Goal: Contribute content

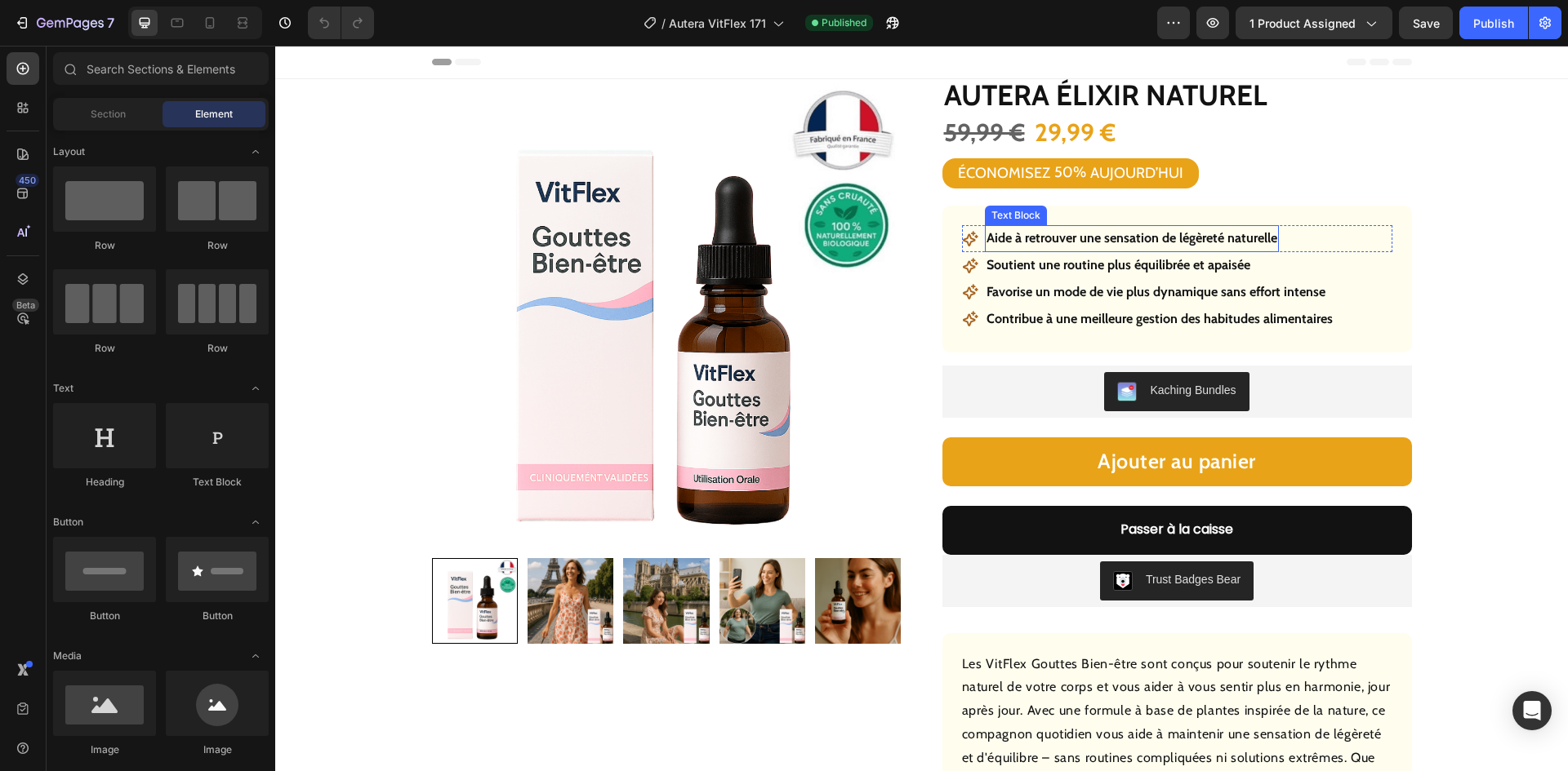
click at [1092, 242] on p "Aide à retrouver une sensation de légèreté naturelle" at bounding box center [1132, 238] width 291 height 24
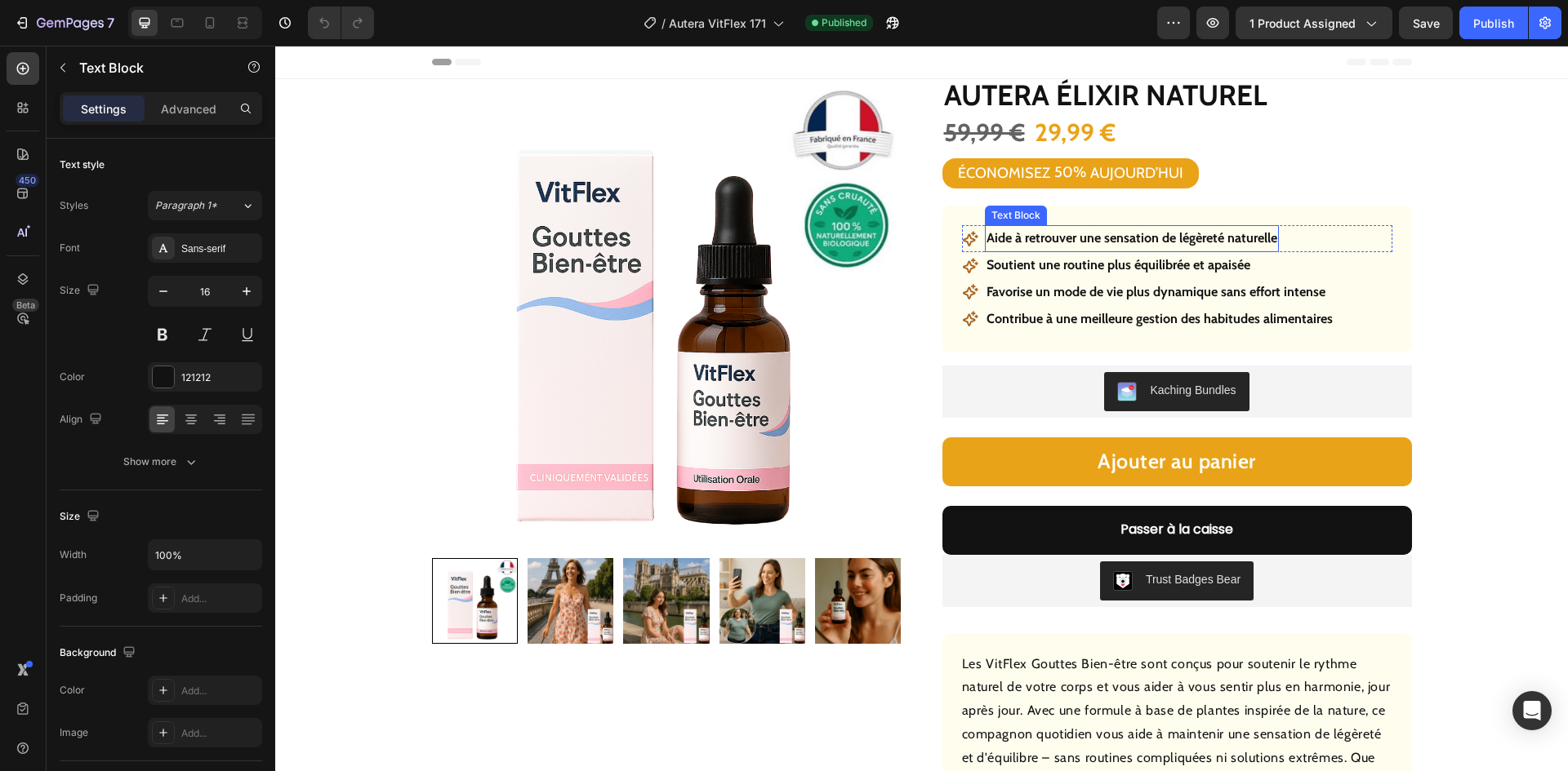
click at [1092, 242] on p "Aide à retrouver une sensation de légèreté naturelle" at bounding box center [1132, 238] width 291 height 24
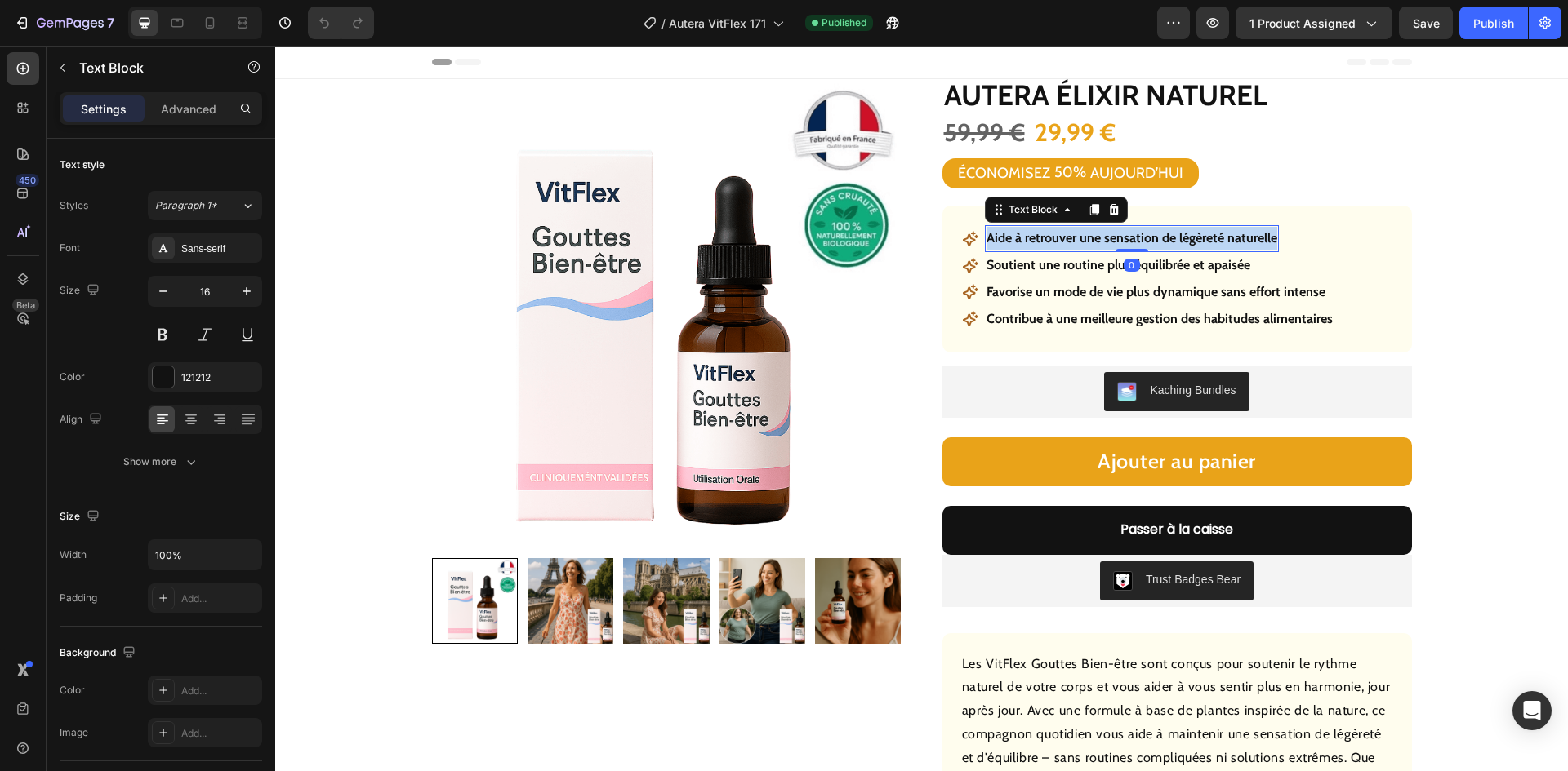
click at [1092, 242] on p "Aide à retrouver une sensation de légèreté naturelle" at bounding box center [1132, 238] width 291 height 24
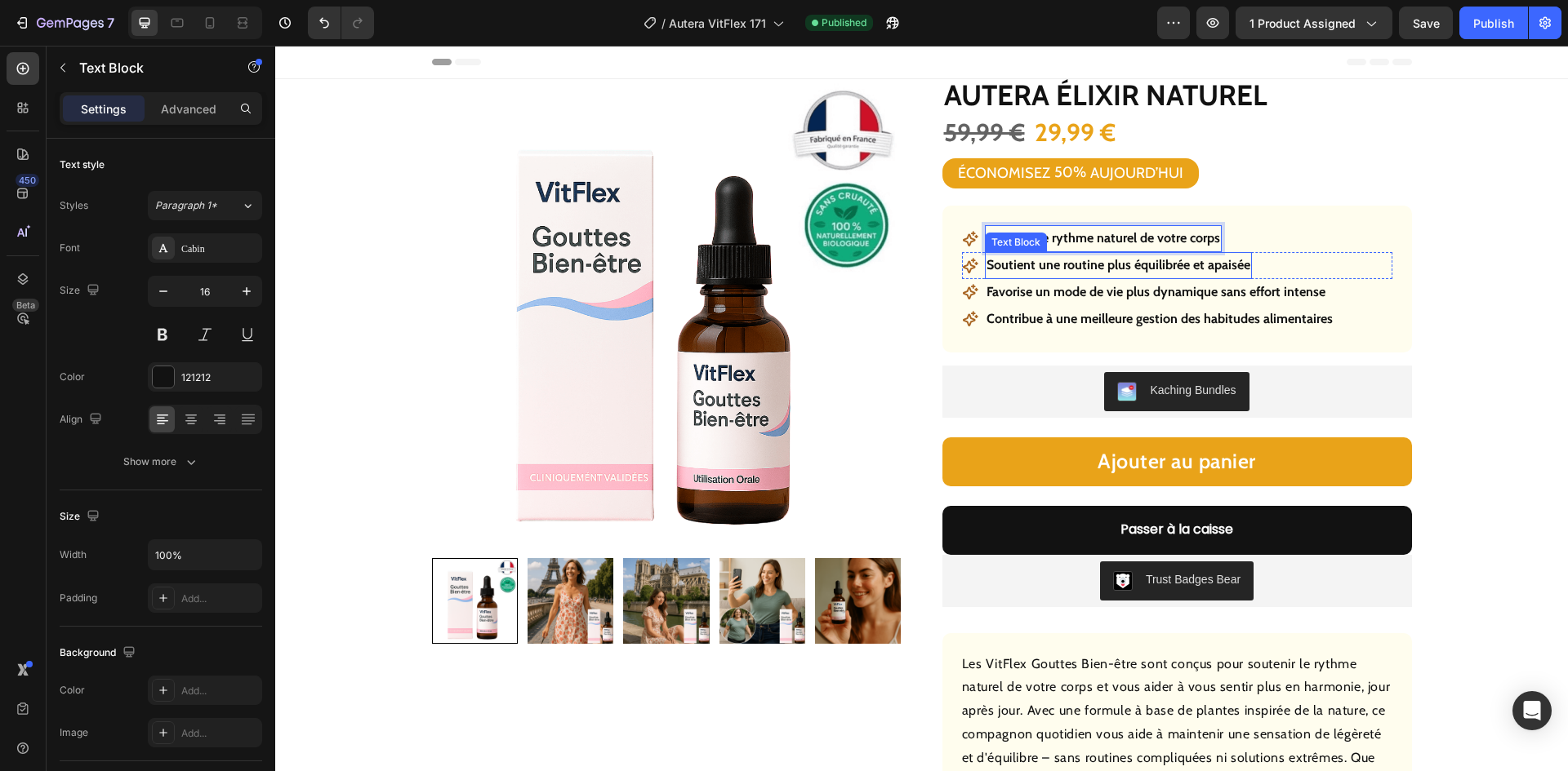
click at [1148, 270] on p "Soutient une routine plus équilibrée et apaisée" at bounding box center [1118, 265] width 263 height 24
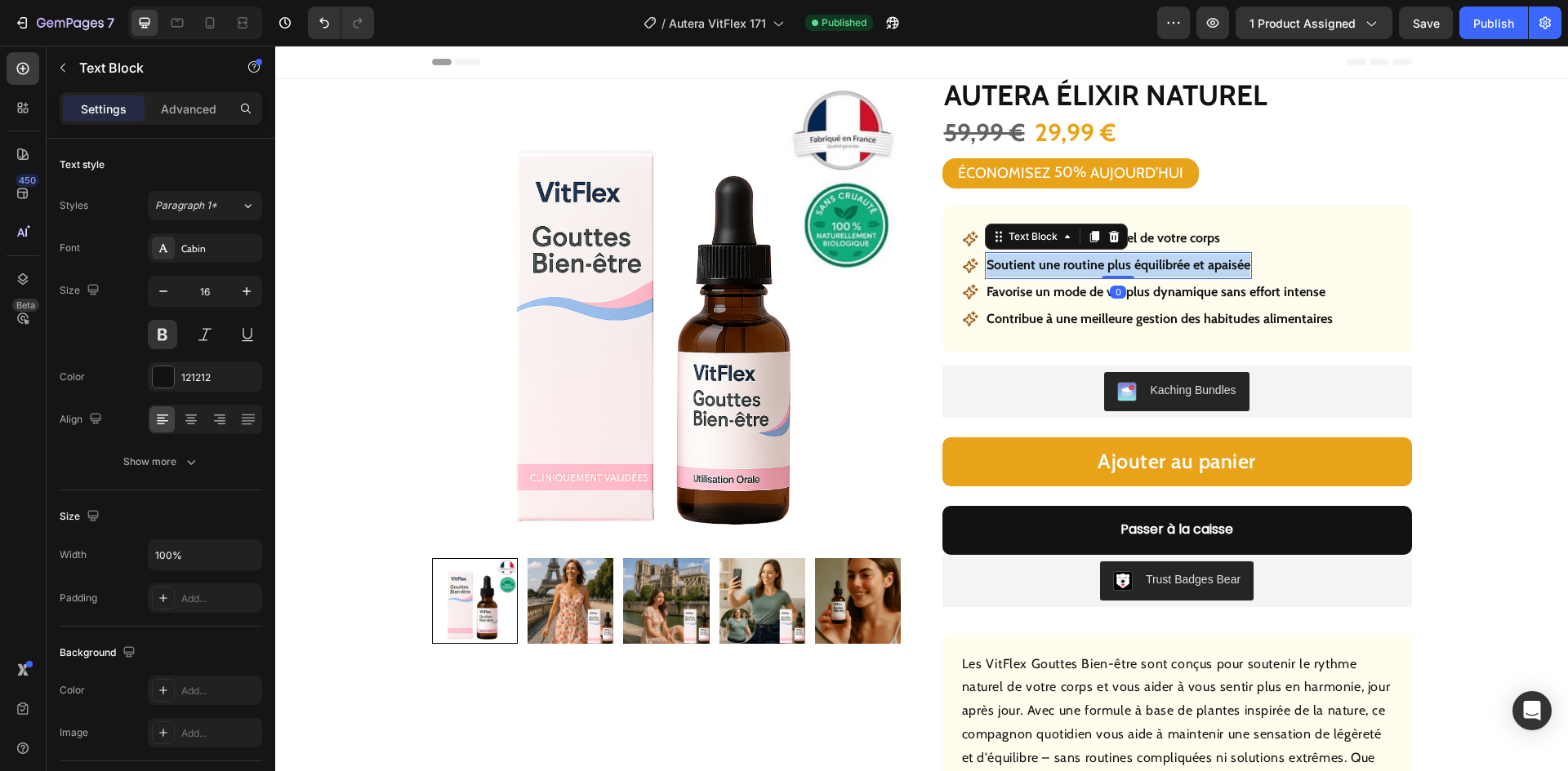
click at [1148, 270] on p "Soutient une routine plus équilibrée et apaisée" at bounding box center [1118, 265] width 263 height 24
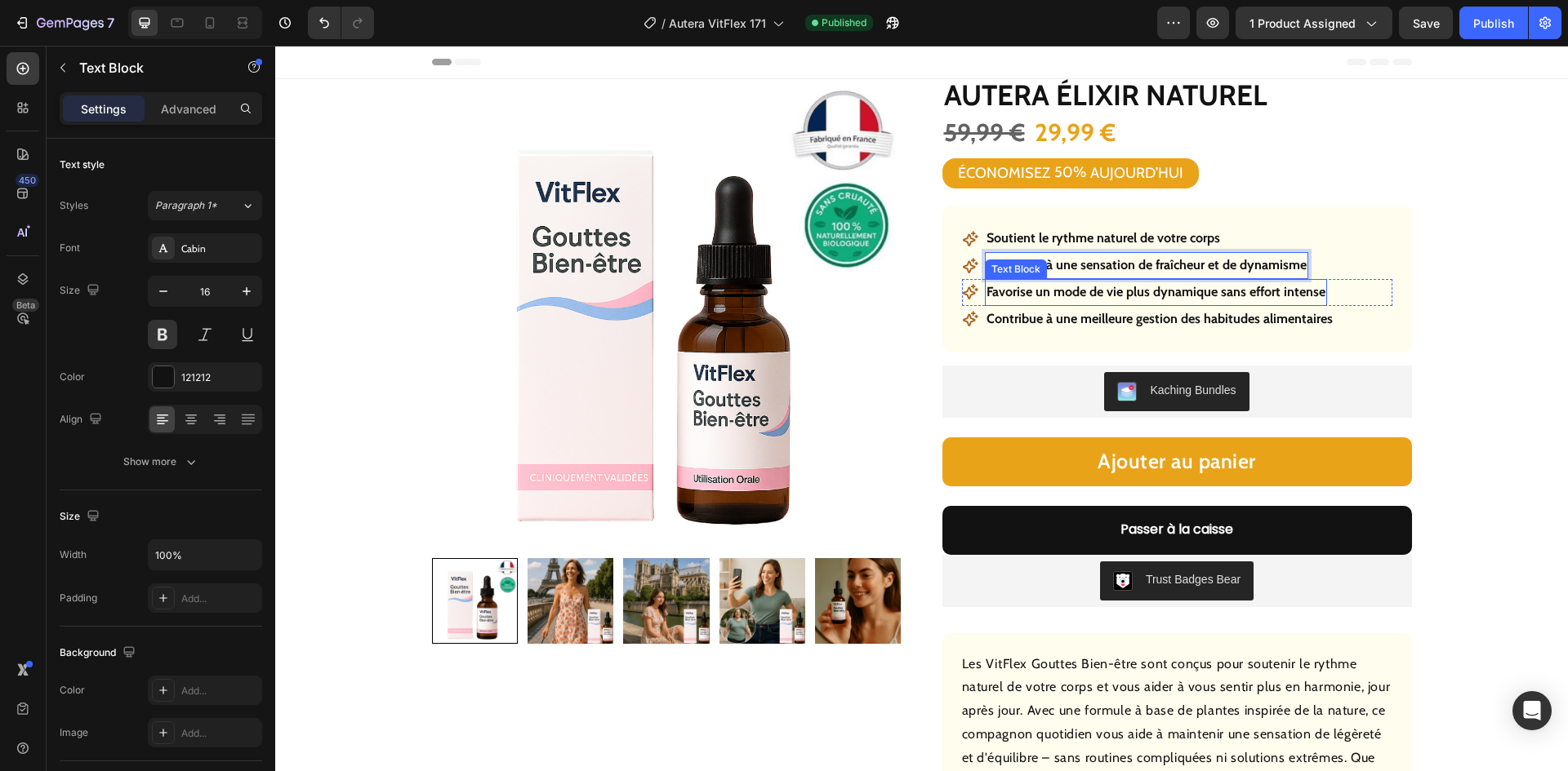
click at [1138, 291] on p "Favorise un mode de vie plus dynamique sans effort intense" at bounding box center [1156, 292] width 339 height 24
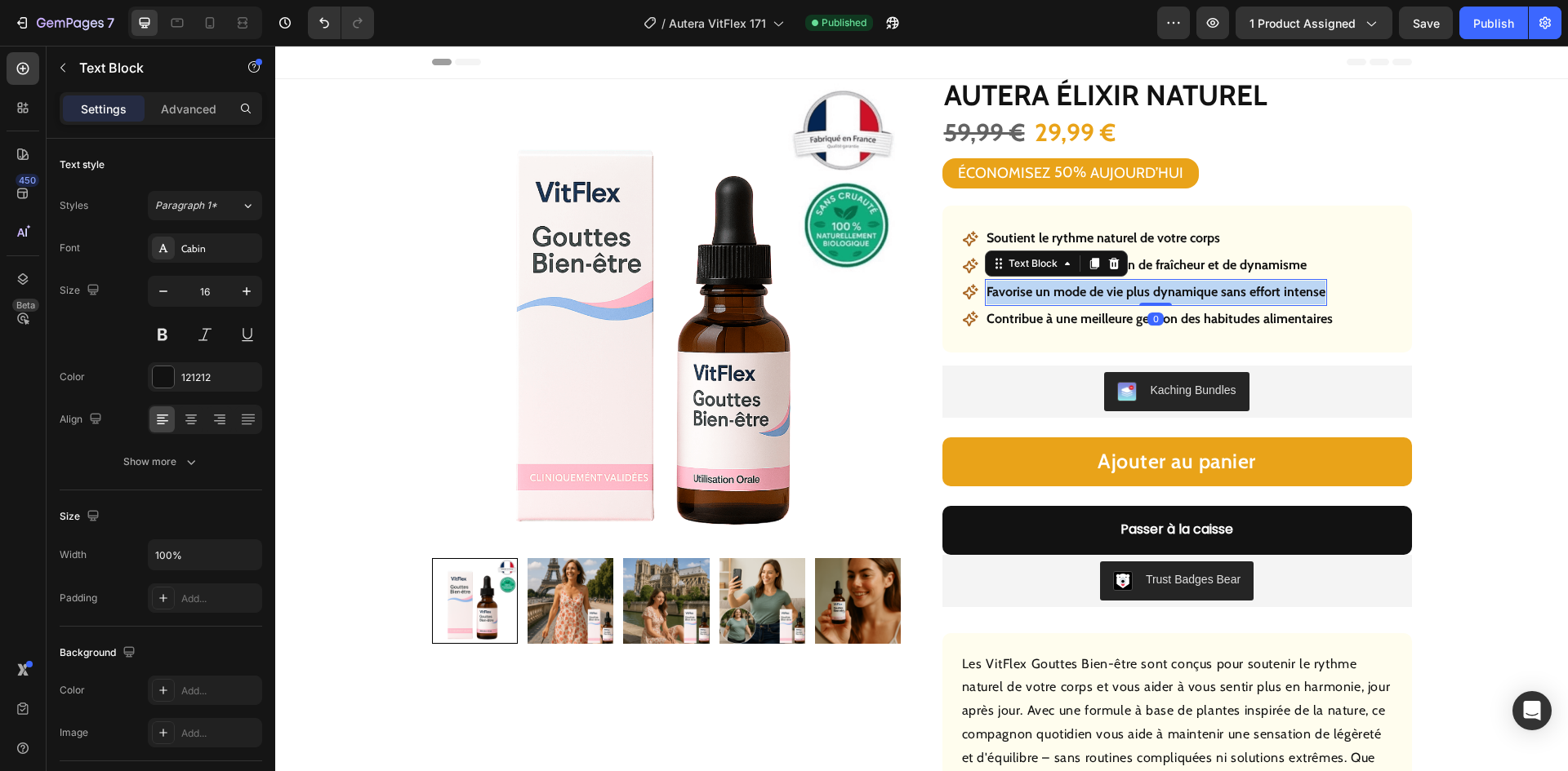
click at [1138, 291] on p "Favorise un mode de vie plus dynamique sans effort intense" at bounding box center [1156, 292] width 339 height 24
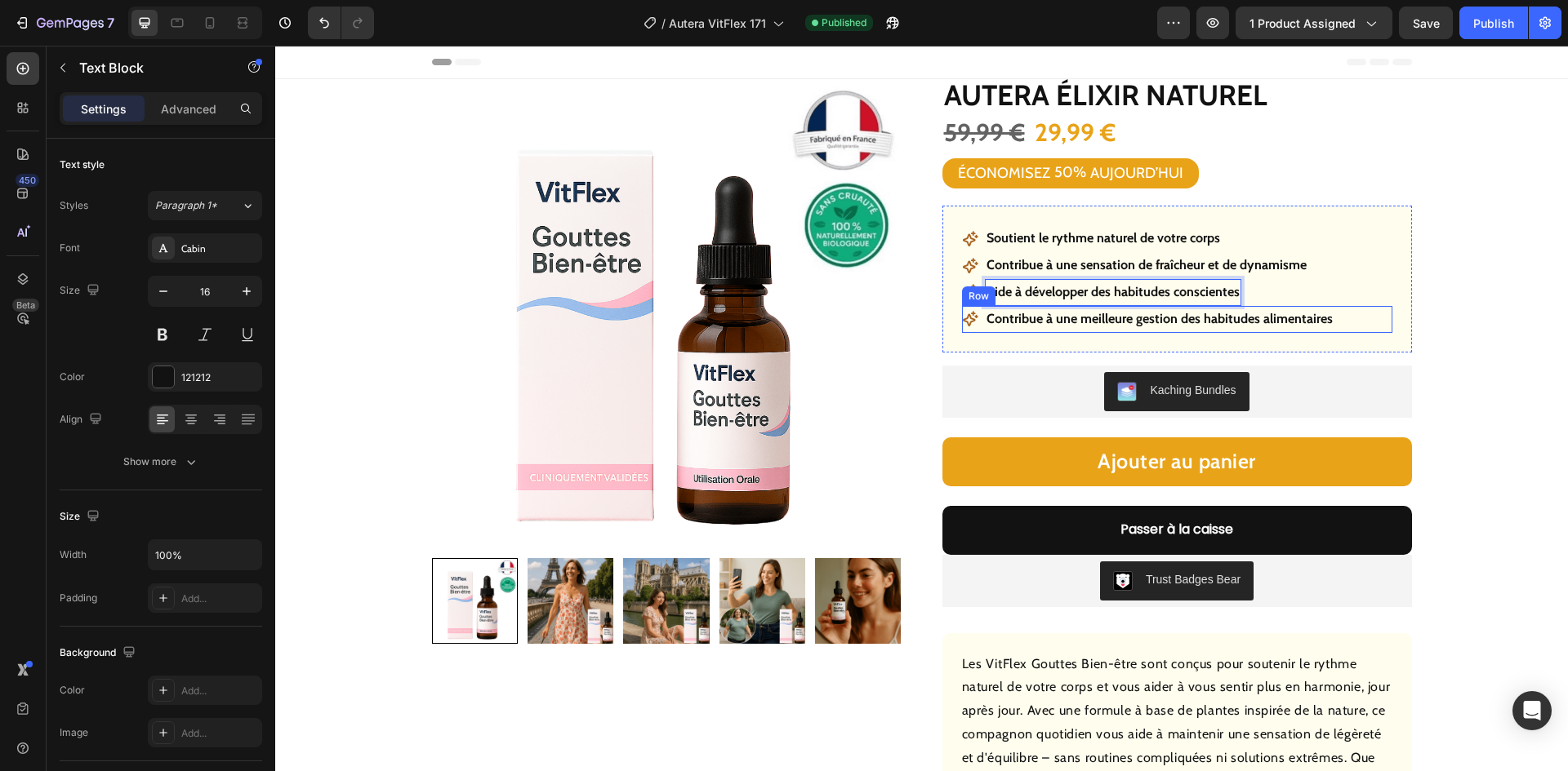
click at [1340, 319] on div "Icon Contribue à une meilleure gestion des habitudes alimentaires Text Block Row" at bounding box center [1177, 320] width 430 height 27
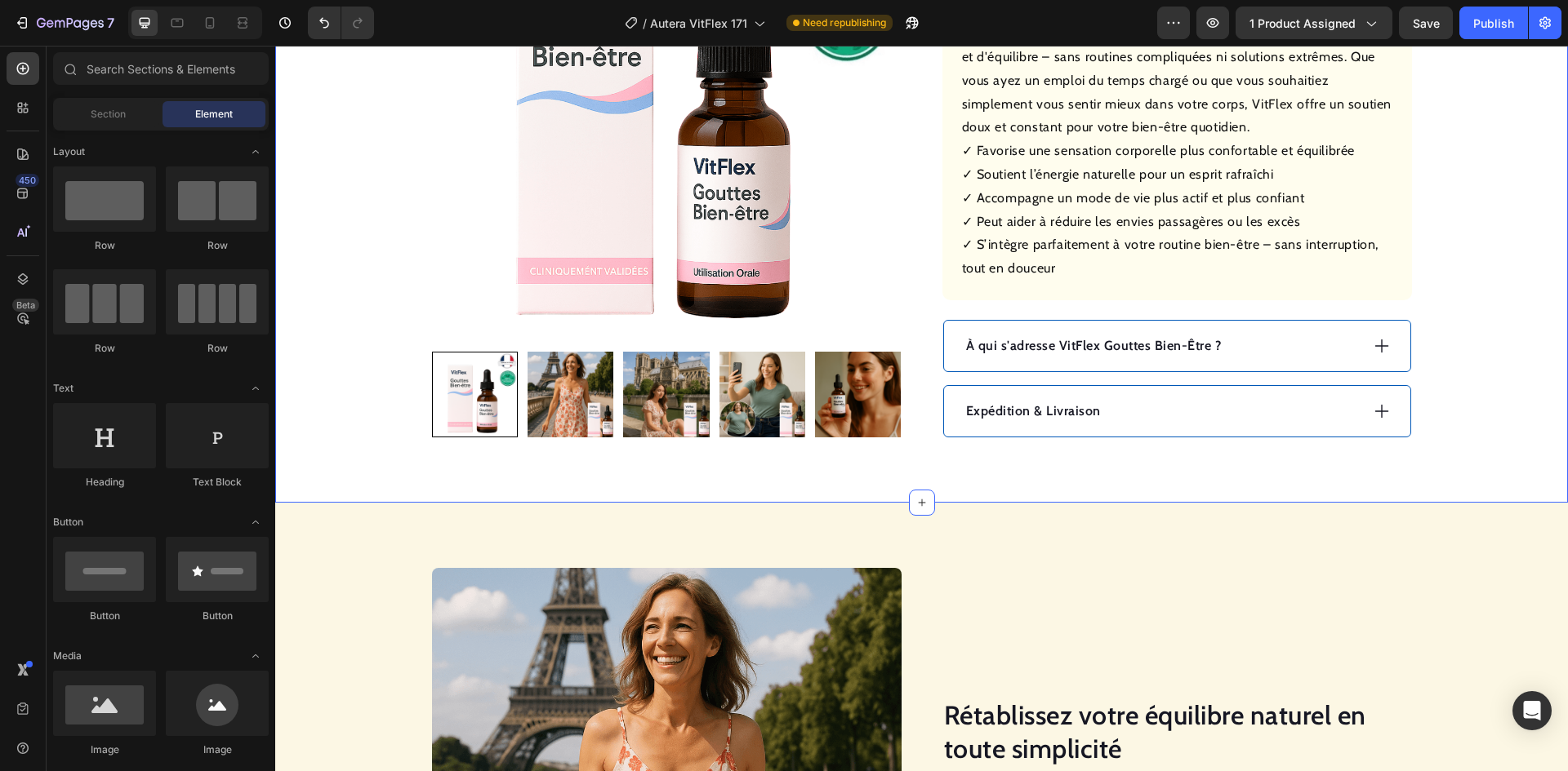
scroll to position [816, 0]
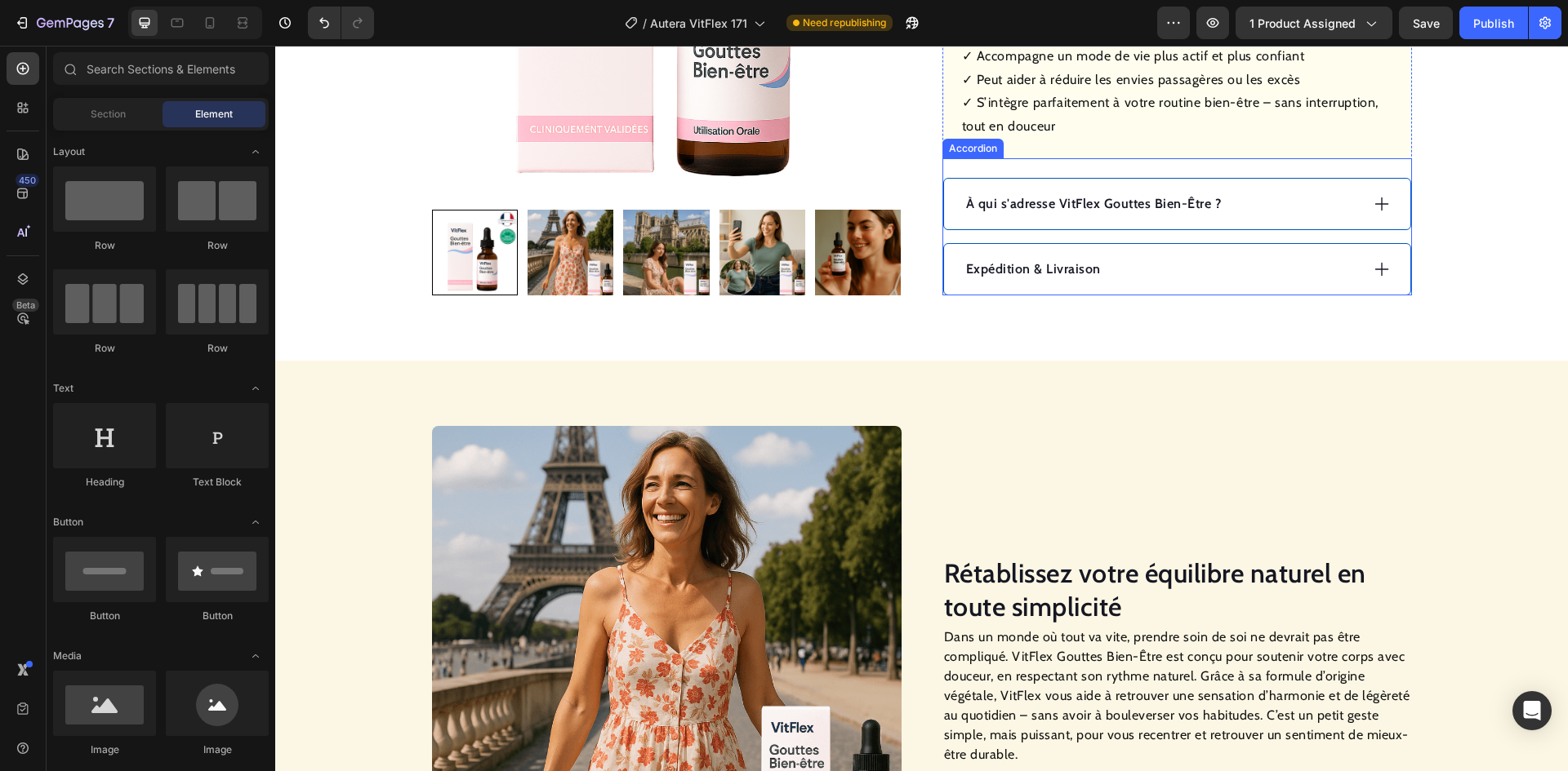
click at [1054, 195] on p "À qui s'adresse VitFlex Gouttes Bien-Être ?" at bounding box center [1094, 204] width 256 height 20
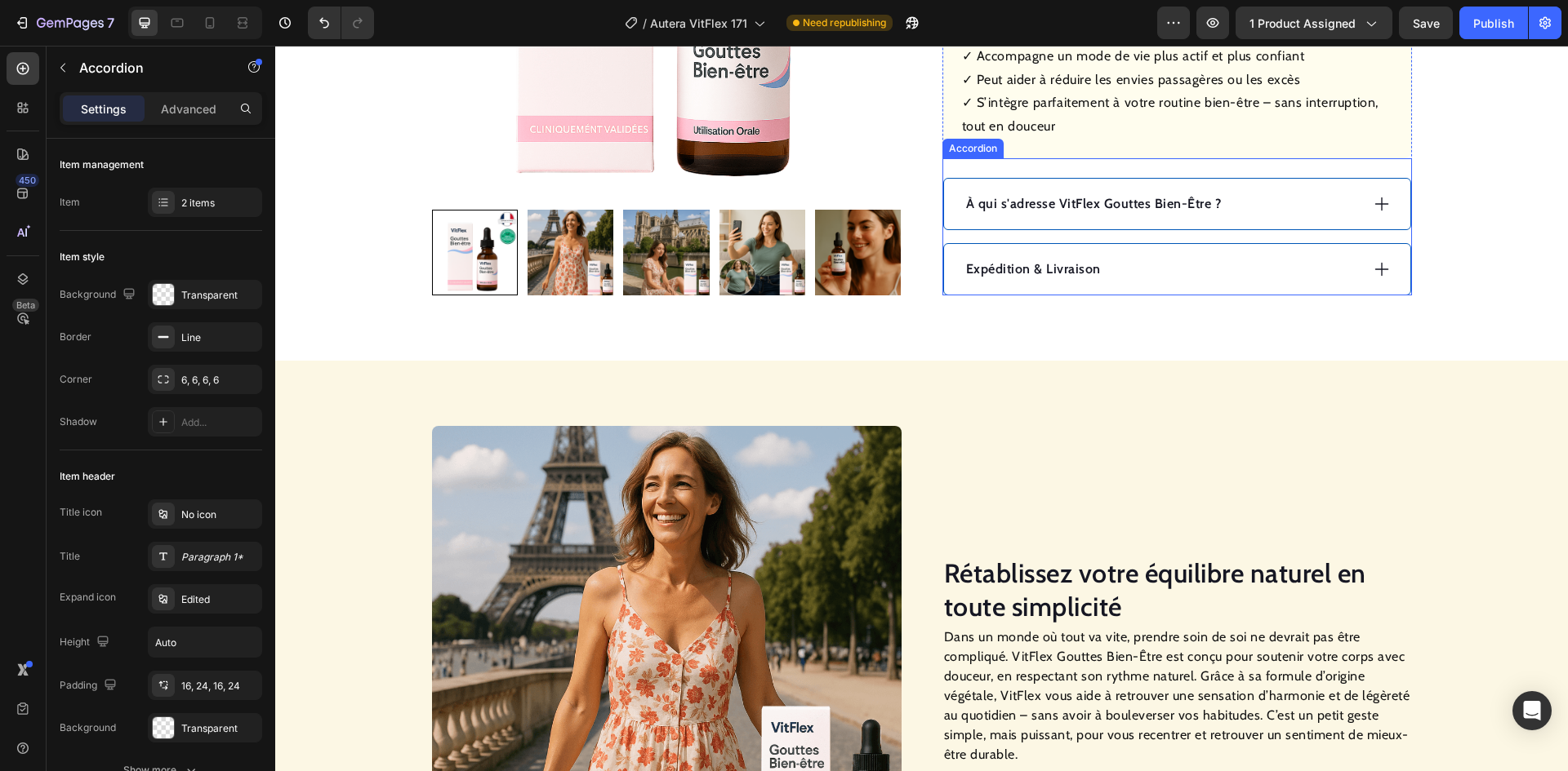
click at [1054, 195] on p "À qui s'adresse VitFlex Gouttes Bien-Être ?" at bounding box center [1094, 204] width 256 height 20
click at [1185, 202] on div "Comment l’utiliser ?" at bounding box center [1161, 204] width 396 height 24
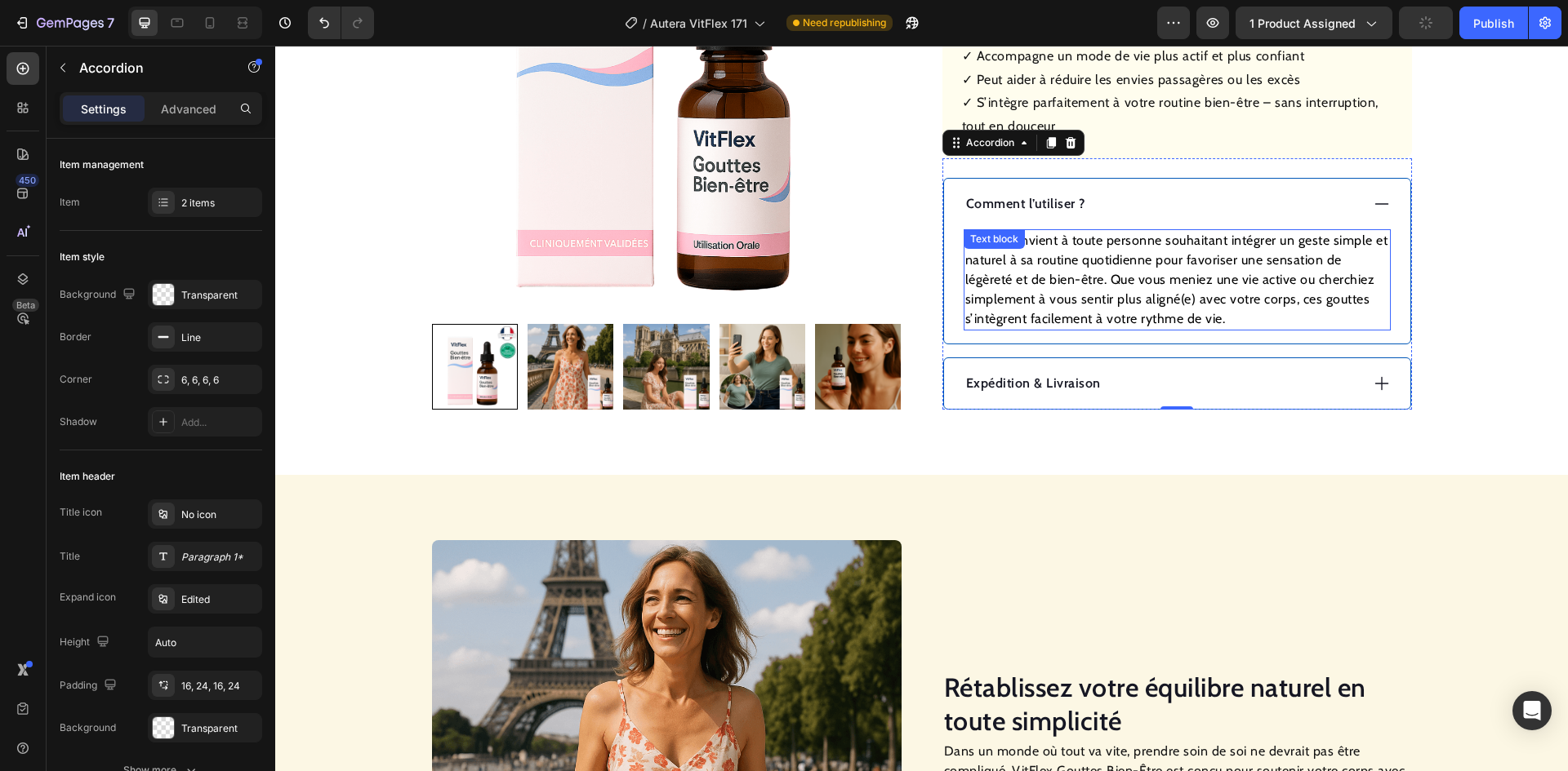
click at [1073, 285] on p "VitFlex convient à toute personne souhaitant intégrer un geste simple et nature…" at bounding box center [1177, 280] width 424 height 98
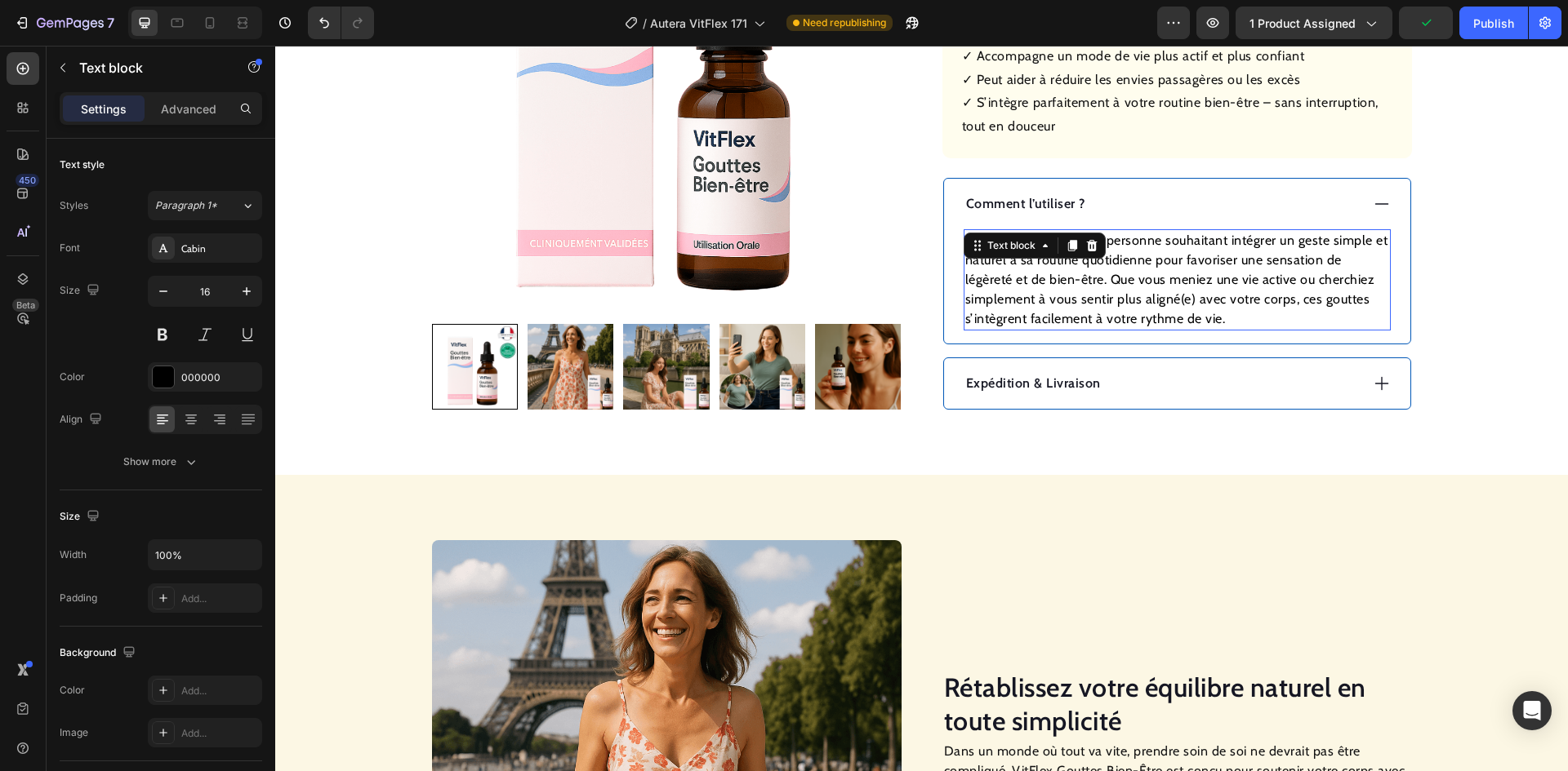
click at [1073, 285] on p "VitFlex convient à toute personne souhaitant intégrer un geste simple et nature…" at bounding box center [1177, 280] width 424 height 98
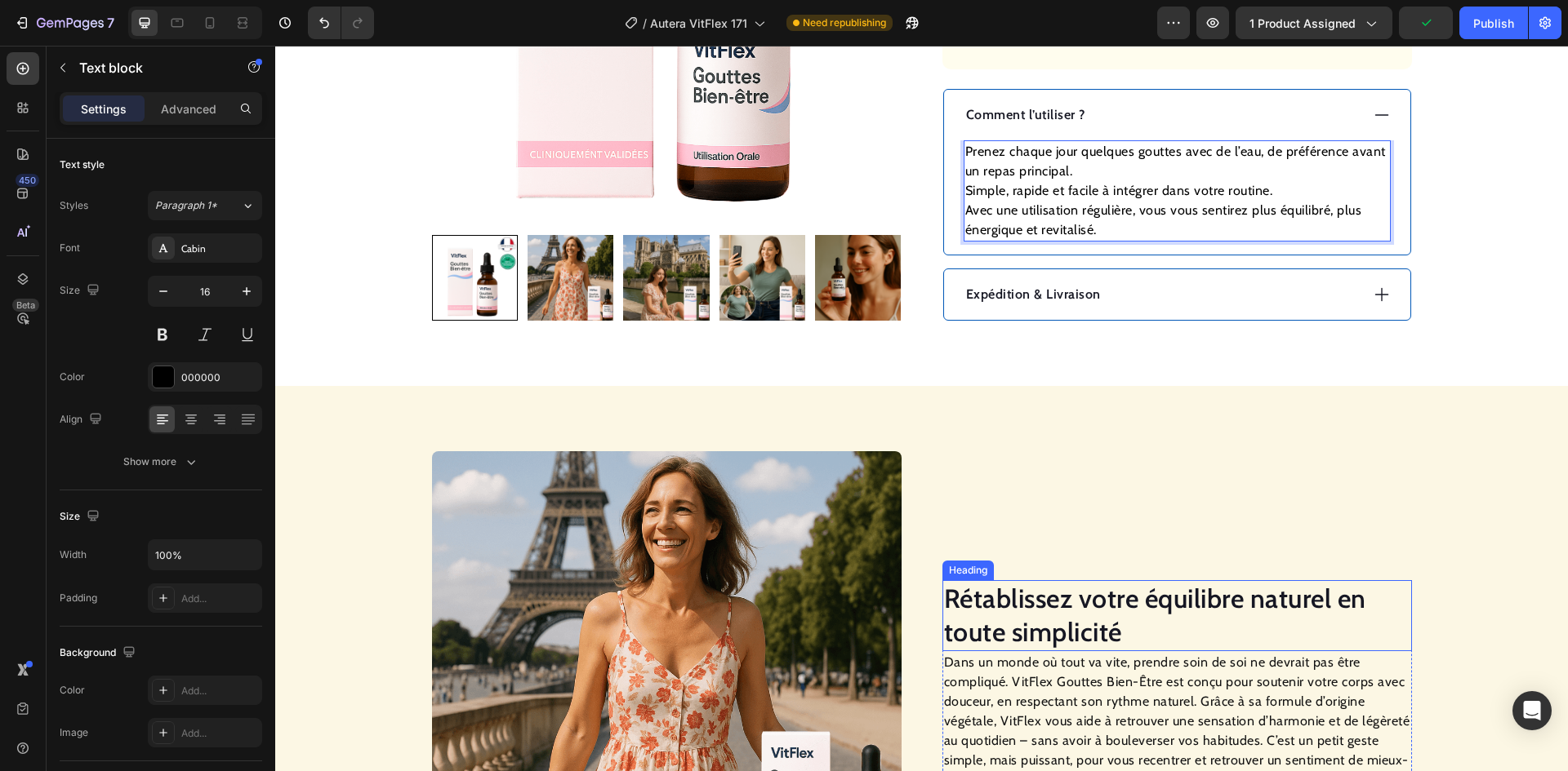
scroll to position [1061, 0]
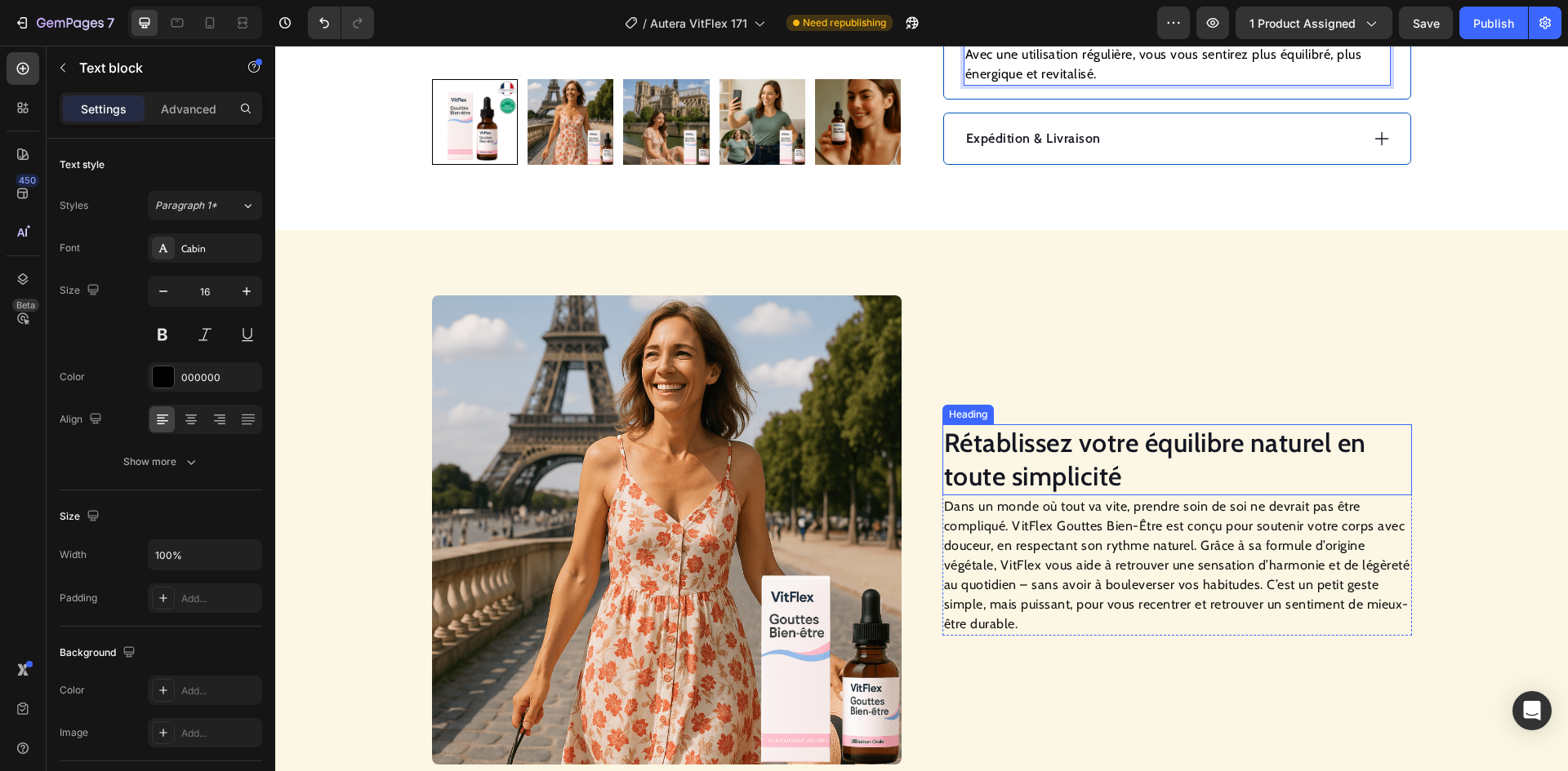
click at [1008, 461] on h2 "Rétablissez votre équilibre naturel en toute simplicité" at bounding box center [1177, 460] width 469 height 71
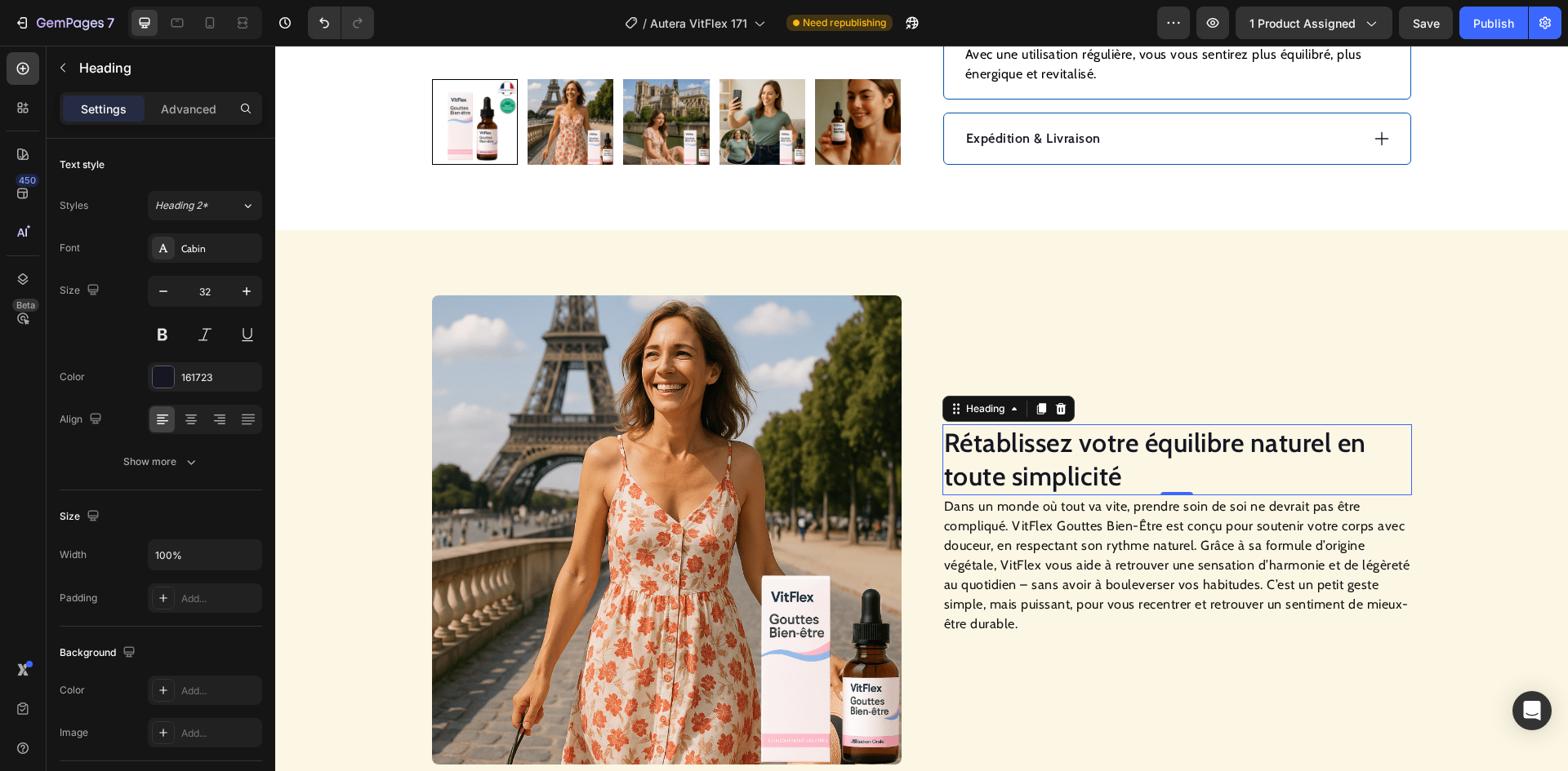
click at [1009, 461] on h2 "Rétablissez votre équilibre naturel en toute simplicité" at bounding box center [1177, 460] width 469 height 71
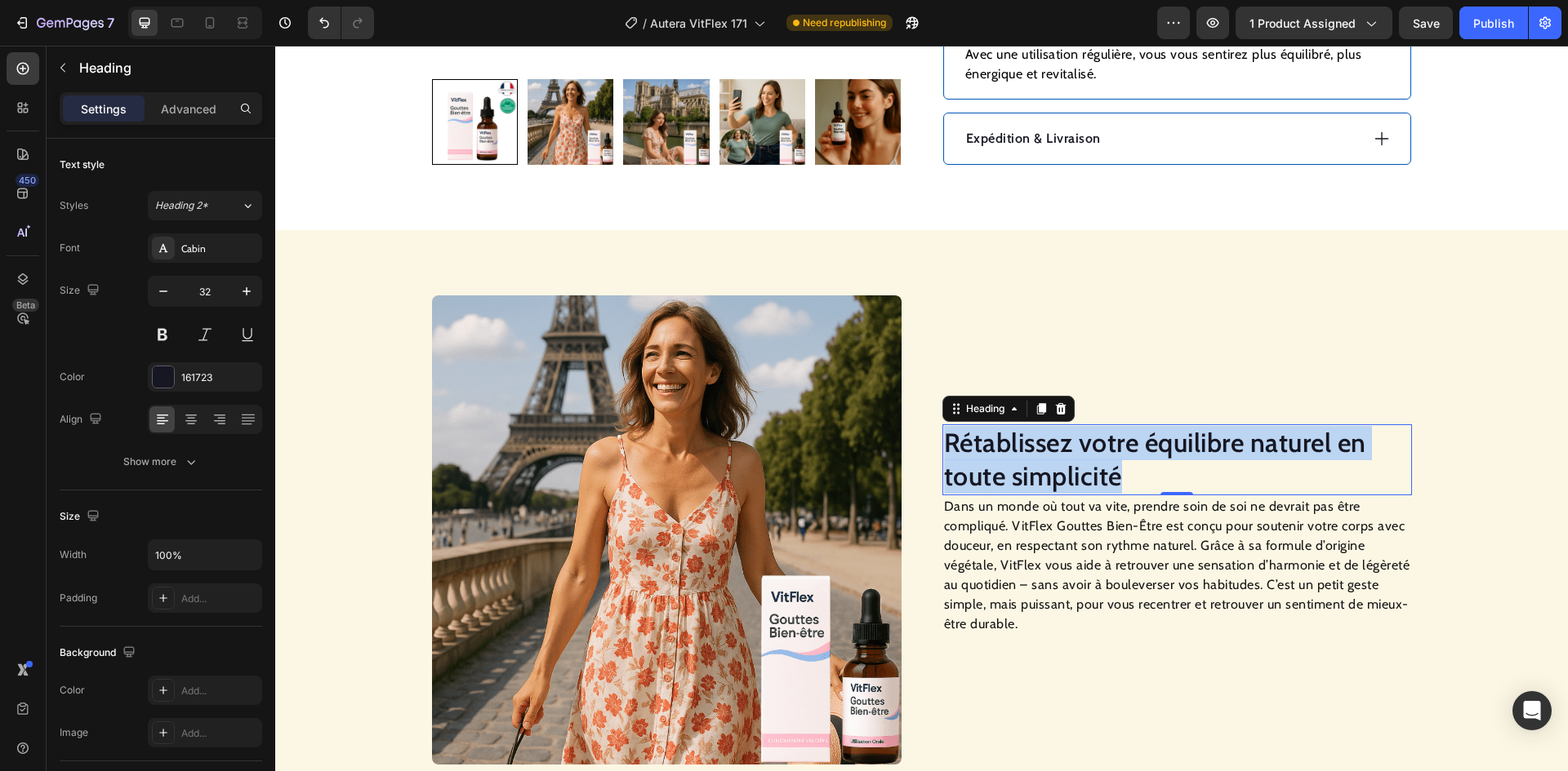
click at [1009, 462] on p "Rétablissez votre équilibre naturel en toute simplicité" at bounding box center [1177, 460] width 467 height 68
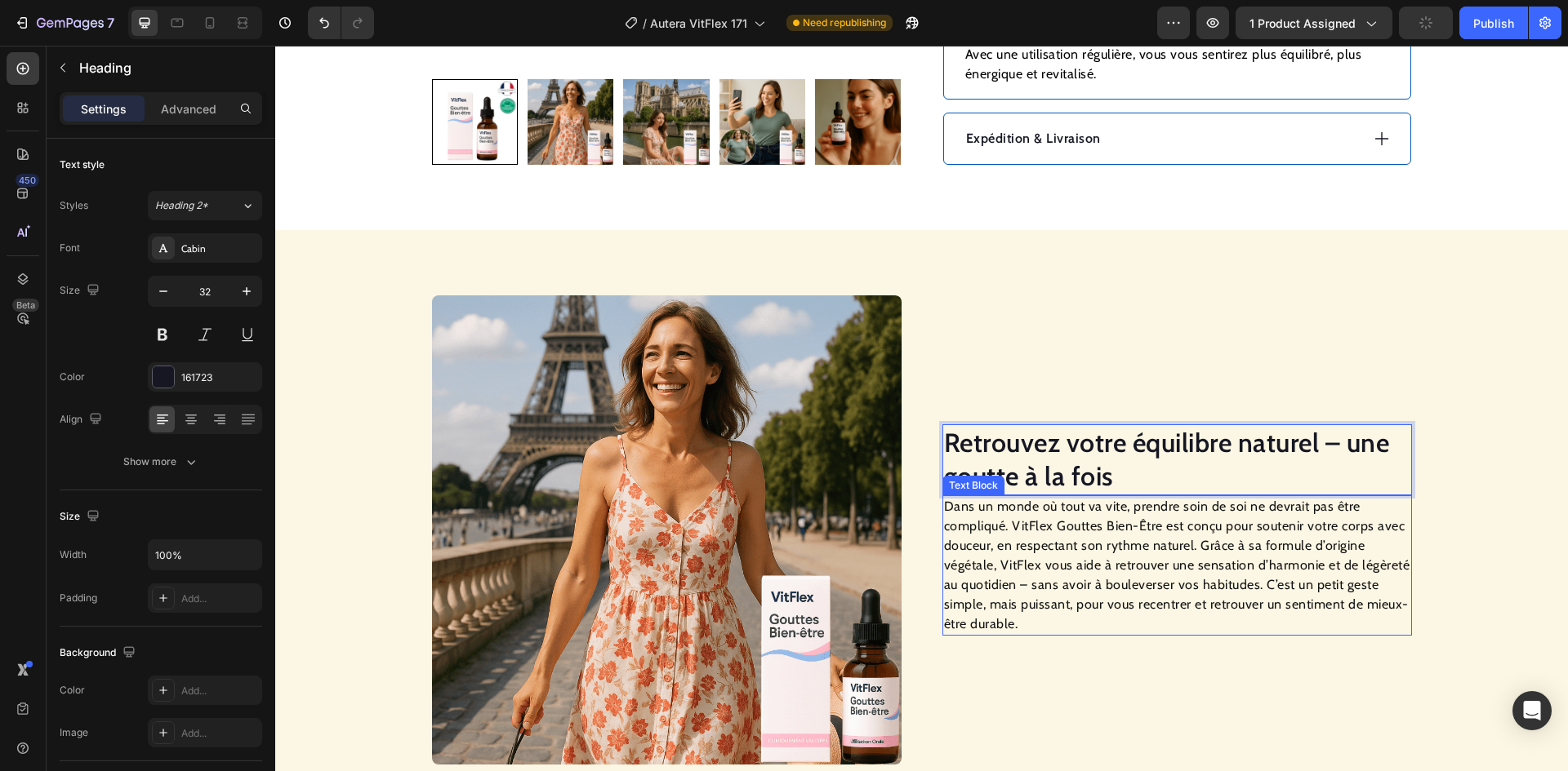
click at [1125, 550] on p "Dans un monde où tout va vite, prendre soin de soi ne devrait pas être compliqu…" at bounding box center [1177, 566] width 467 height 137
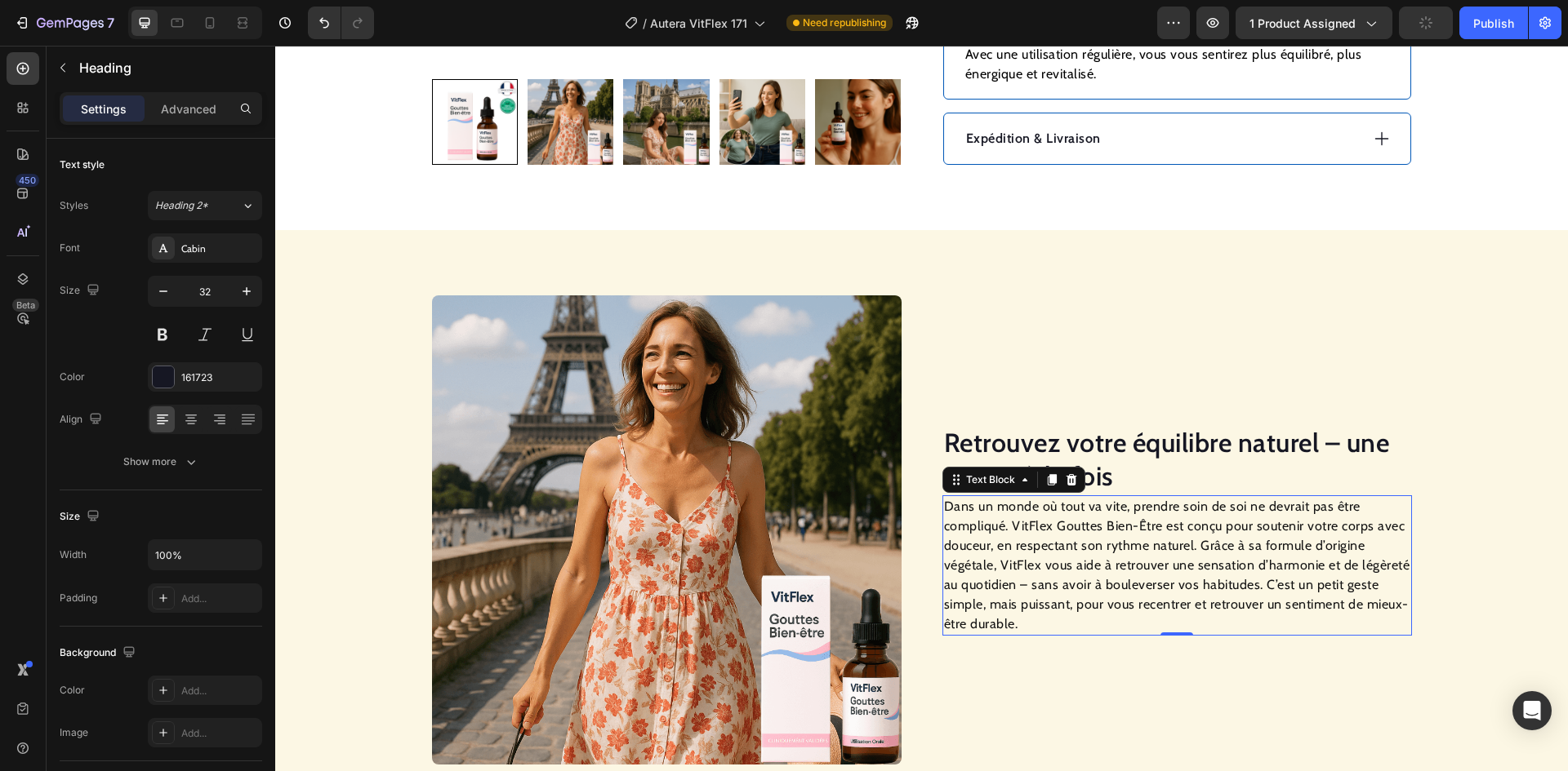
click at [1125, 550] on p "Dans un monde où tout va vite, prendre soin de soi ne devrait pas être compliqu…" at bounding box center [1177, 566] width 467 height 137
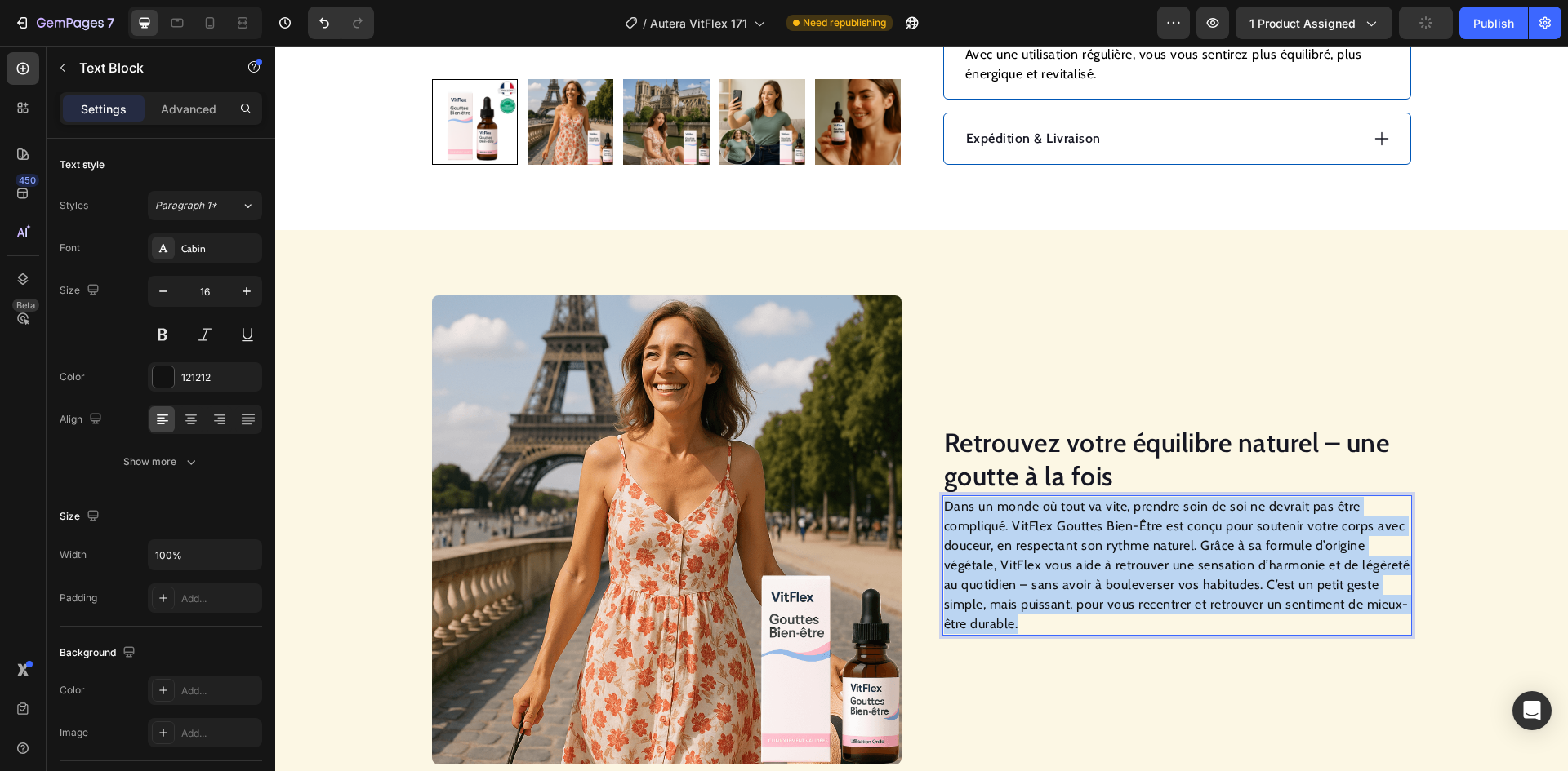
click at [1125, 550] on p "Dans un monde où tout va vite, prendre soin de soi ne devrait pas être compliqu…" at bounding box center [1177, 566] width 467 height 137
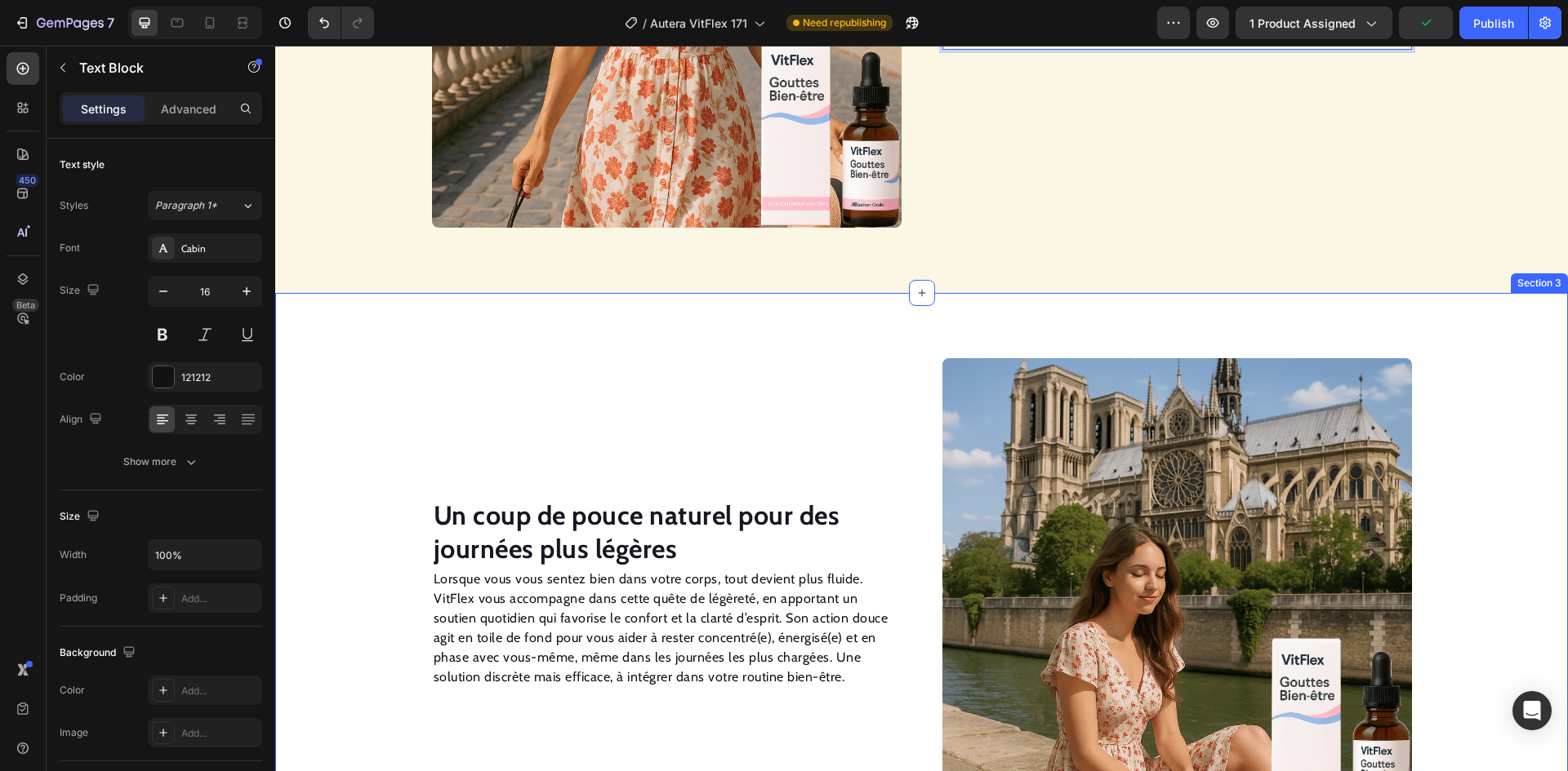
scroll to position [1599, 0]
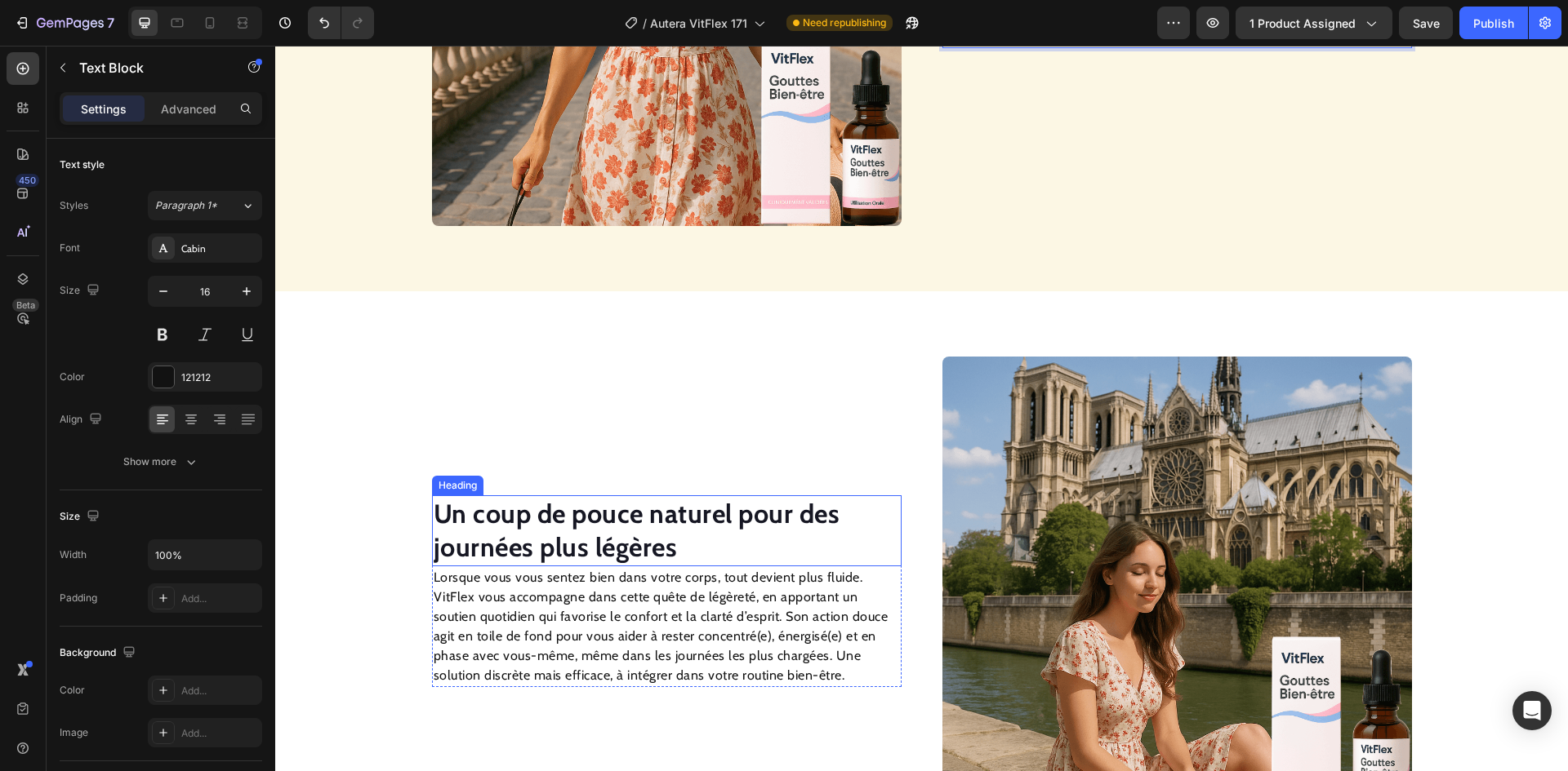
click at [650, 533] on strong "Un coup de pouce naturel pour des journées plus légères" at bounding box center [637, 530] width 406 height 66
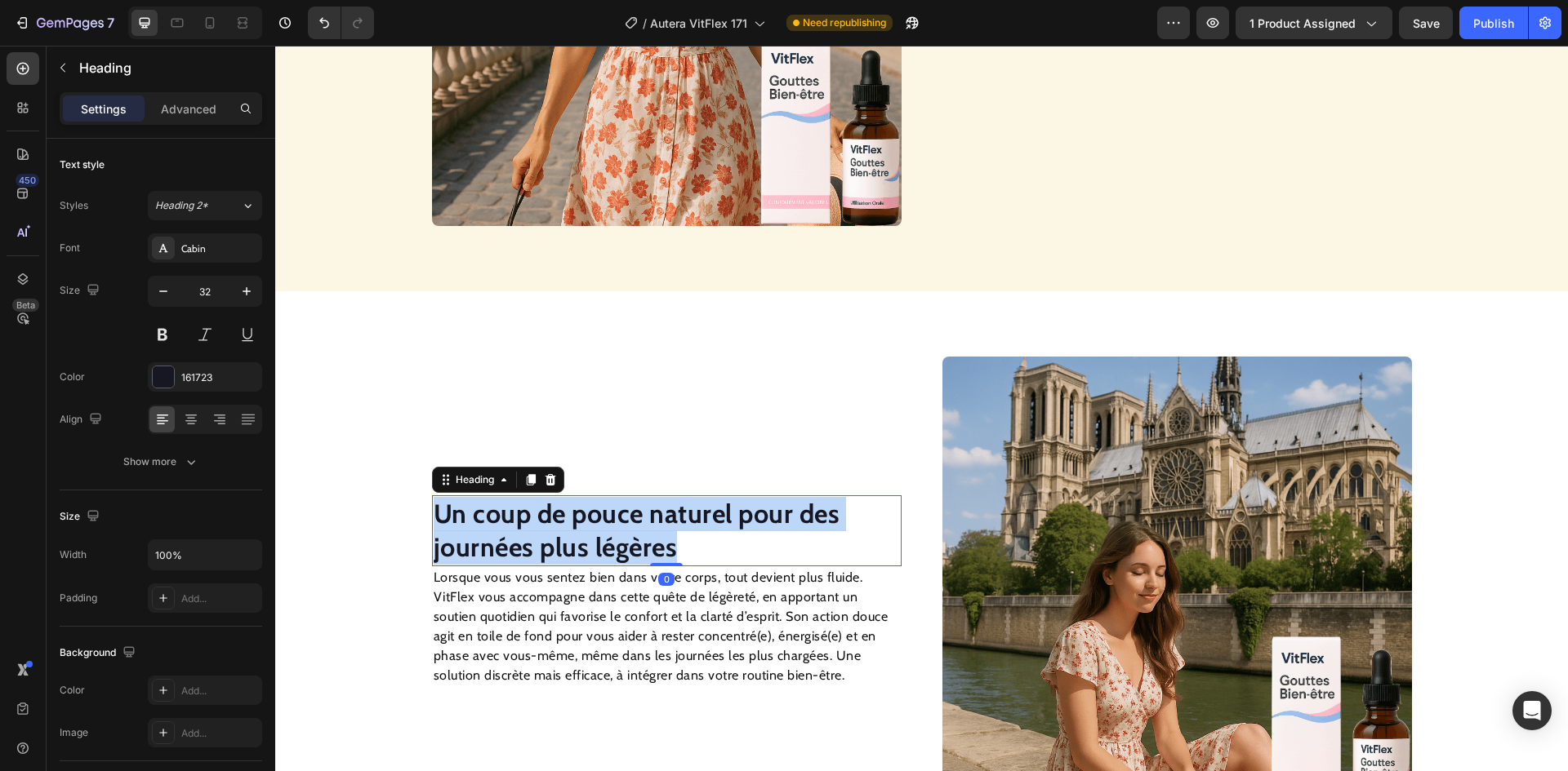
click at [647, 535] on strong "Un coup de pouce naturel pour des journées plus légères" at bounding box center [637, 530] width 406 height 66
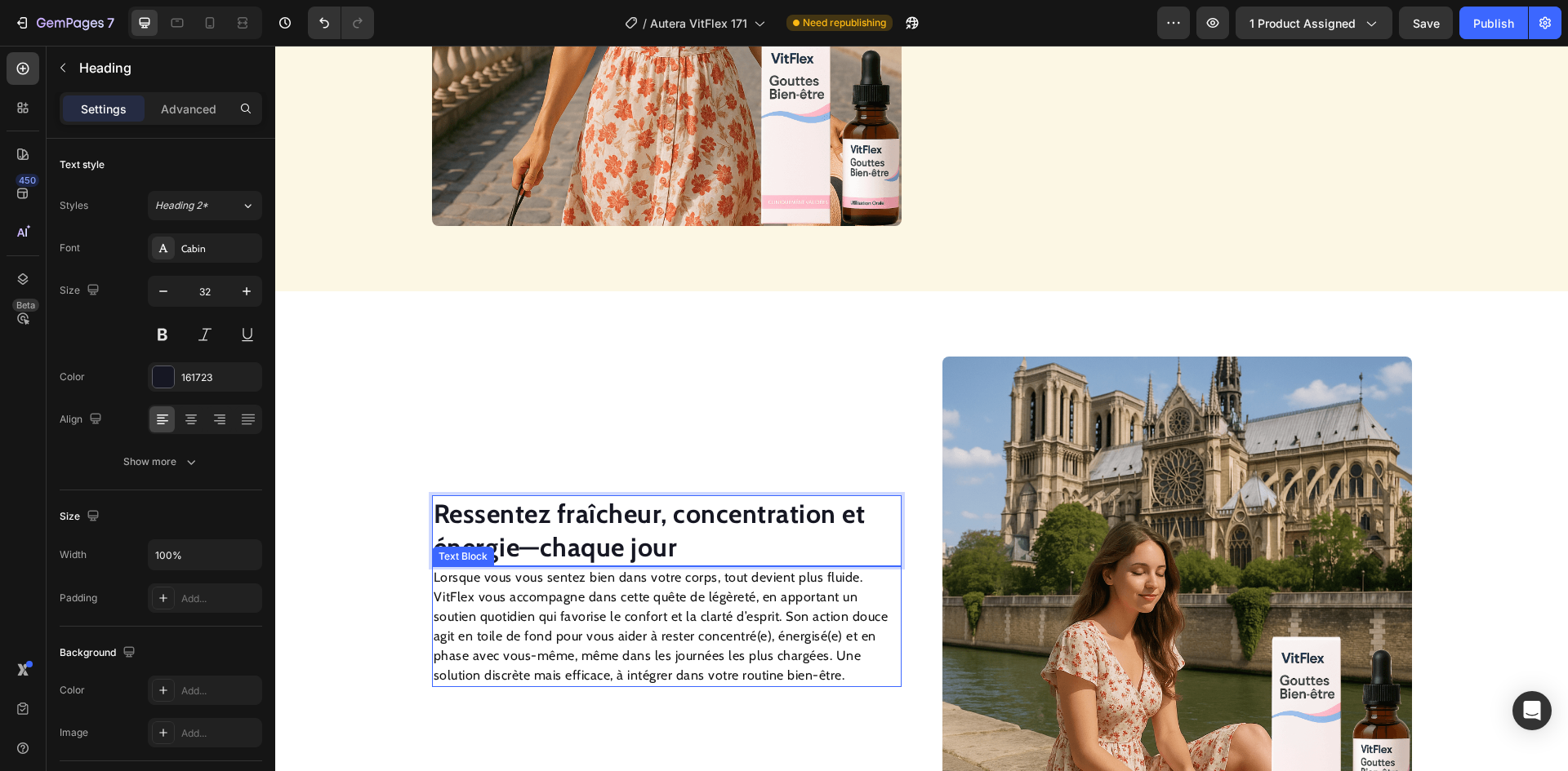
click at [625, 628] on p "Lorsque vous vous sentez bien dans votre corps, tout devient plus fluide. VitFl…" at bounding box center [667, 626] width 467 height 118
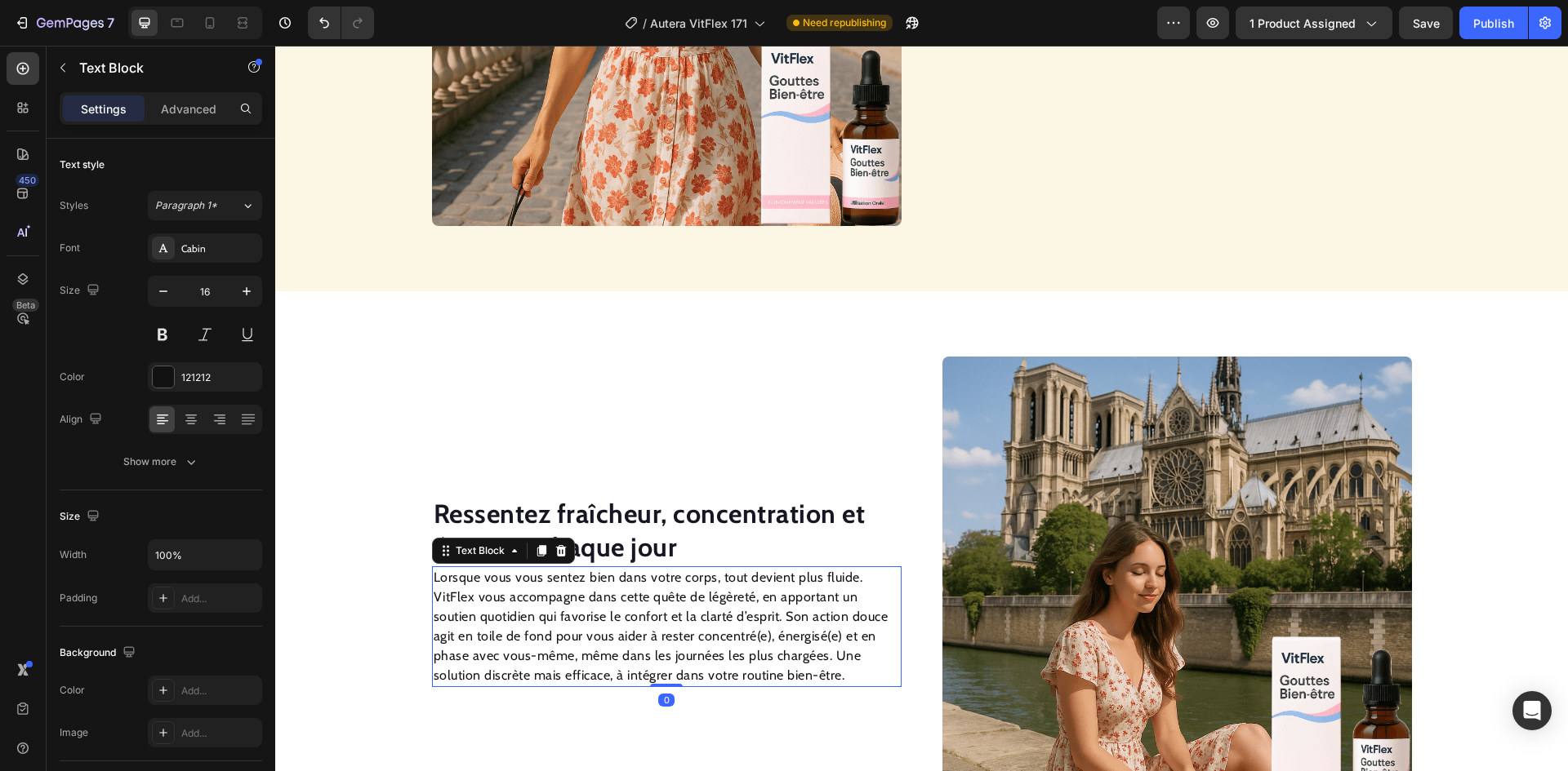
click at [625, 628] on p "Lorsque vous vous sentez bien dans votre corps, tout devient plus fluide. VitFl…" at bounding box center [667, 626] width 467 height 118
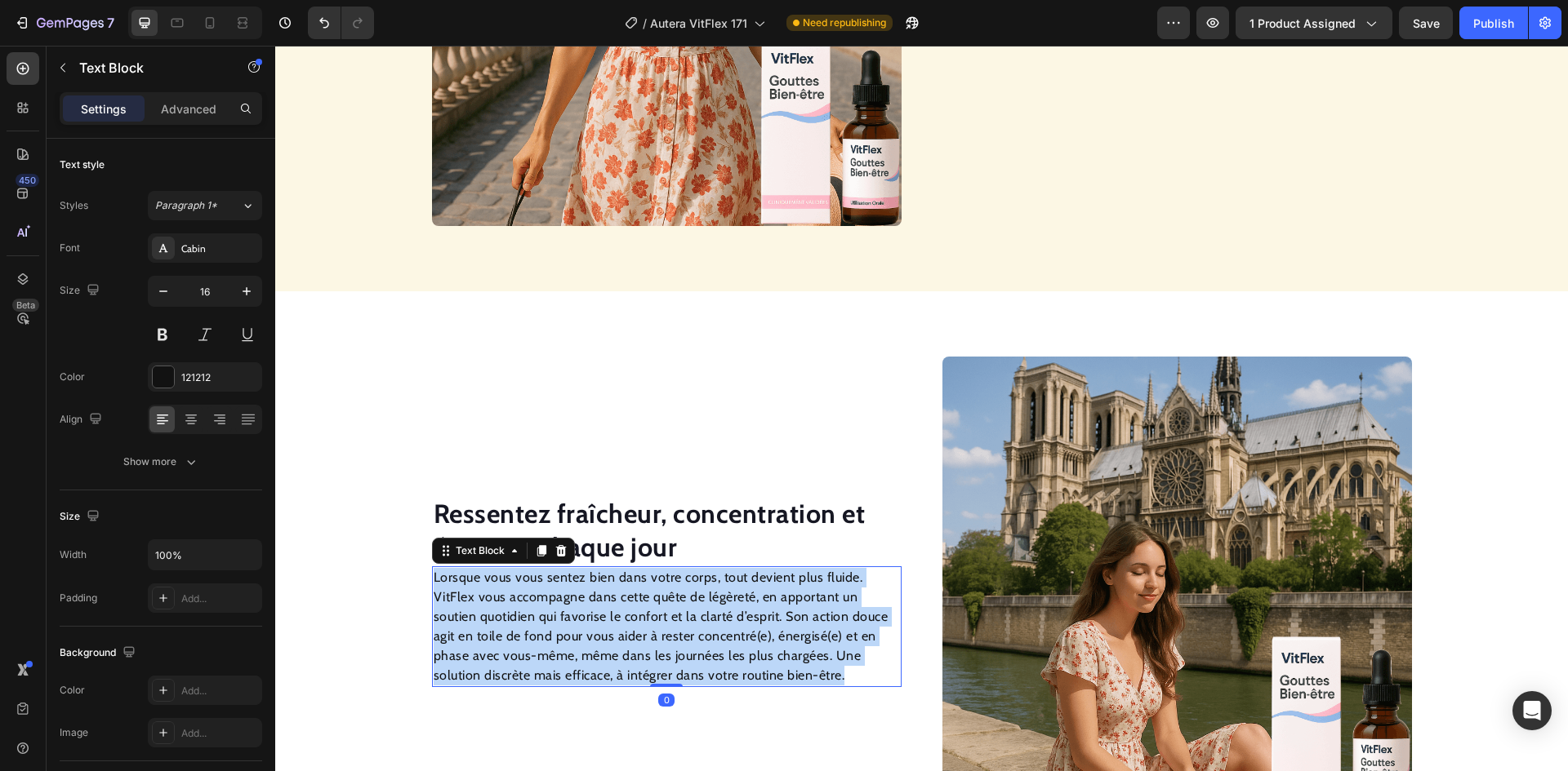
click at [625, 628] on p "Lorsque vous vous sentez bien dans votre corps, tout devient plus fluide. VitFl…" at bounding box center [667, 626] width 467 height 118
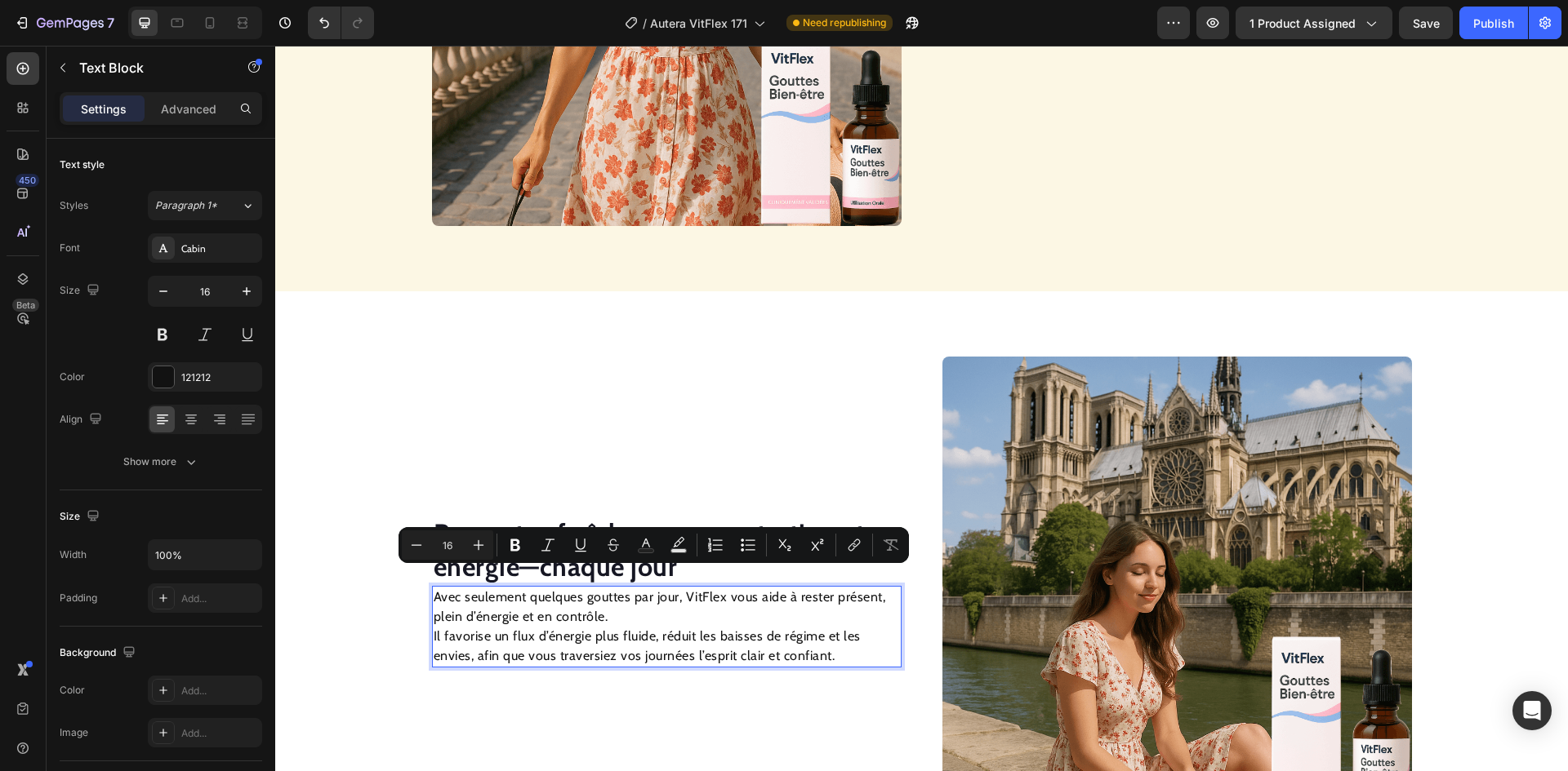
scroll to position [1619, 0]
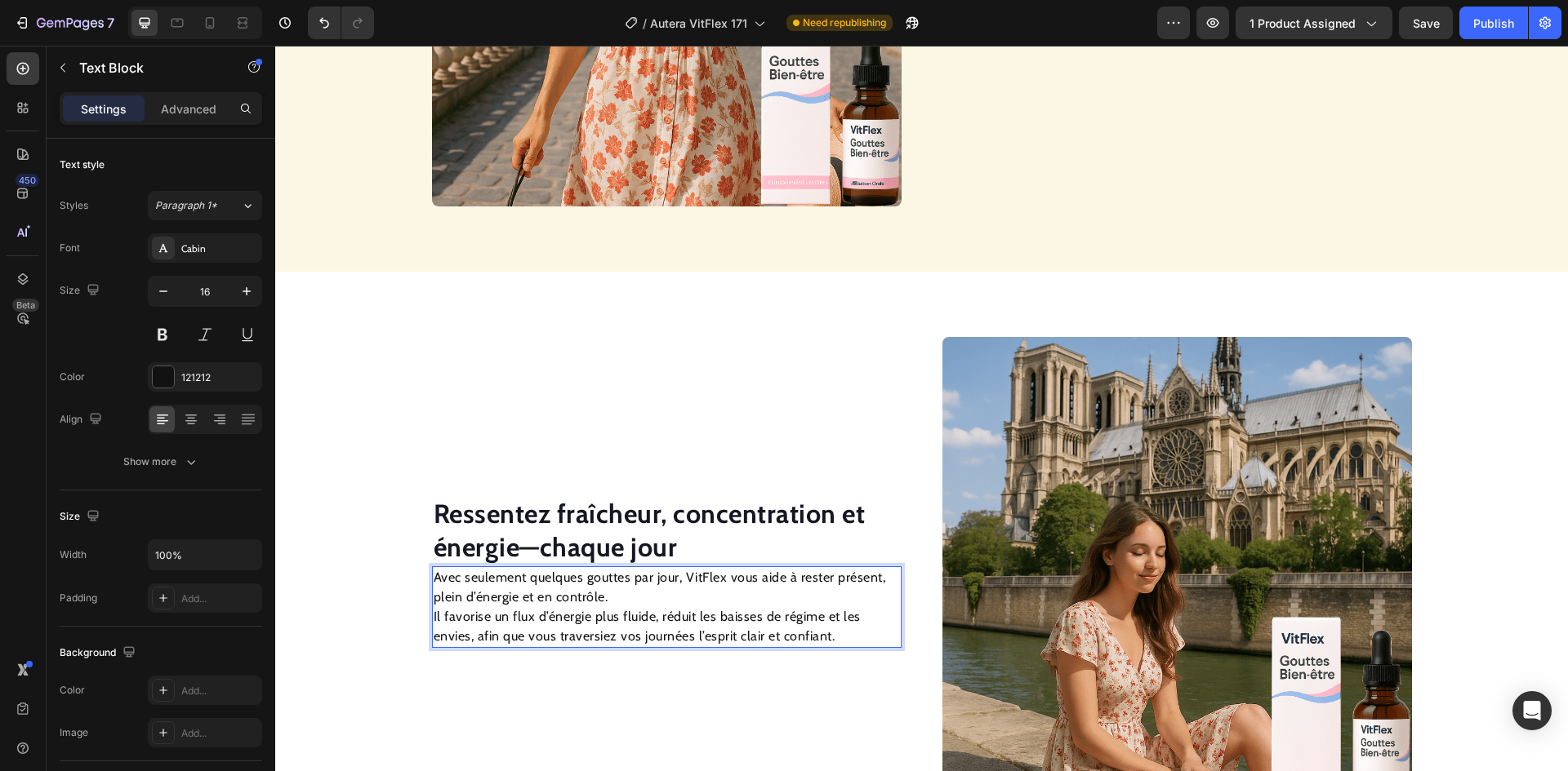
click at [432, 618] on div "Avec seulement quelques gouttes par jour, VitFlex vous aide à rester présent, p…" at bounding box center [666, 606] width 469 height 82
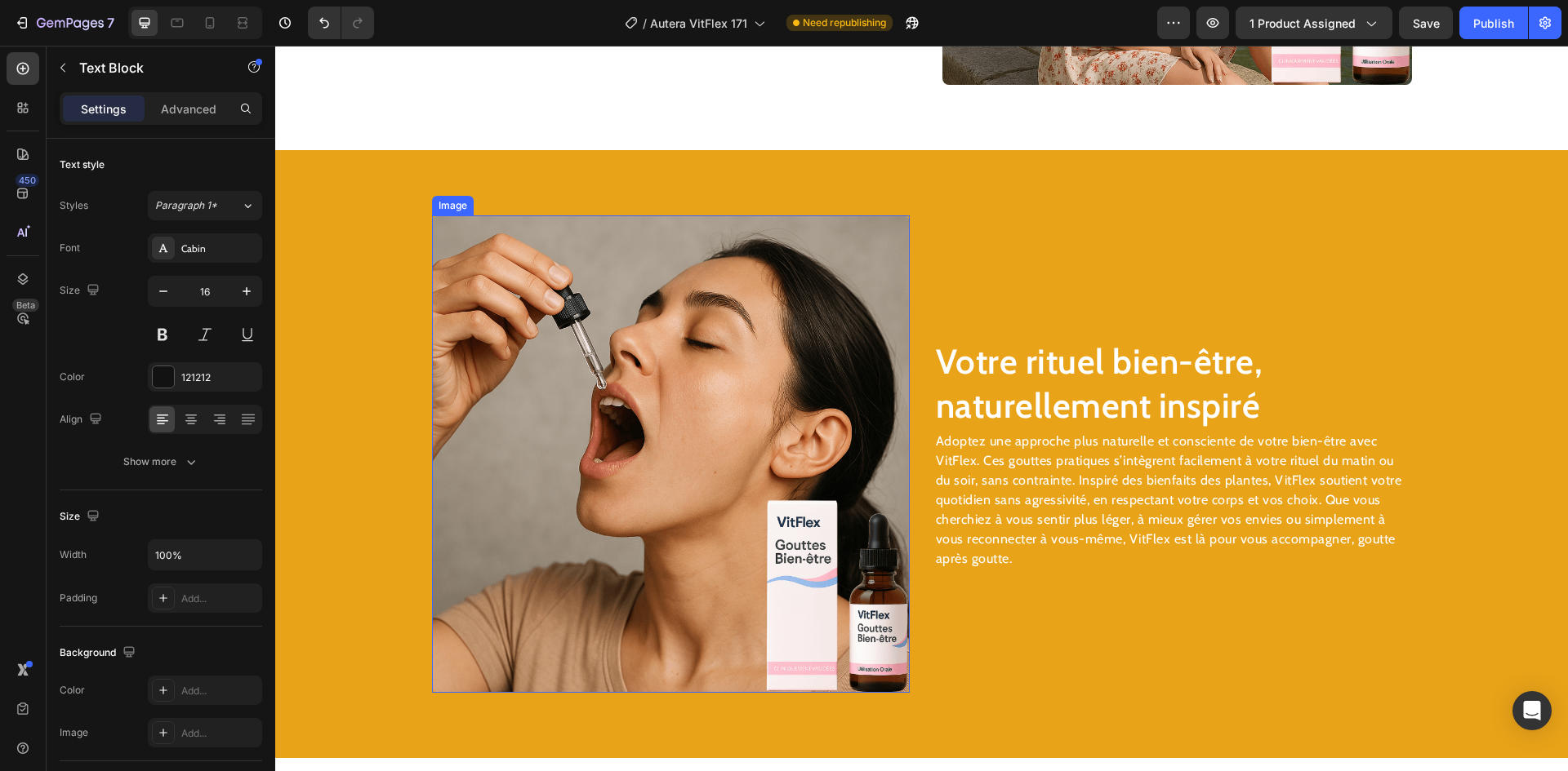
scroll to position [2353, 0]
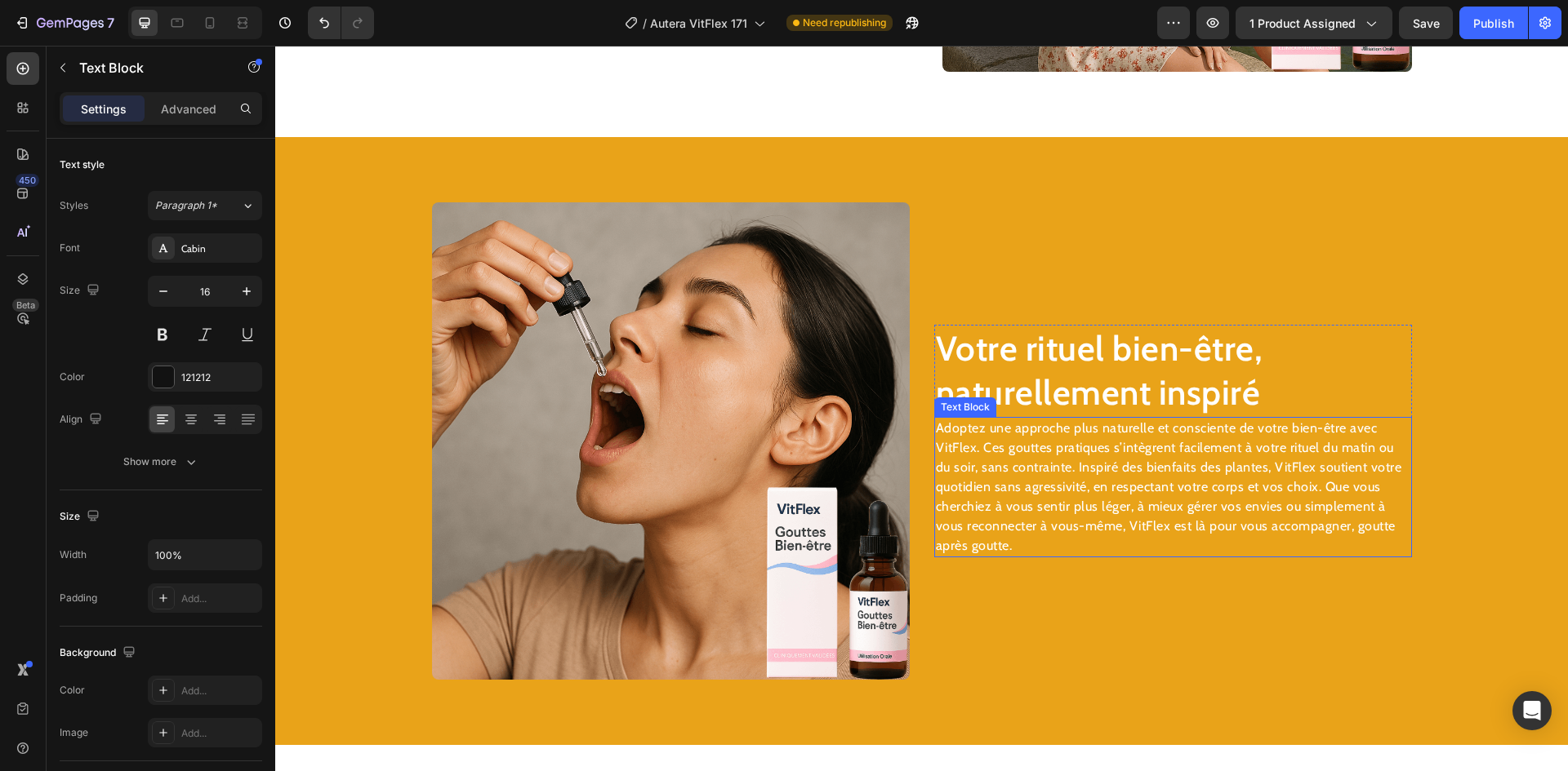
click at [990, 391] on h2 "Votre rituel bien-être, naturellement inspiré" at bounding box center [1173, 370] width 478 height 92
click at [990, 390] on h2 "Votre rituel bien-être, naturellement inspiré" at bounding box center [1173, 370] width 478 height 92
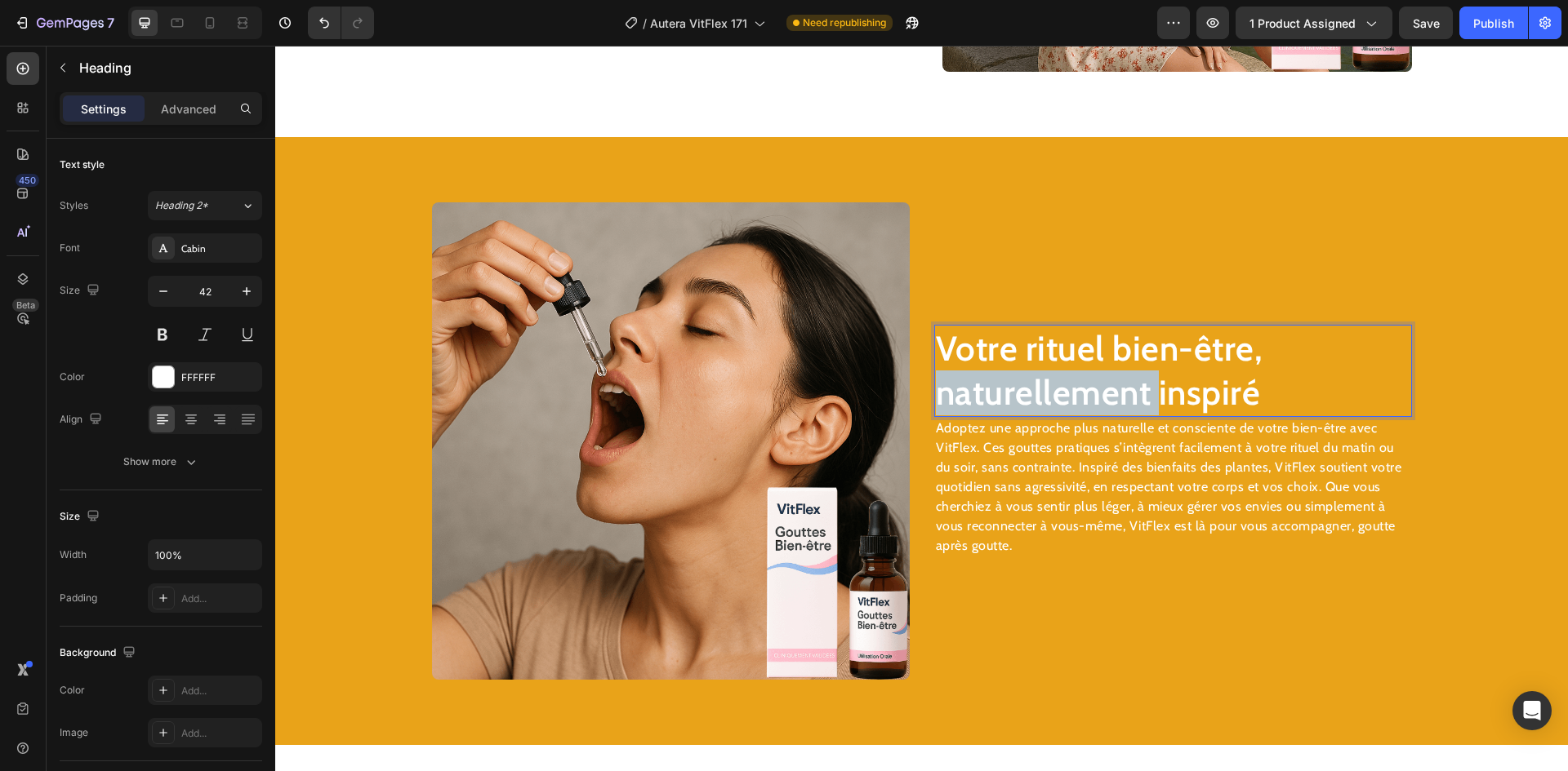
click at [990, 388] on p "Votre rituel bien-être, naturellement inspiré" at bounding box center [1173, 370] width 474 height 89
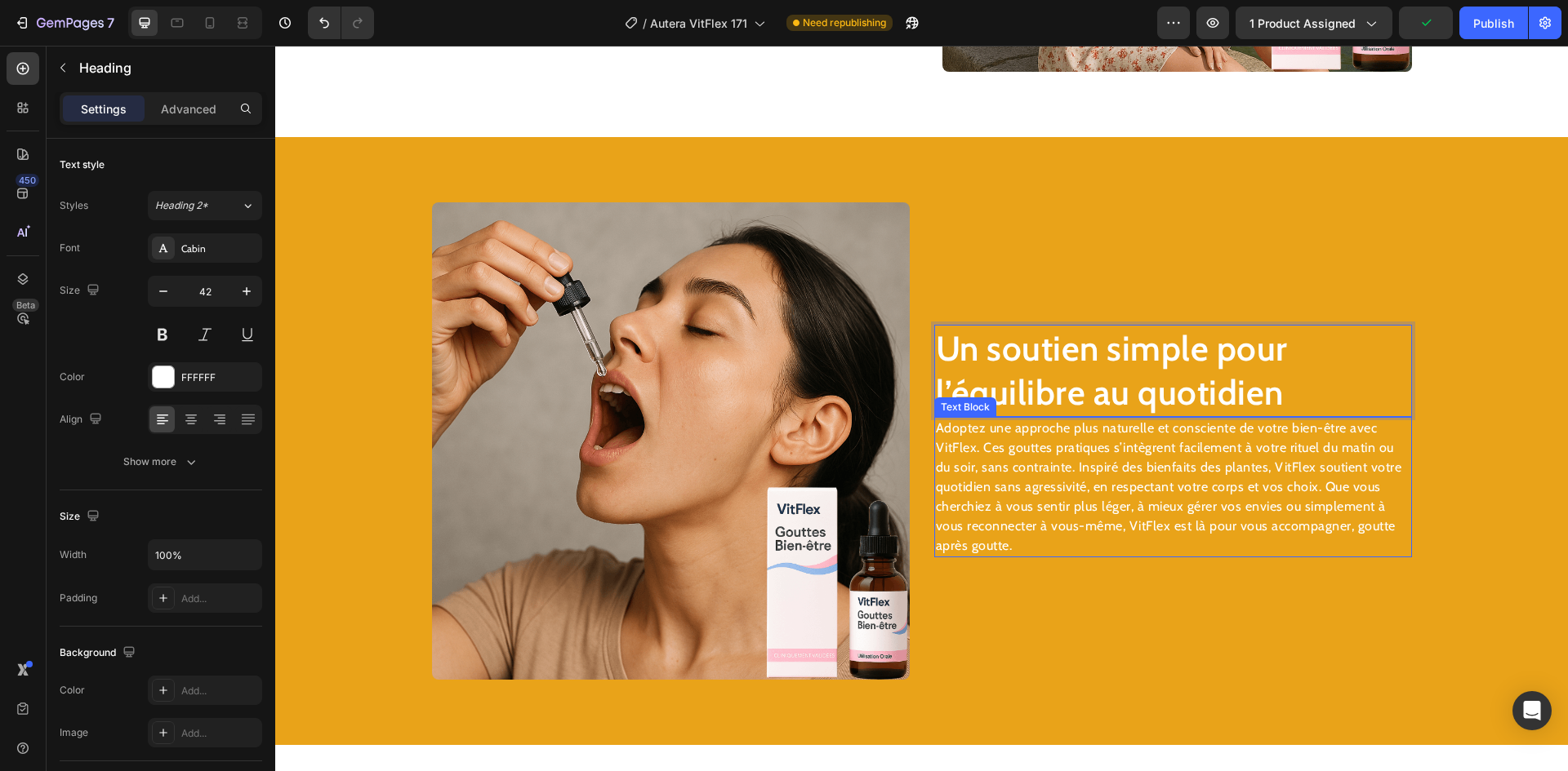
click at [1054, 440] on p "Adoptez une approche plus naturelle et consciente de votre bien-être avec VitFl…" at bounding box center [1173, 487] width 474 height 137
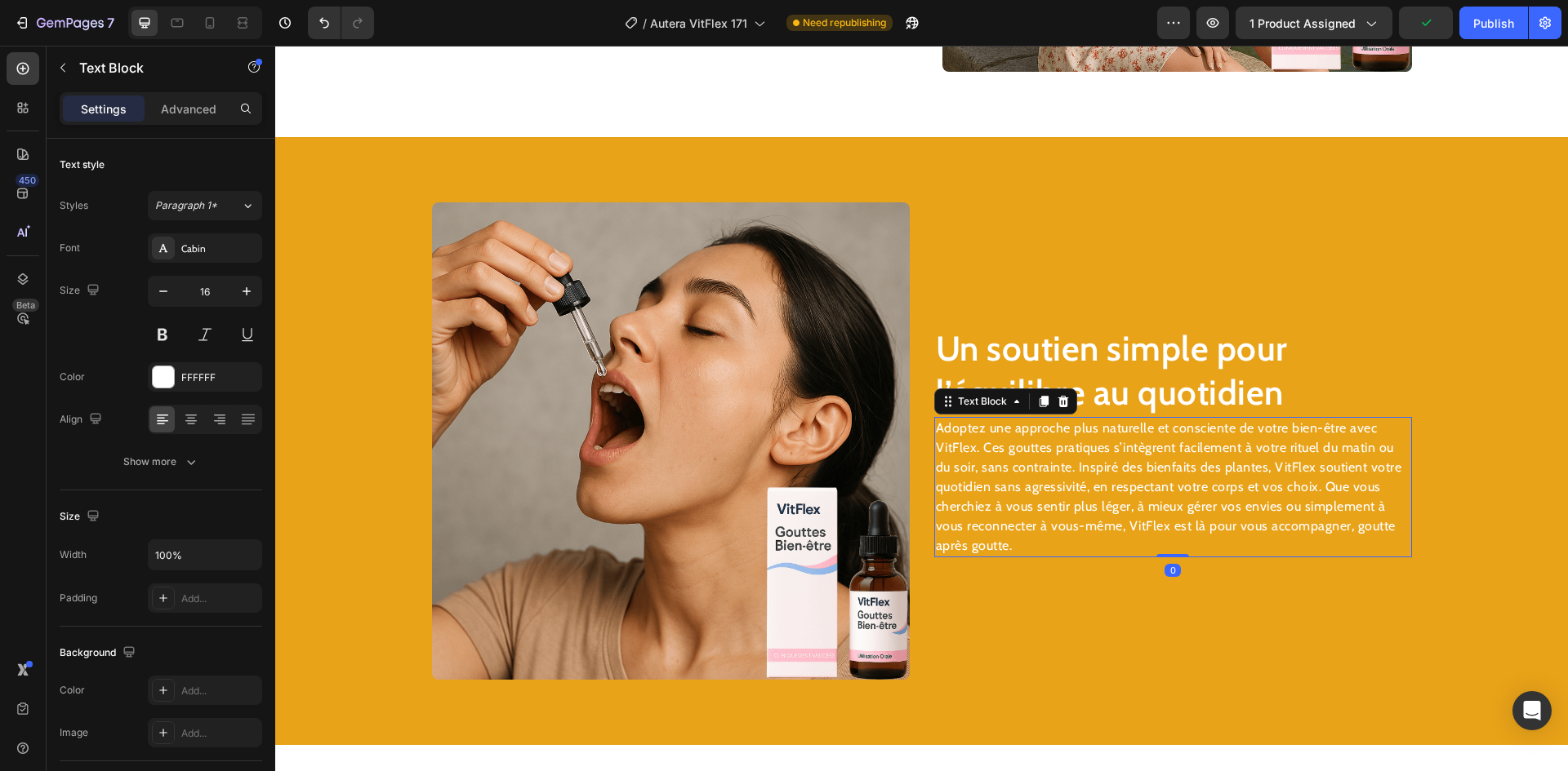
click at [1054, 440] on p "Adoptez une approche plus naturelle et consciente de votre bien-être avec VitFl…" at bounding box center [1173, 487] width 474 height 137
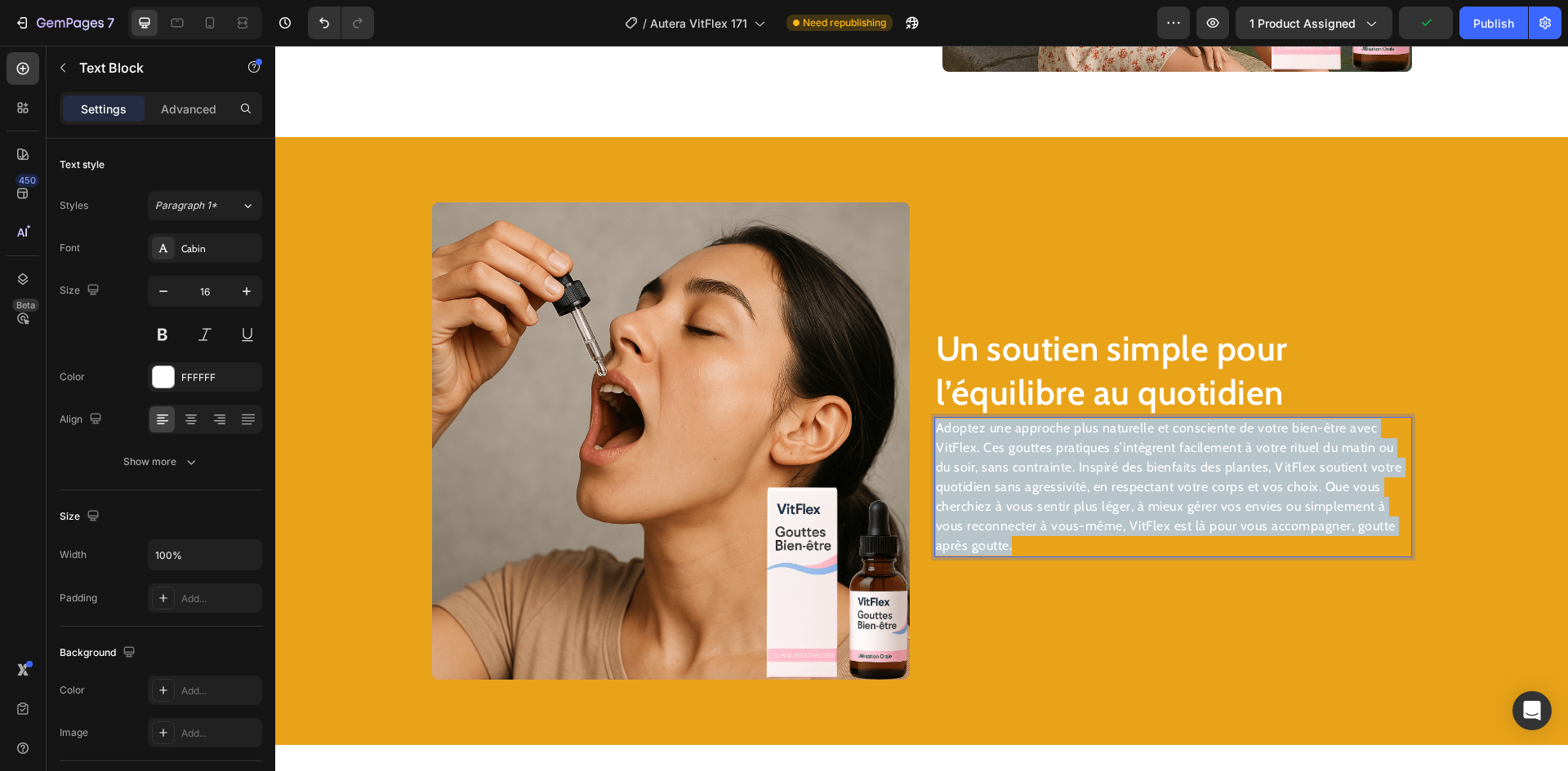
click at [1054, 440] on p "Adoptez une approche plus naturelle et consciente de votre bien-être avec VitFl…" at bounding box center [1173, 487] width 474 height 137
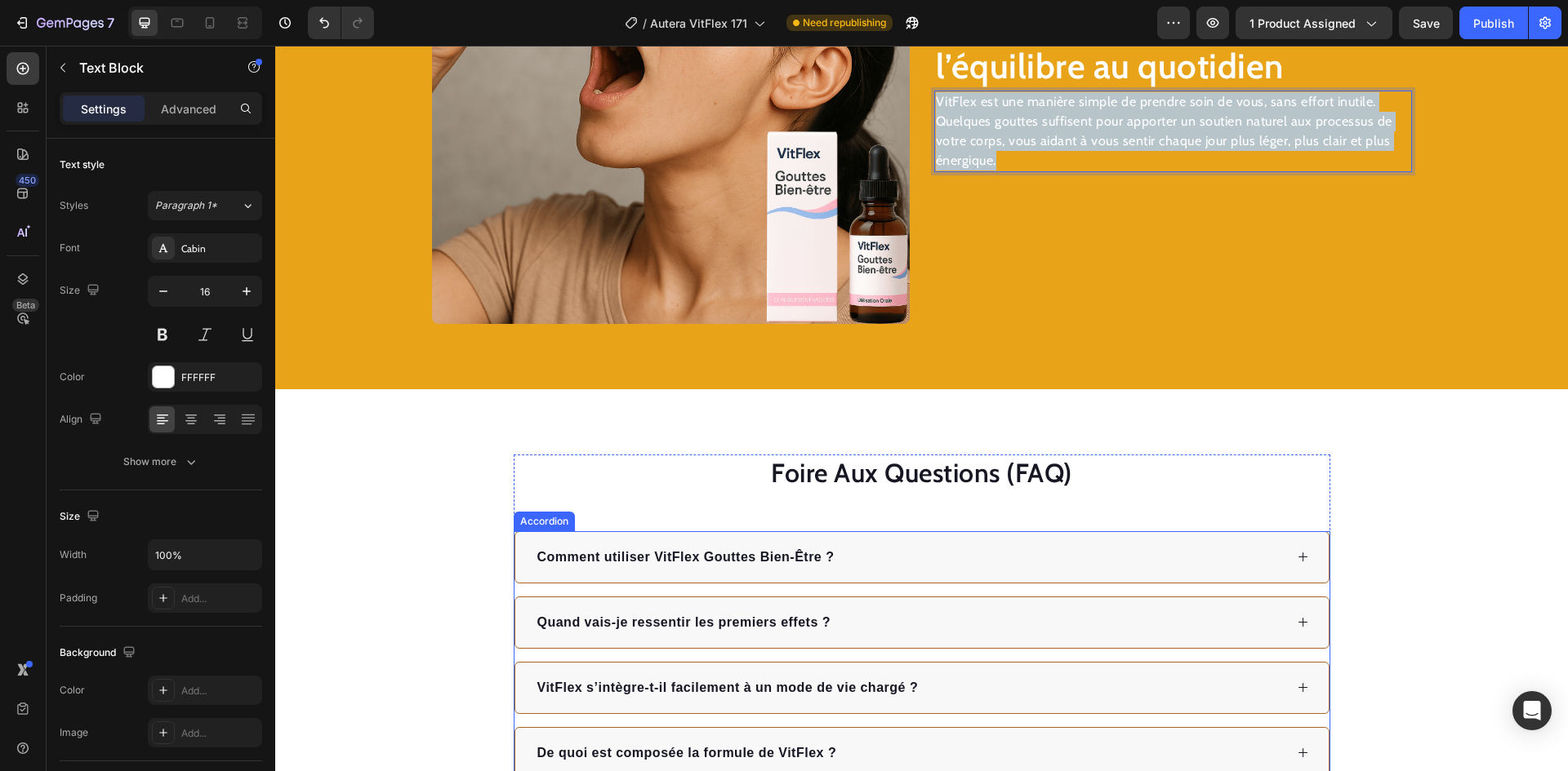
scroll to position [2872, 0]
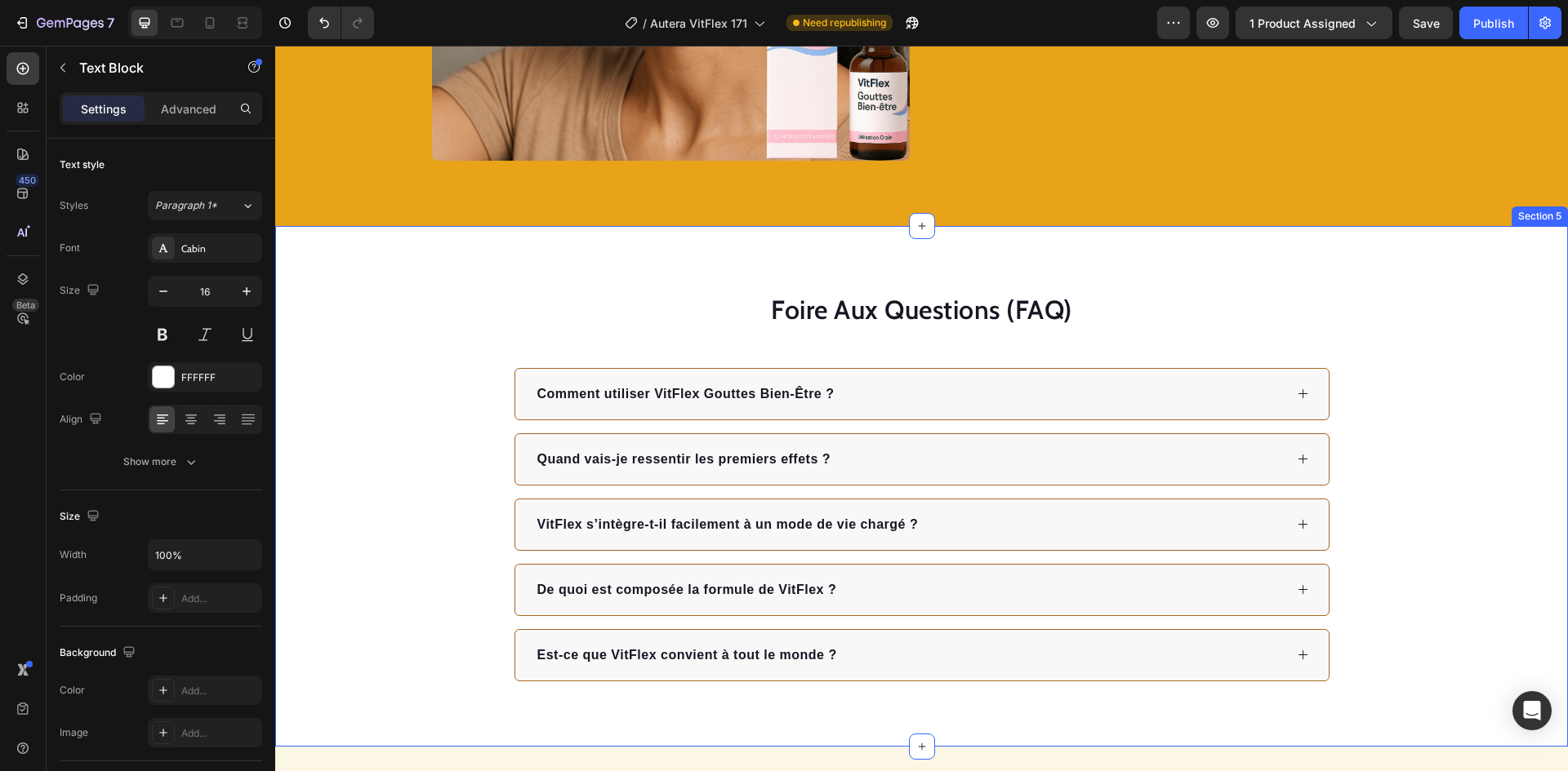
click at [1171, 275] on div "Foire Aux Questions (FAQ) Heading Comment utiliser VitFlex Gouttes Bien-Être ? …" at bounding box center [922, 486] width 1292 height 521
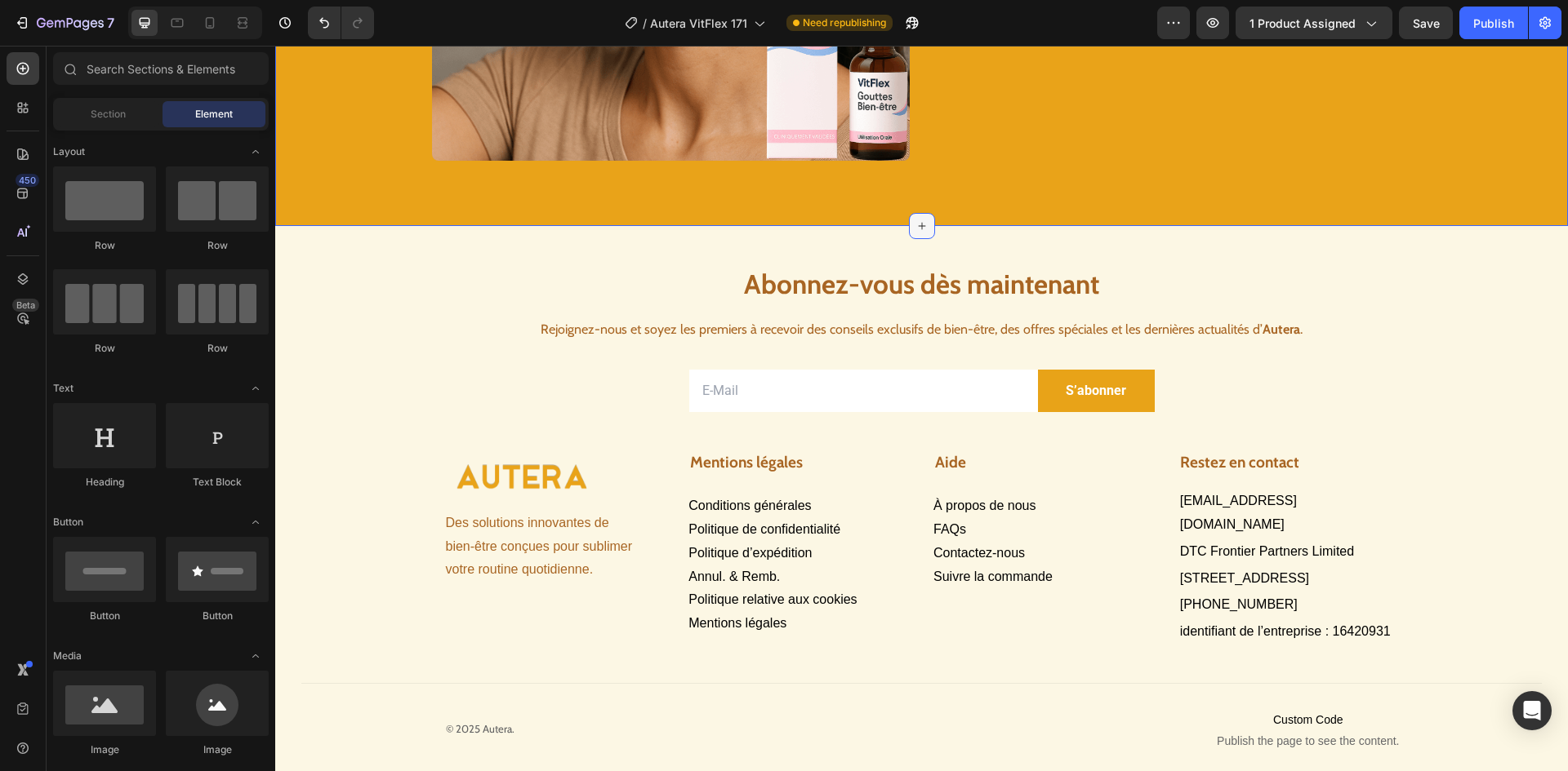
click at [922, 223] on div at bounding box center [922, 227] width 26 height 26
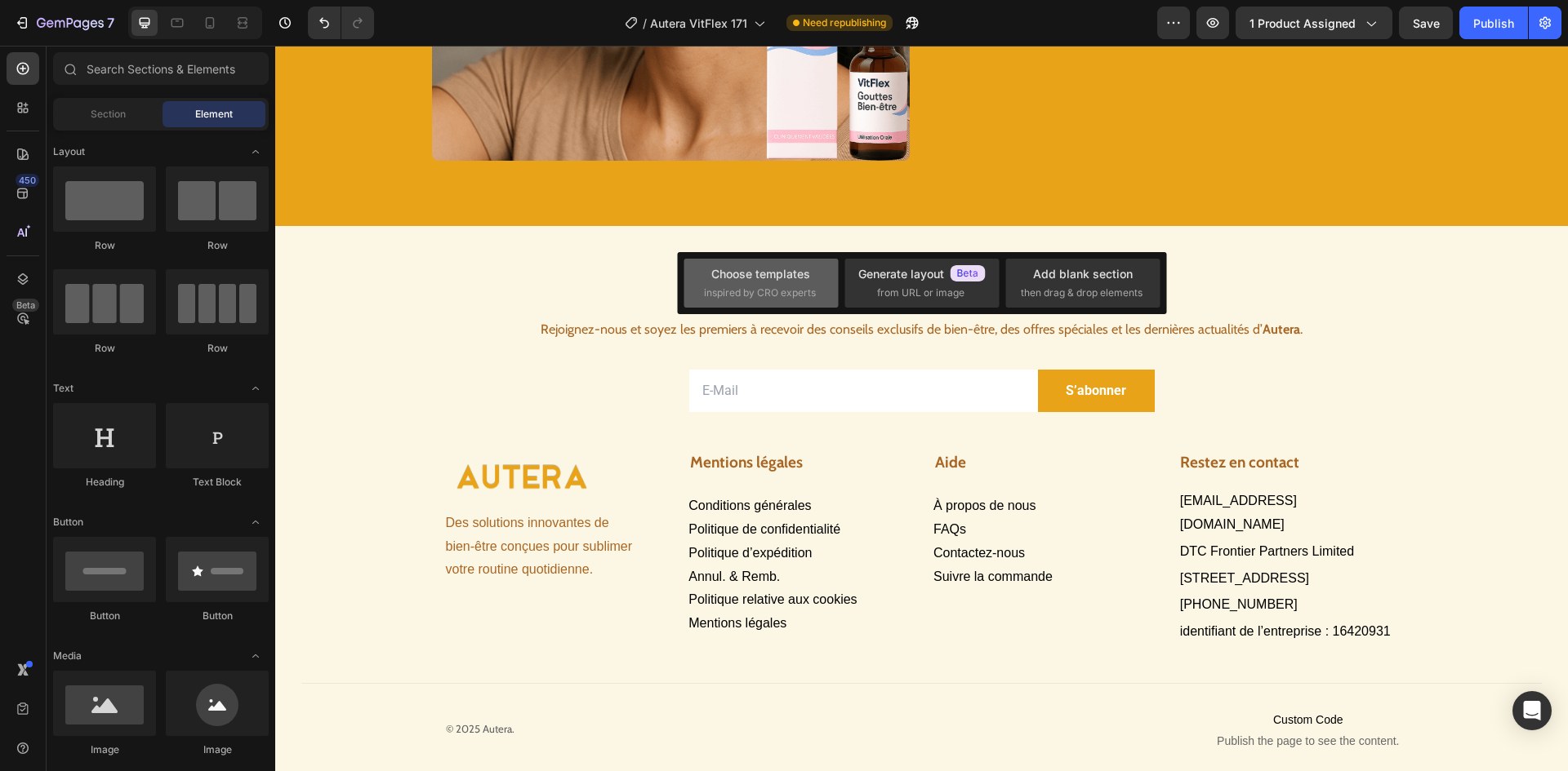
click at [808, 294] on span "inspired by CRO experts" at bounding box center [759, 293] width 112 height 15
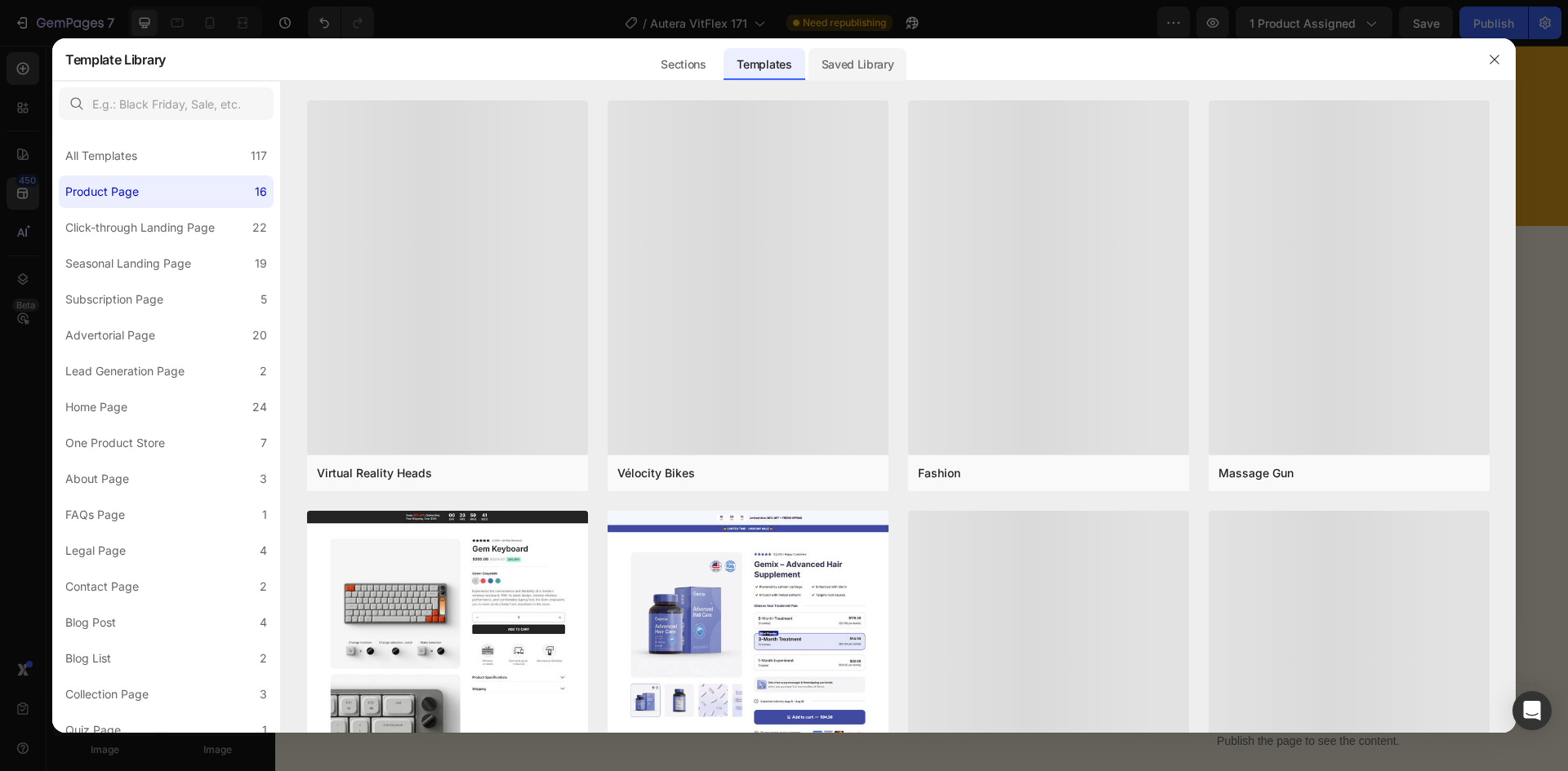
click at [868, 61] on div "Saved Library" at bounding box center [857, 64] width 99 height 33
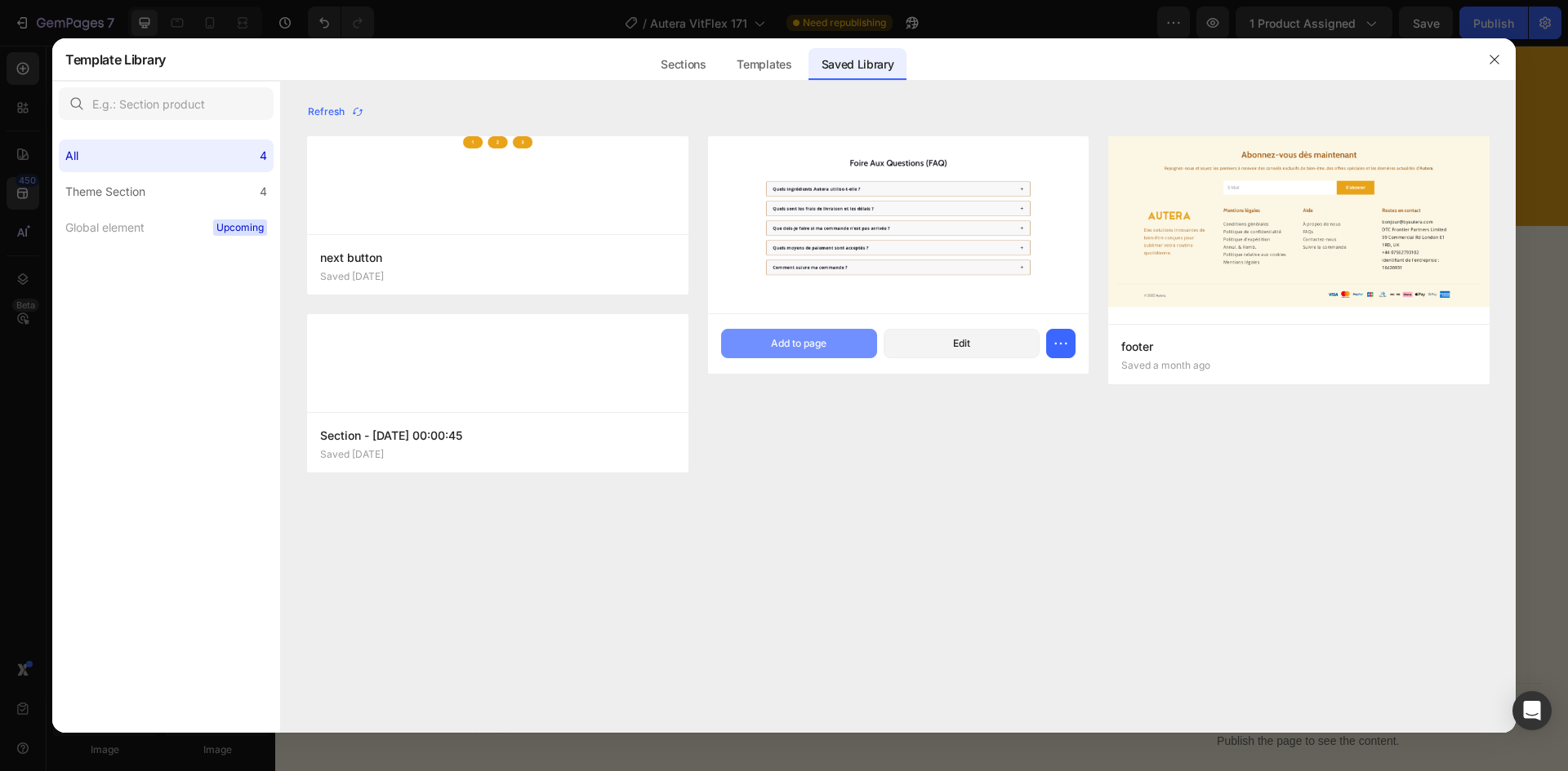
click at [754, 346] on button "Add to page" at bounding box center [799, 343] width 156 height 29
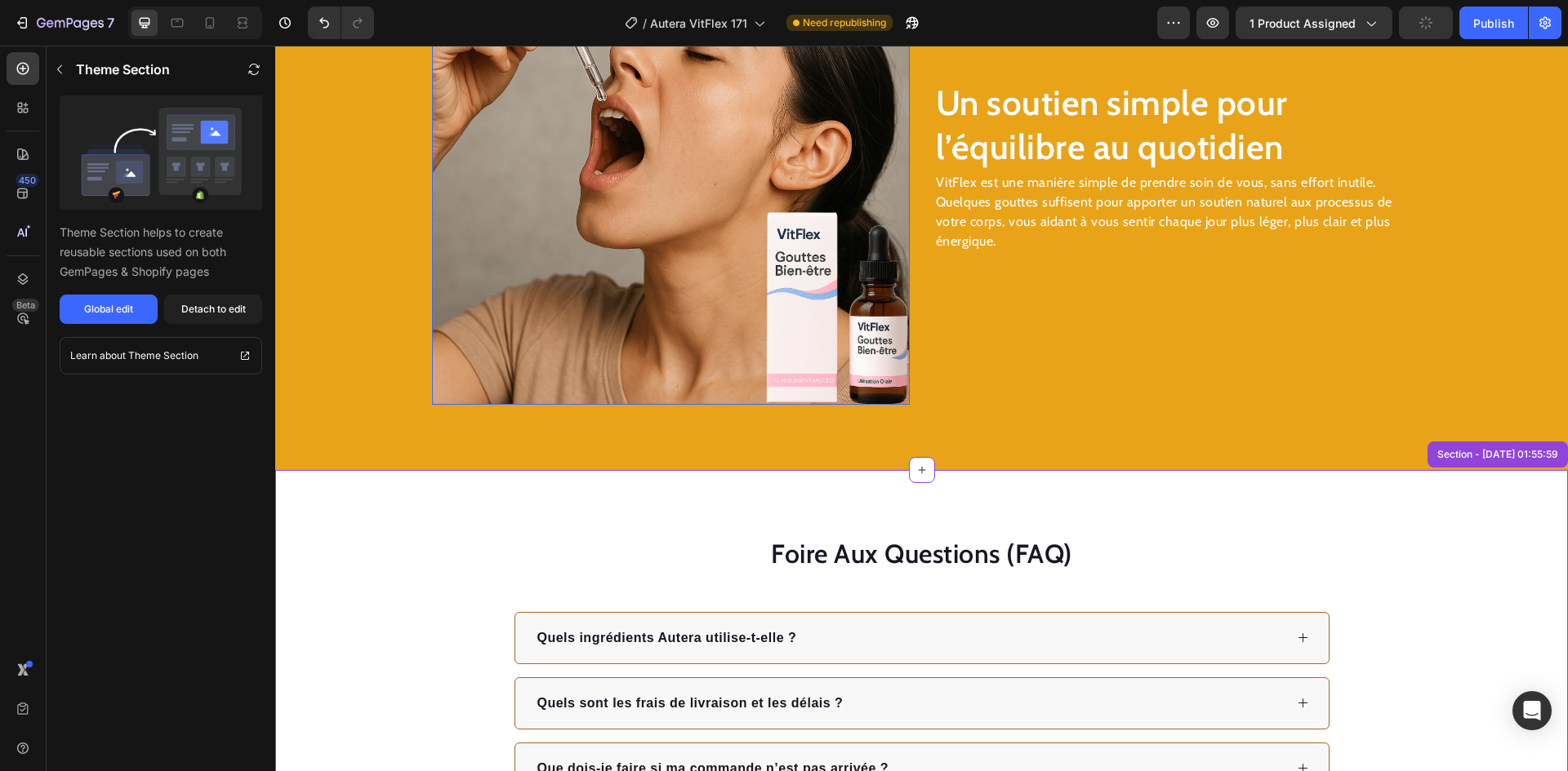
scroll to position [2605, 0]
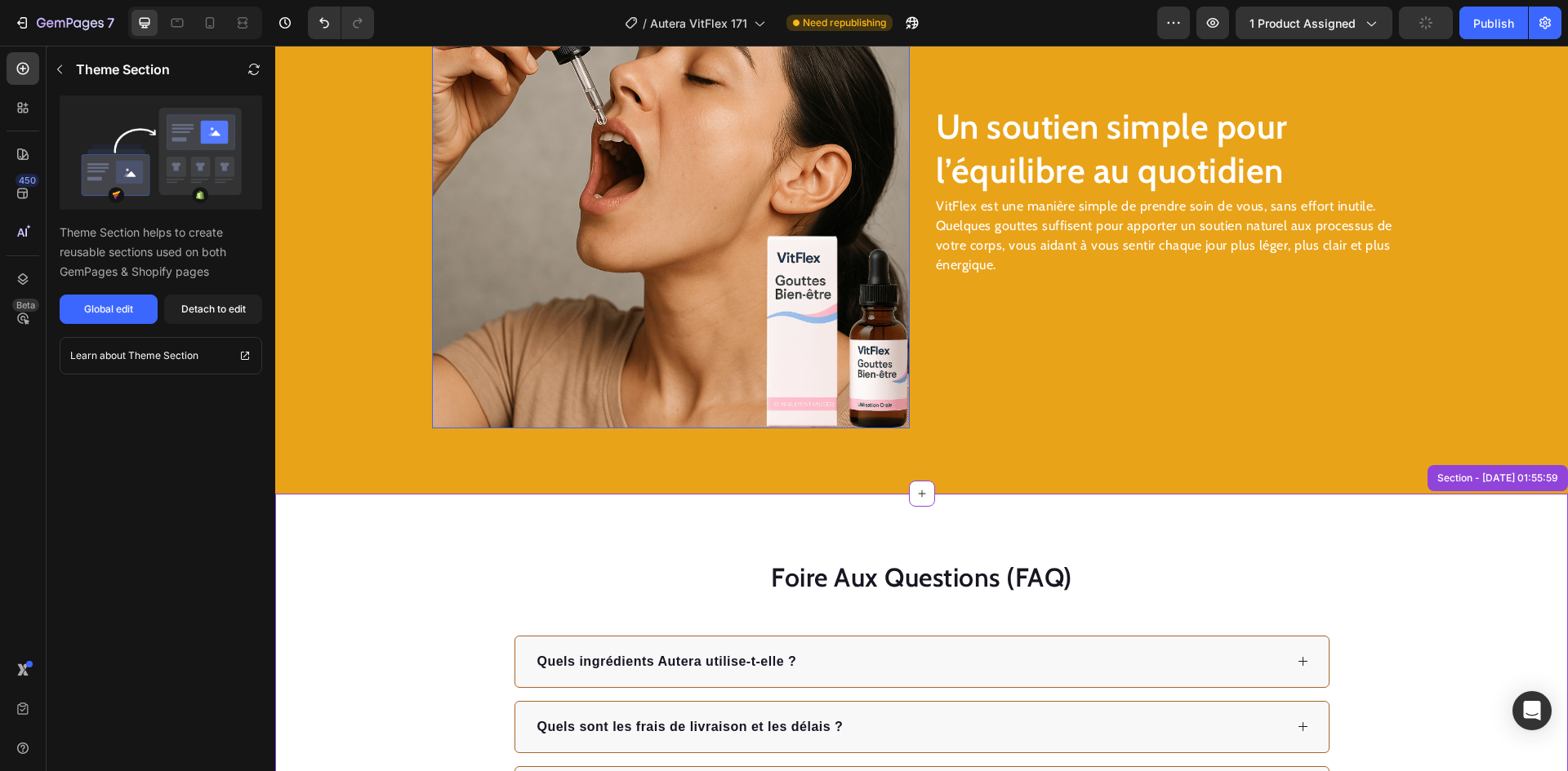
click at [704, 287] on img at bounding box center [671, 190] width 478 height 478
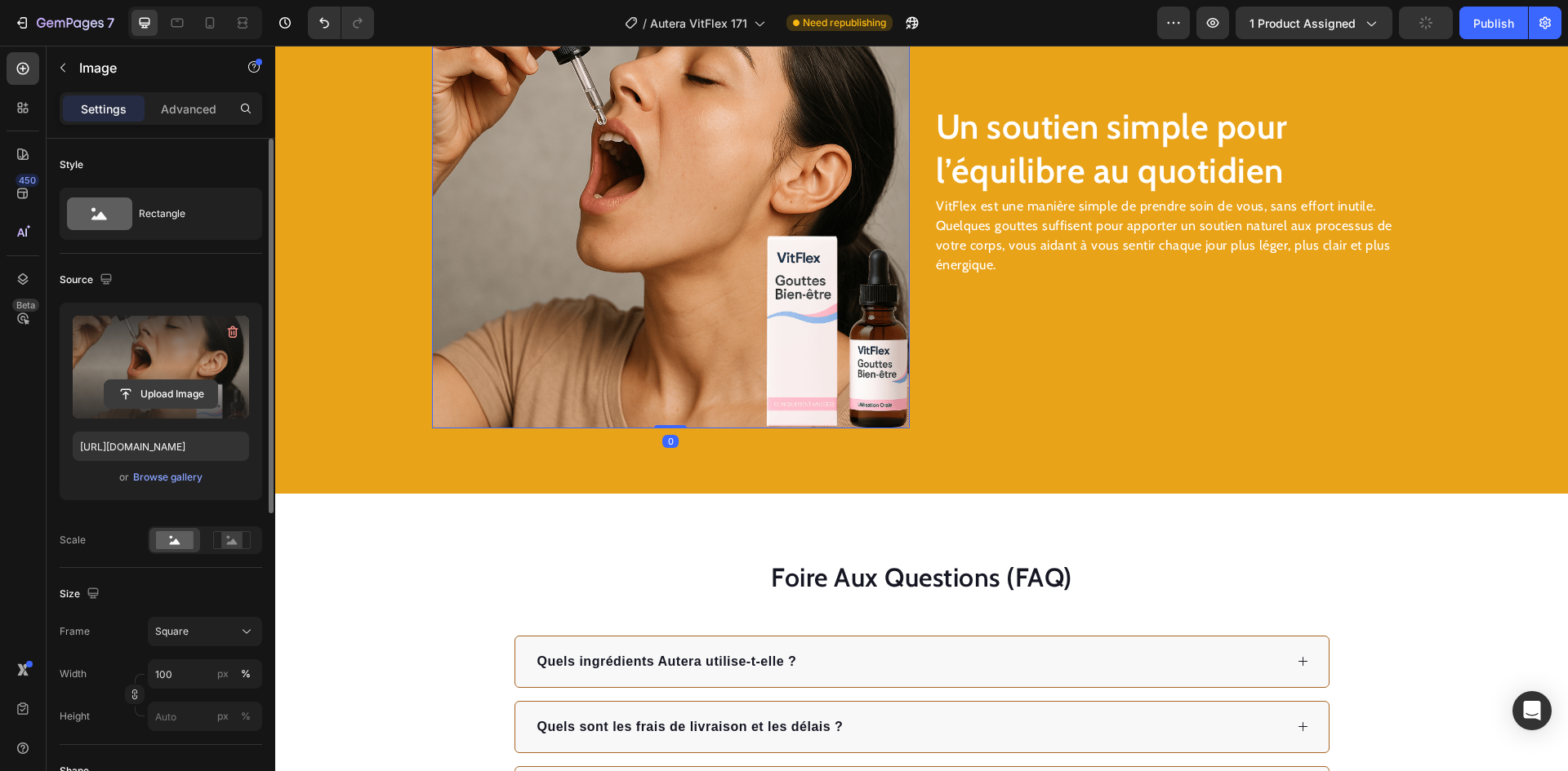
click at [148, 391] on input "file" at bounding box center [161, 394] width 113 height 28
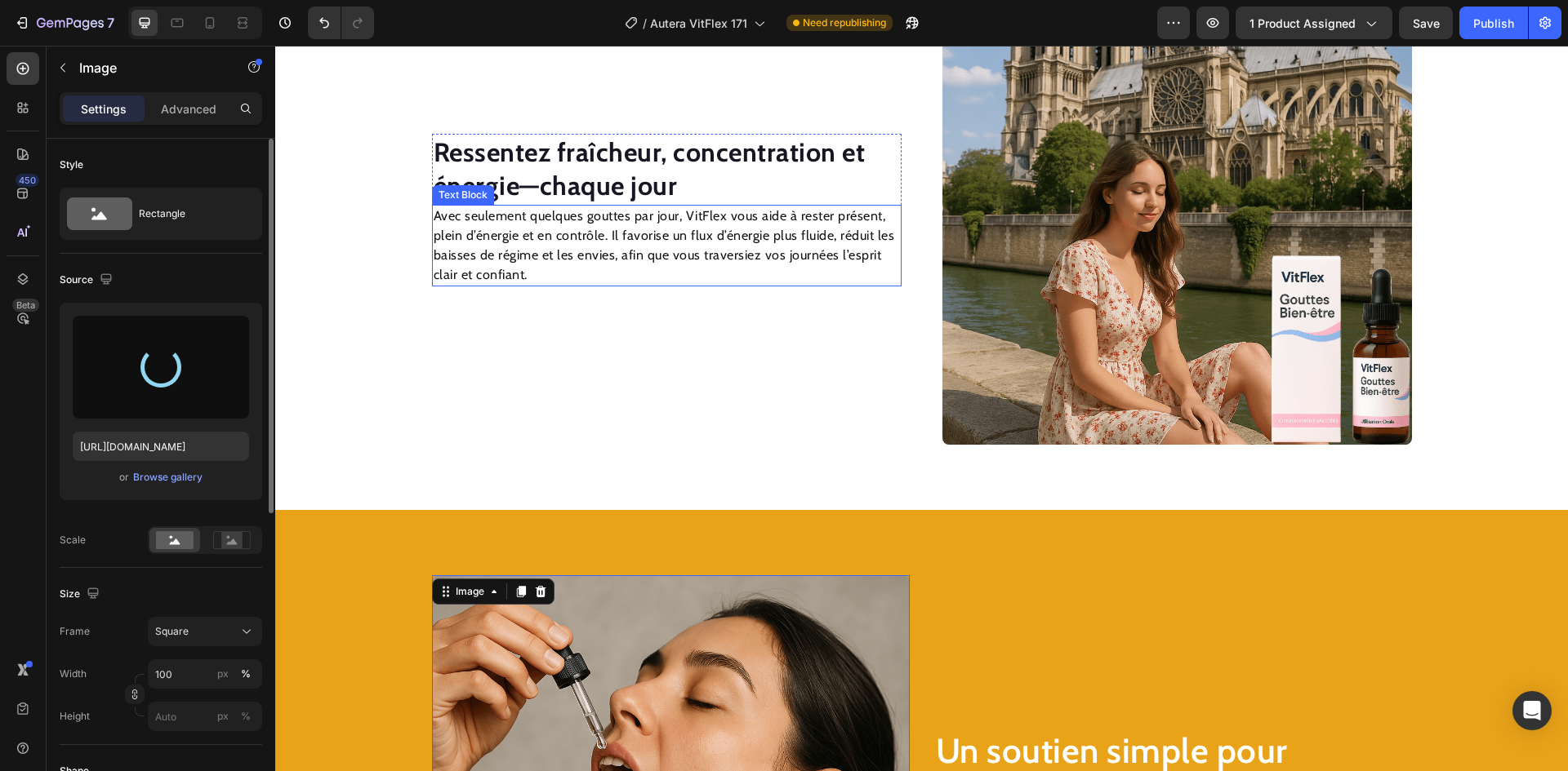
scroll to position [1952, 0]
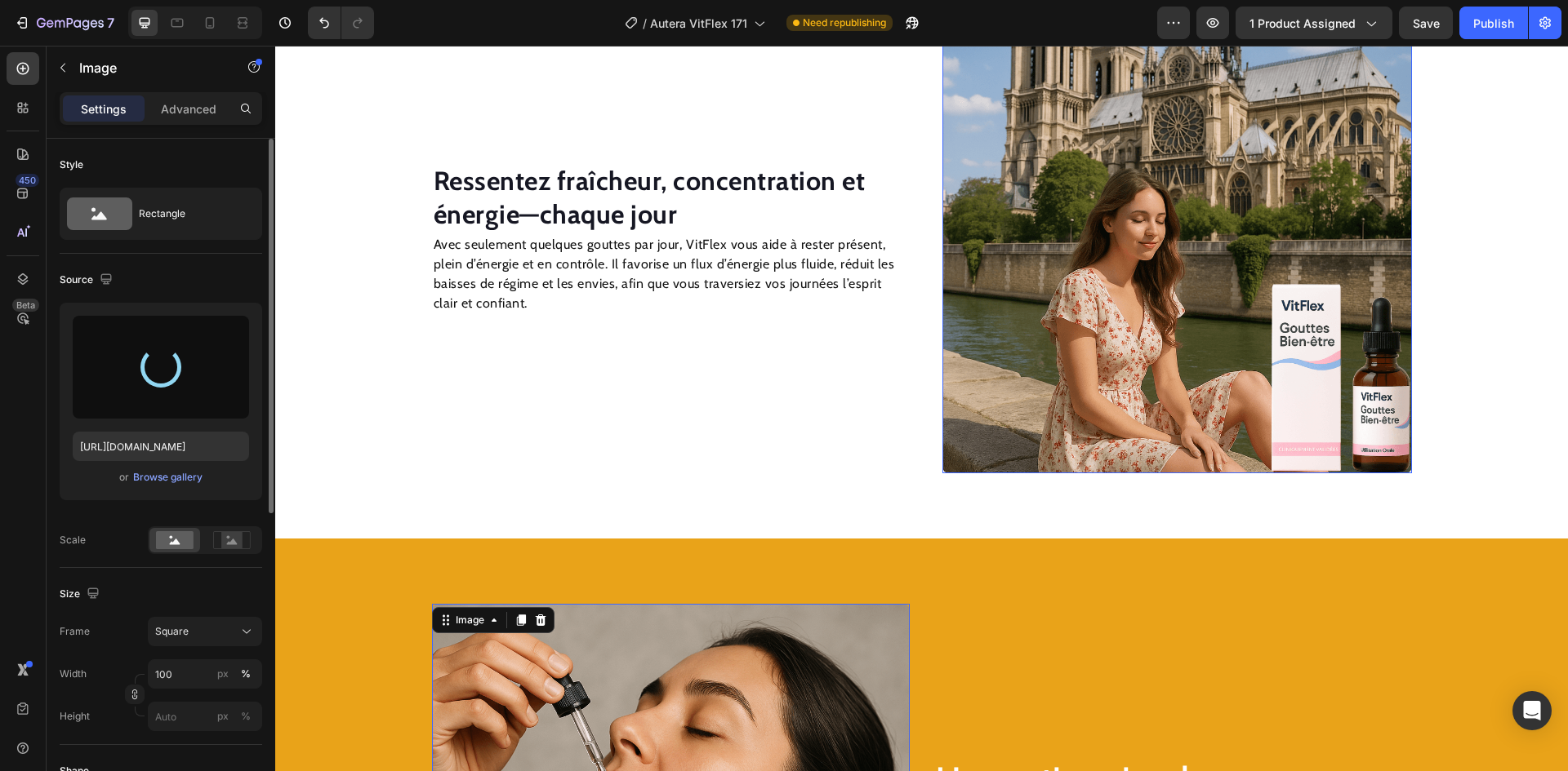
type input "[URL][DOMAIN_NAME]"
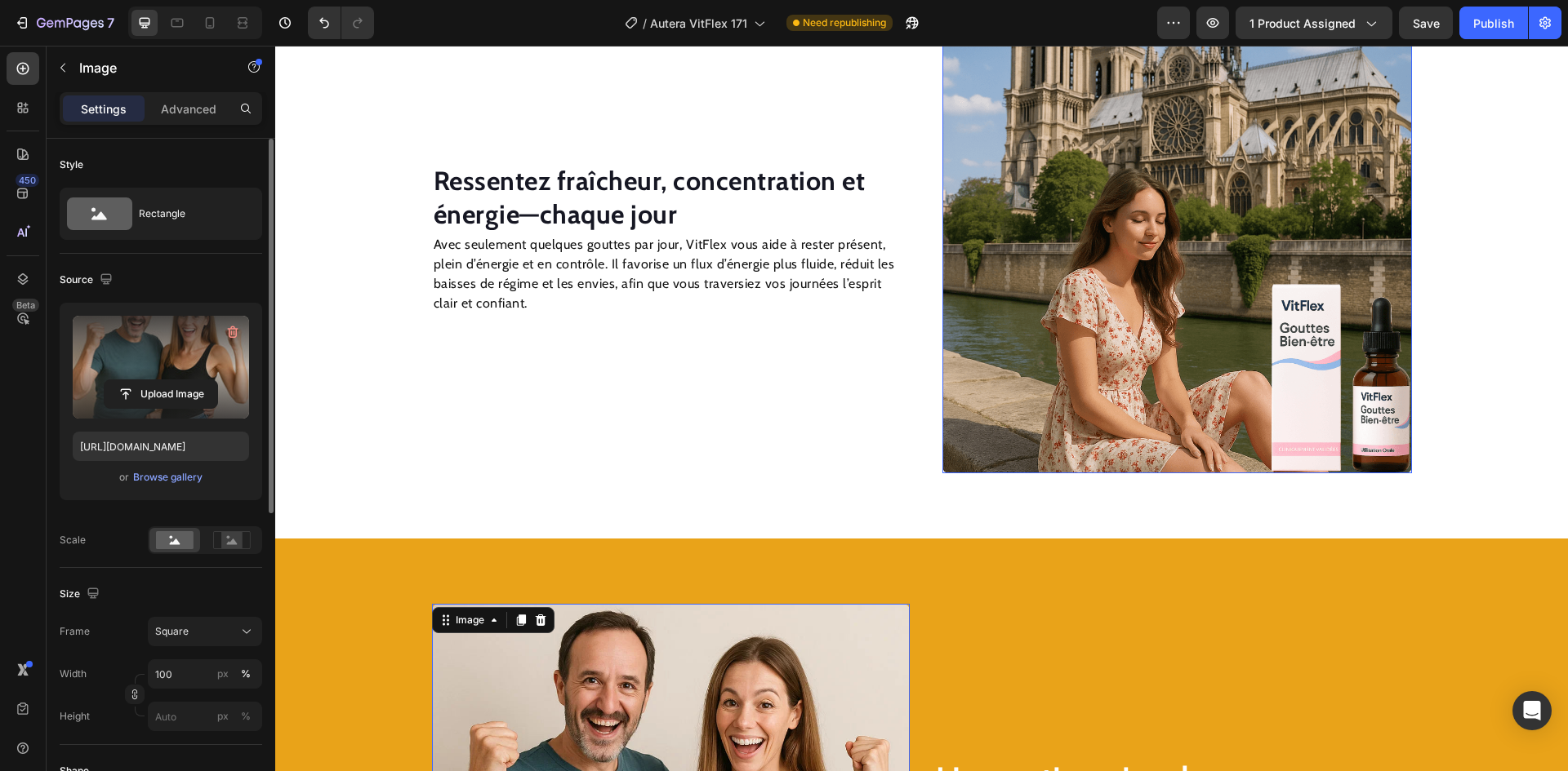
click at [1069, 263] on img at bounding box center [1177, 238] width 469 height 469
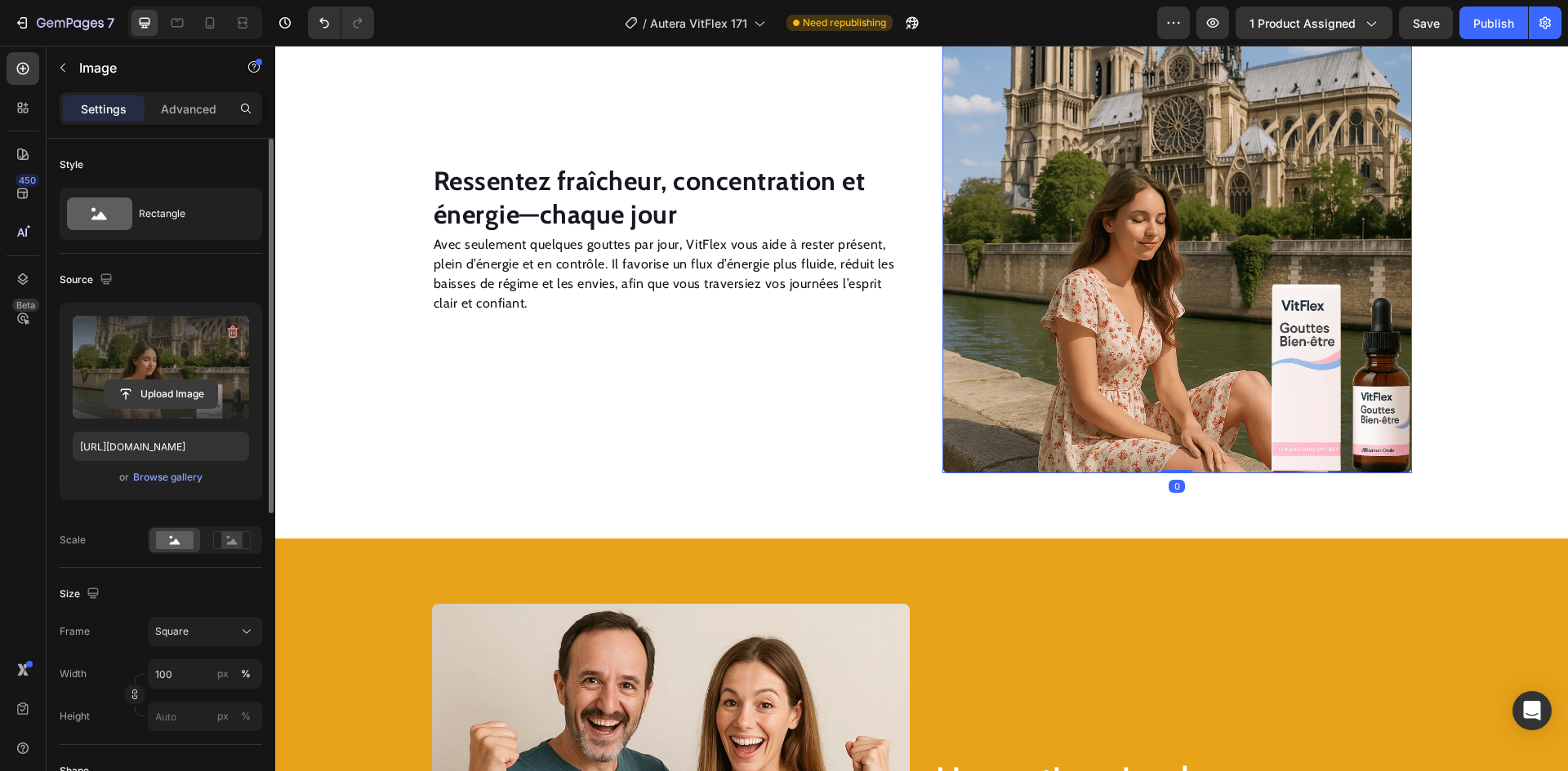
click at [172, 390] on input "file" at bounding box center [161, 394] width 113 height 28
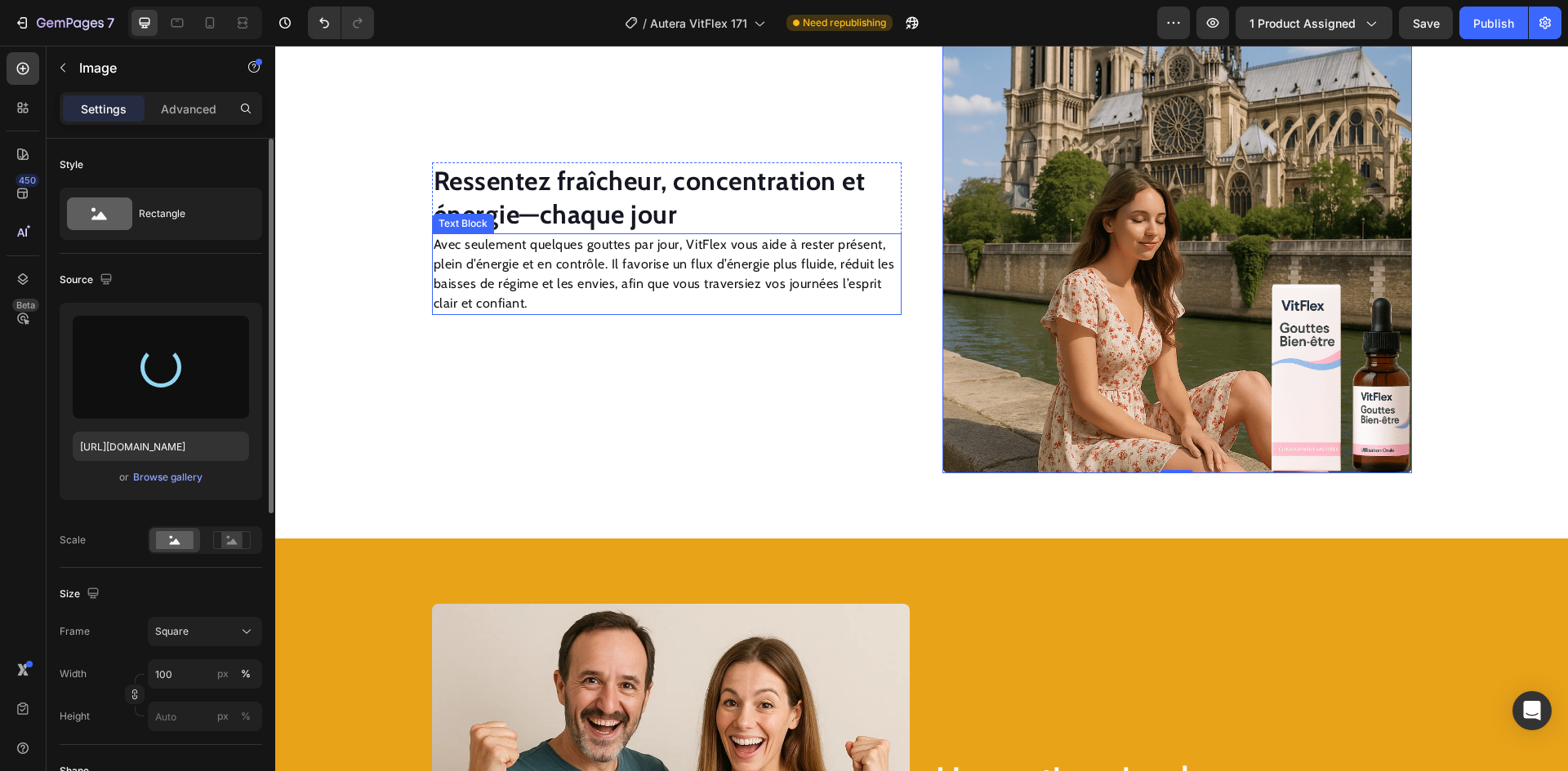
type input "[URL][DOMAIN_NAME]"
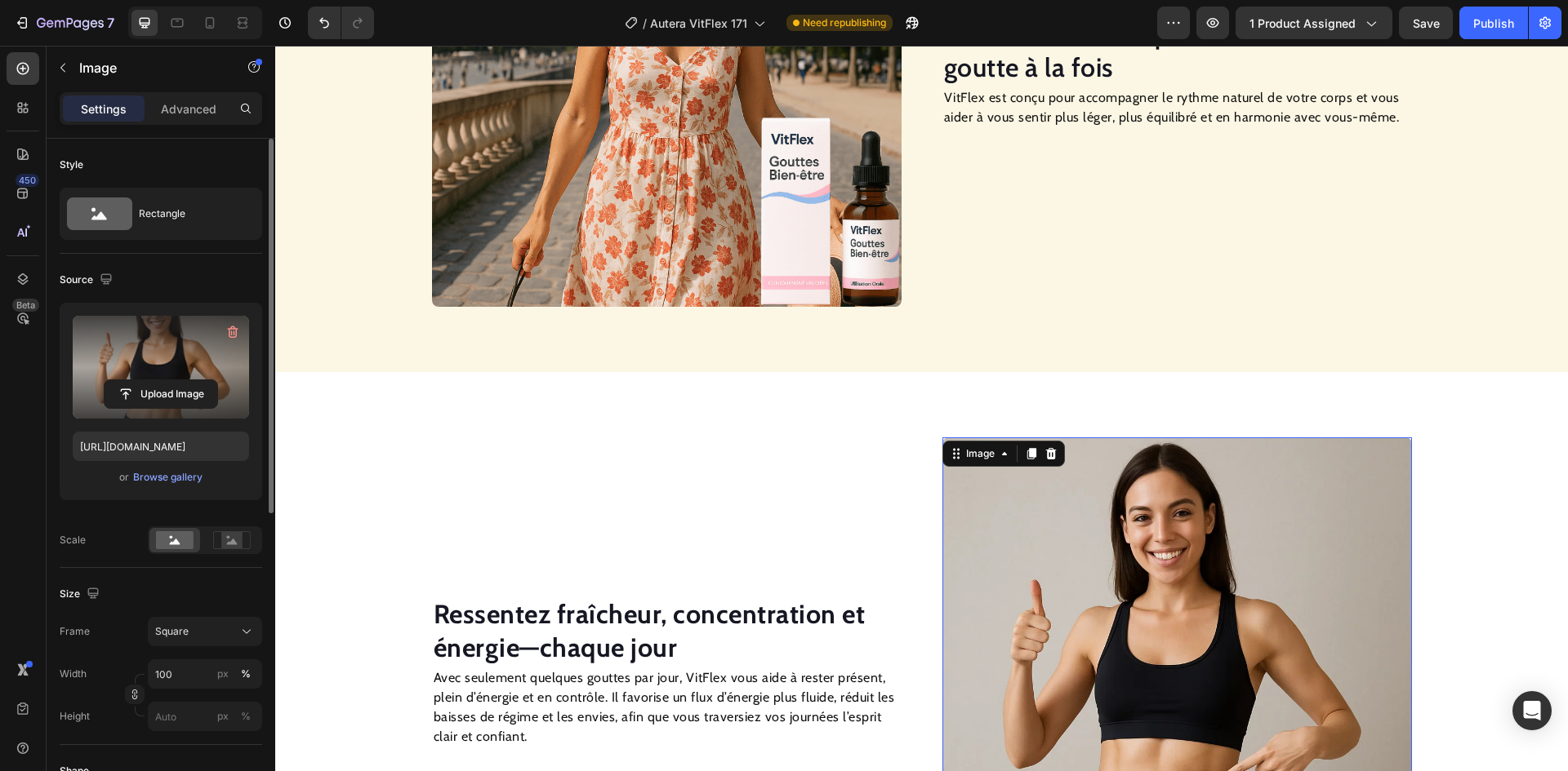
scroll to position [1299, 0]
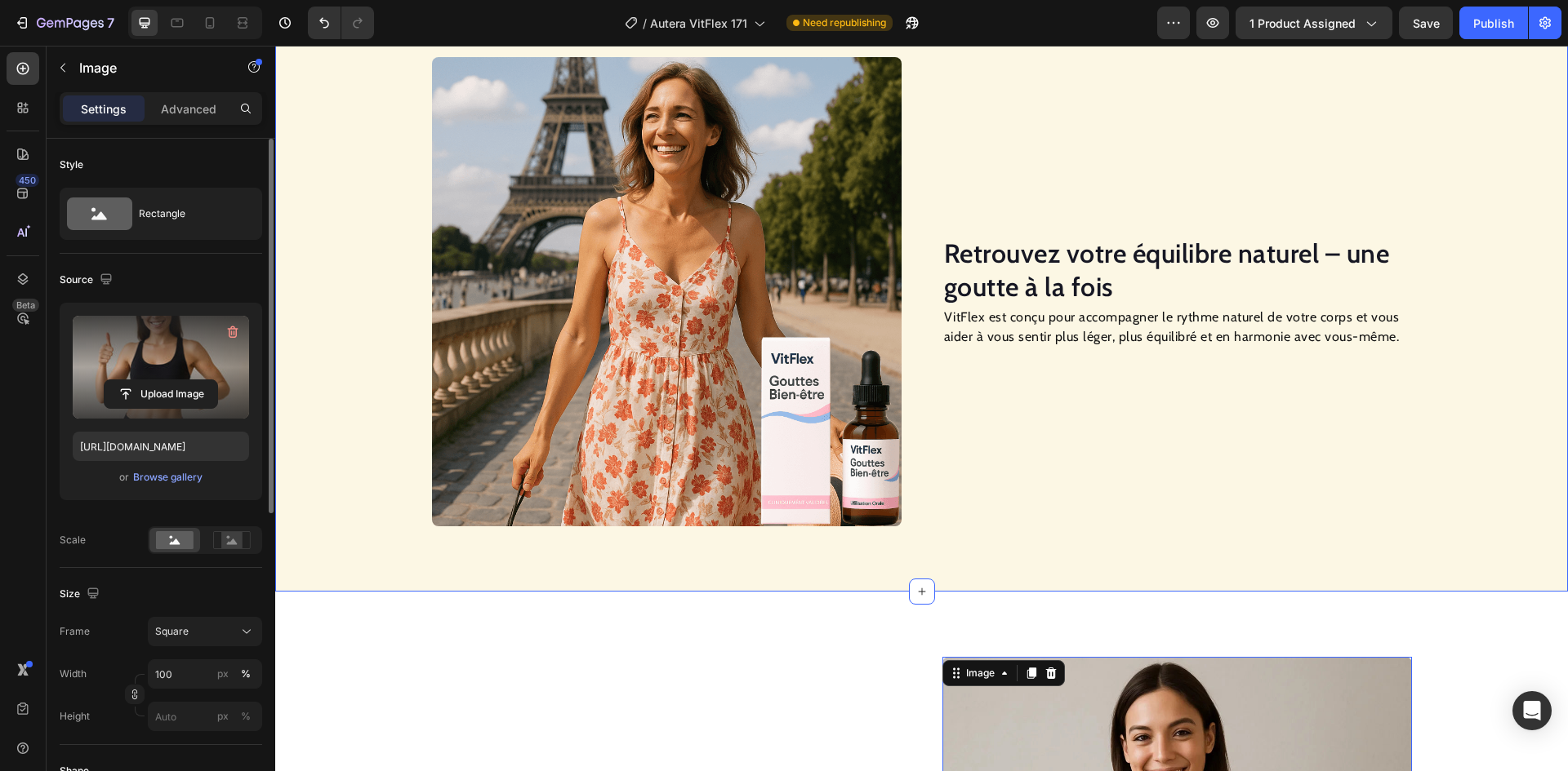
click at [708, 404] on img at bounding box center [666, 291] width 469 height 469
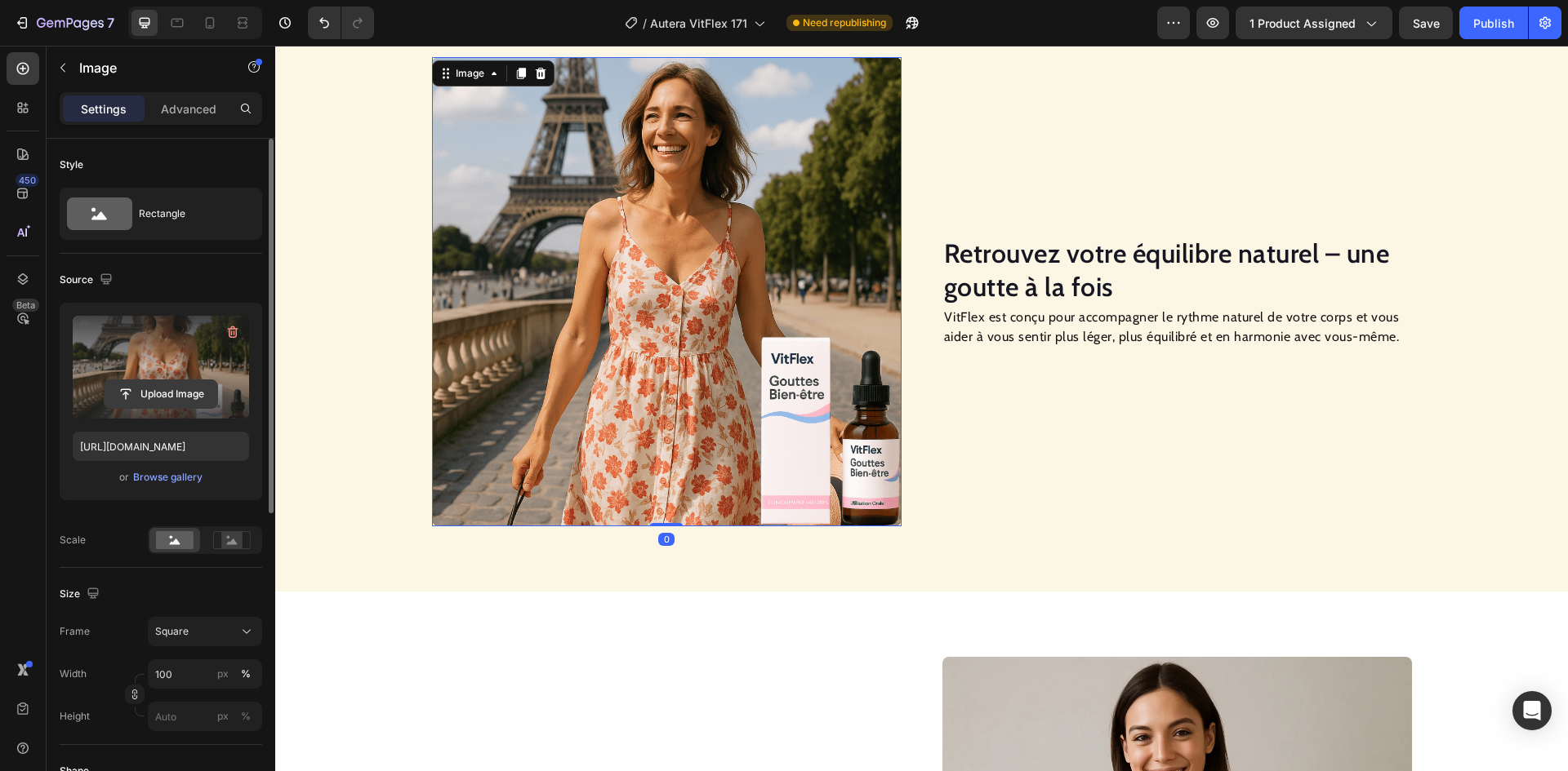
click at [177, 391] on input "file" at bounding box center [161, 394] width 113 height 28
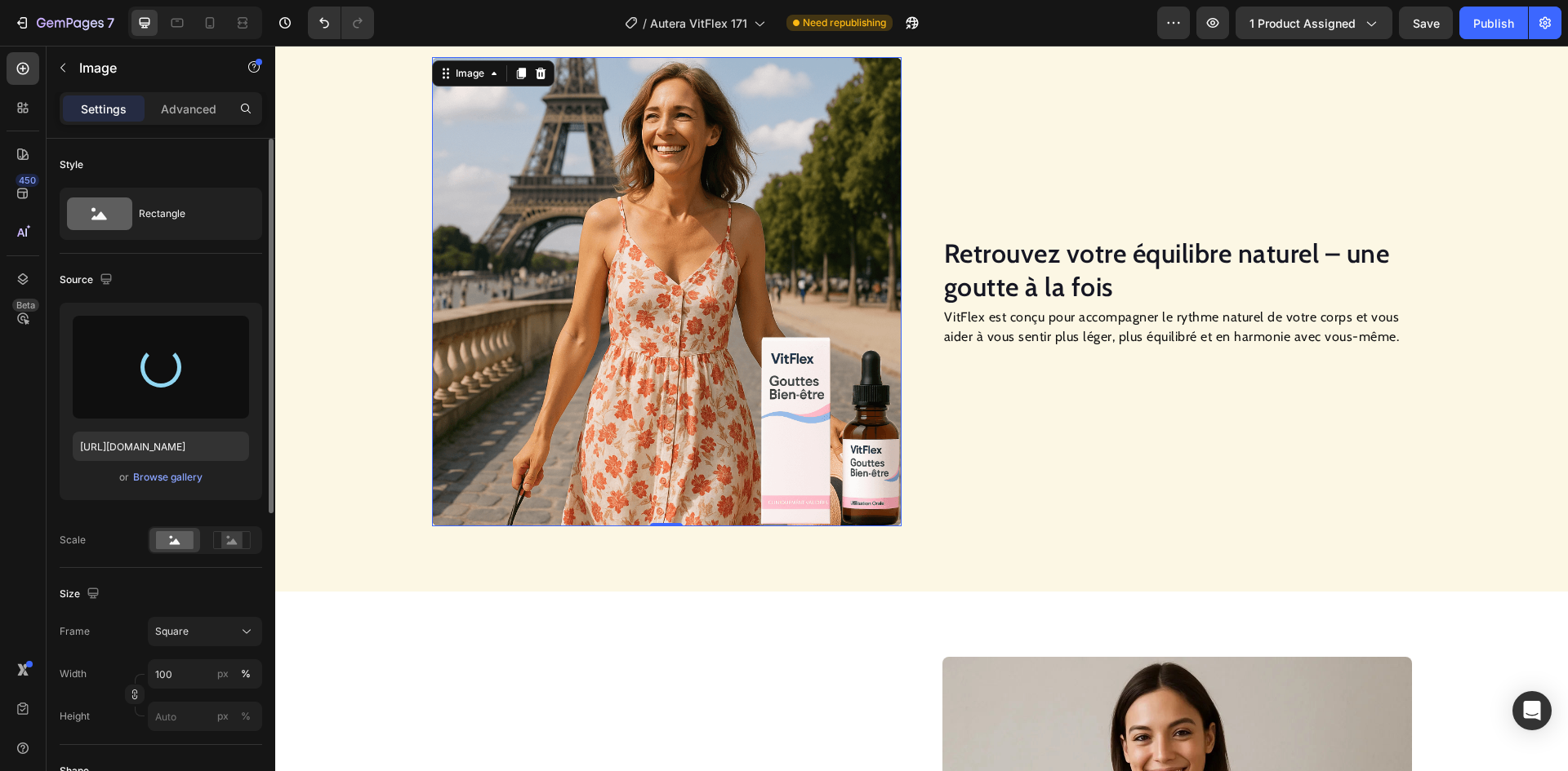
type input "[URL][DOMAIN_NAME]"
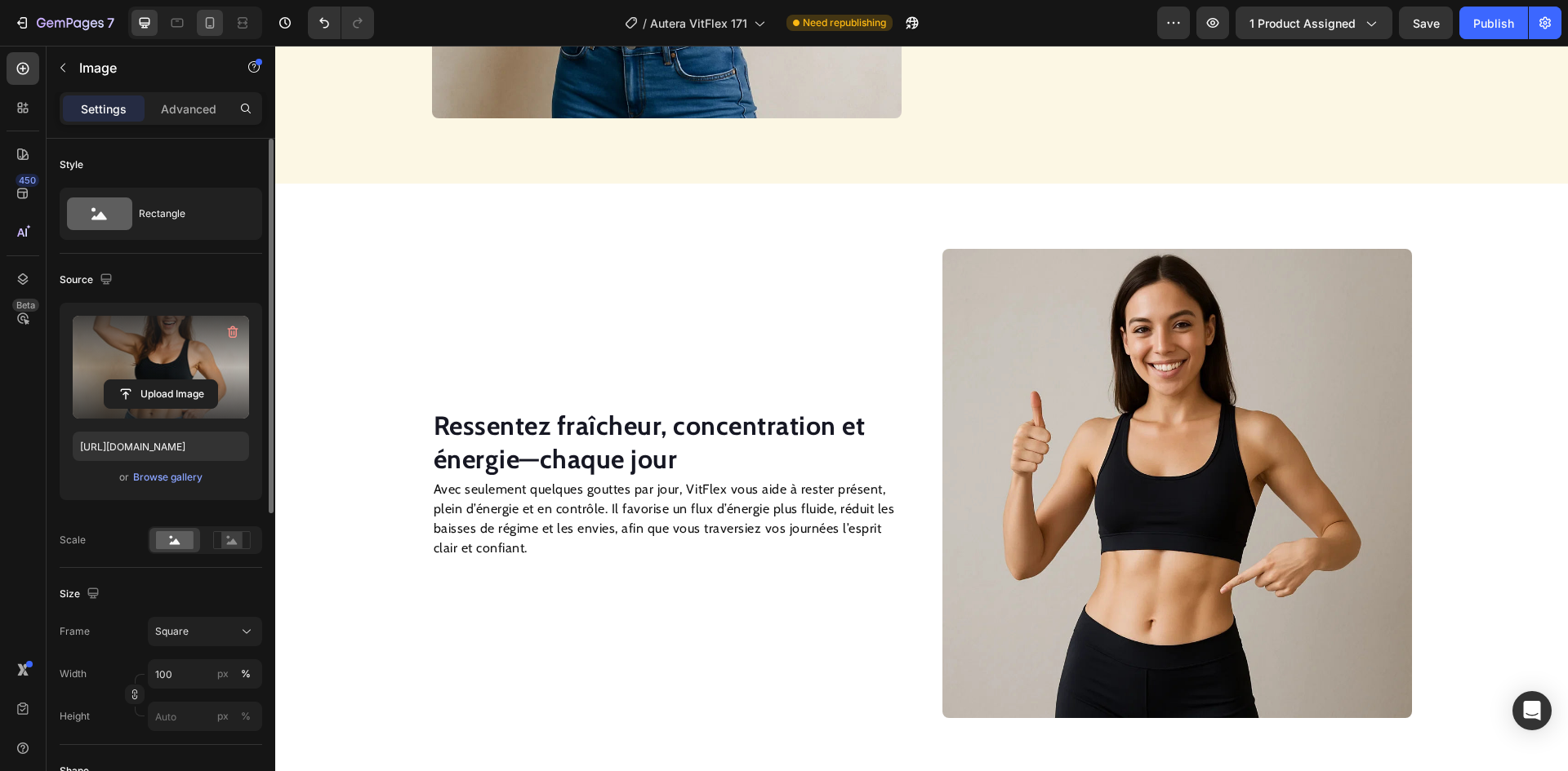
click at [214, 34] on div at bounding box center [210, 23] width 26 height 26
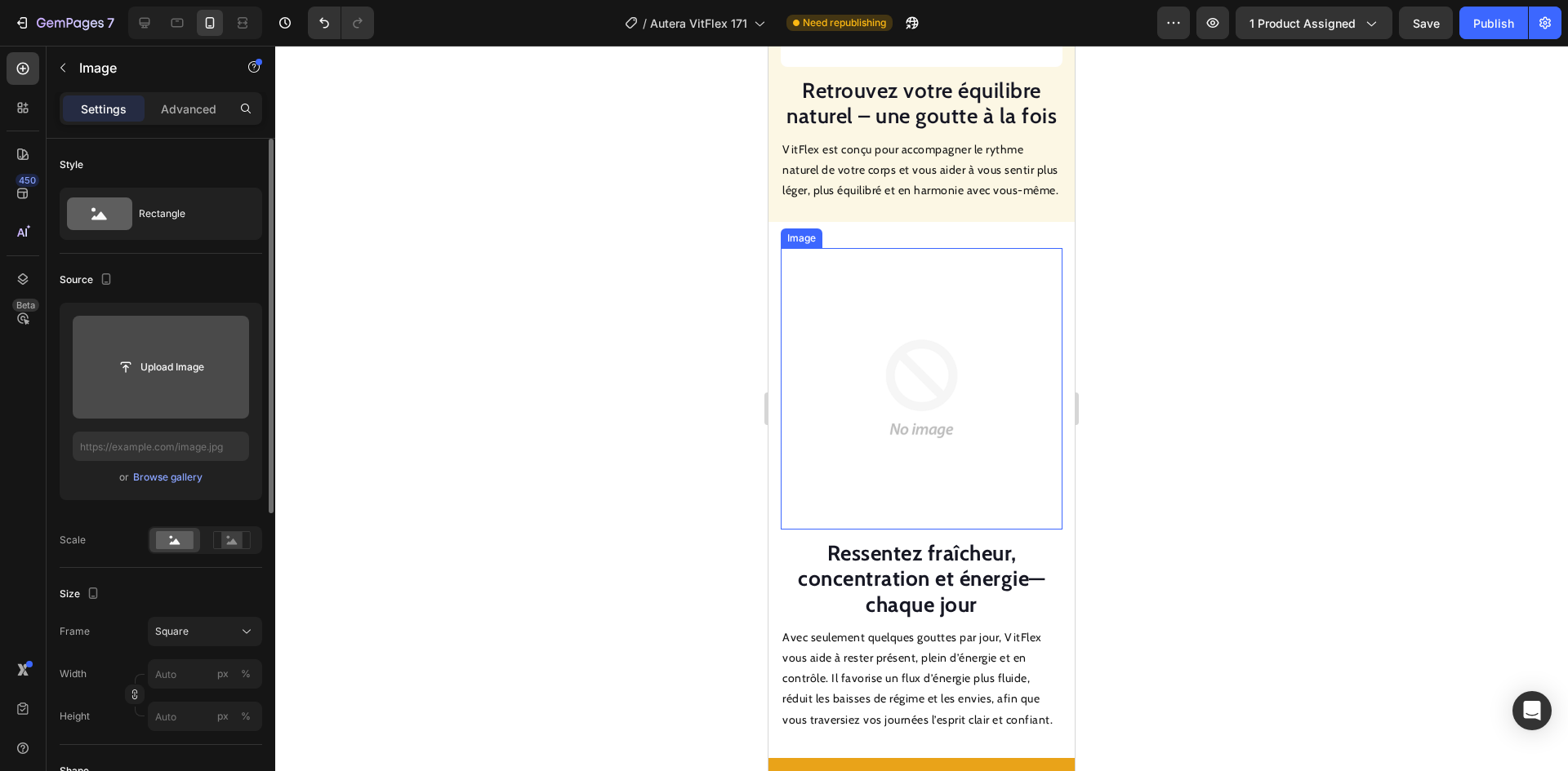
click at [911, 460] on img at bounding box center [921, 388] width 281 height 281
click at [194, 369] on input "file" at bounding box center [161, 368] width 113 height 28
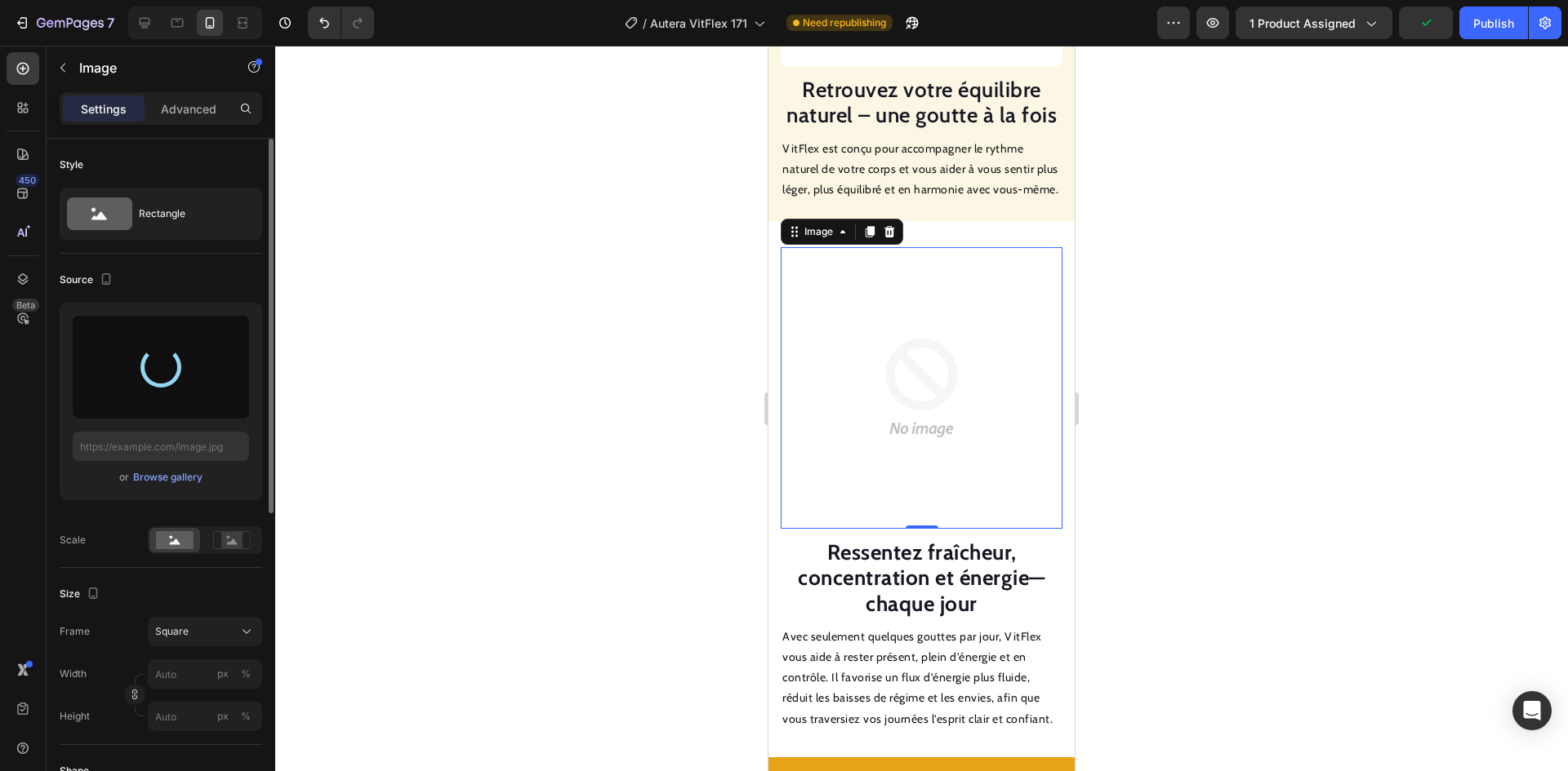
type input "[URL][DOMAIN_NAME]"
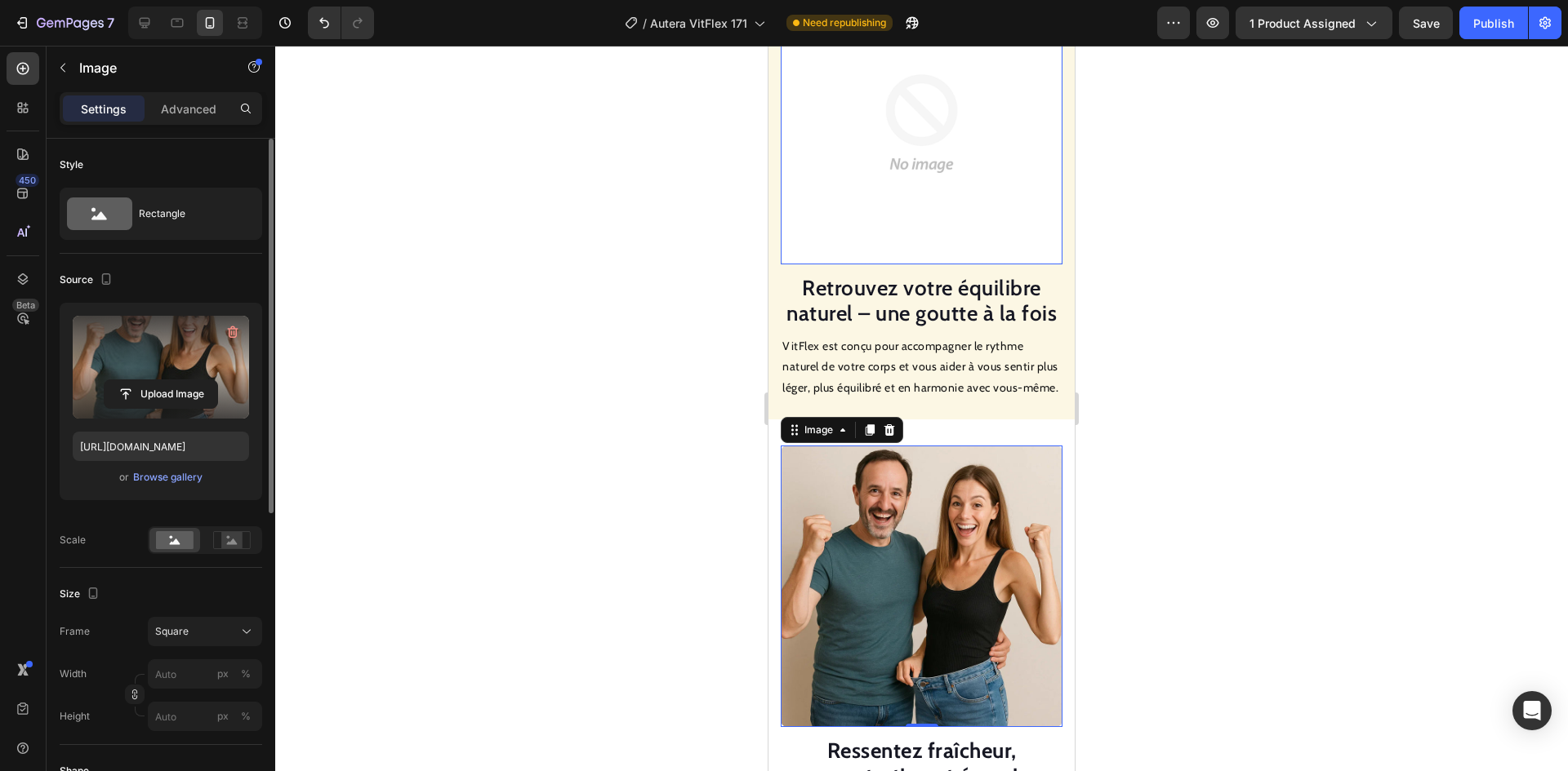
click at [895, 264] on img at bounding box center [921, 123] width 281 height 281
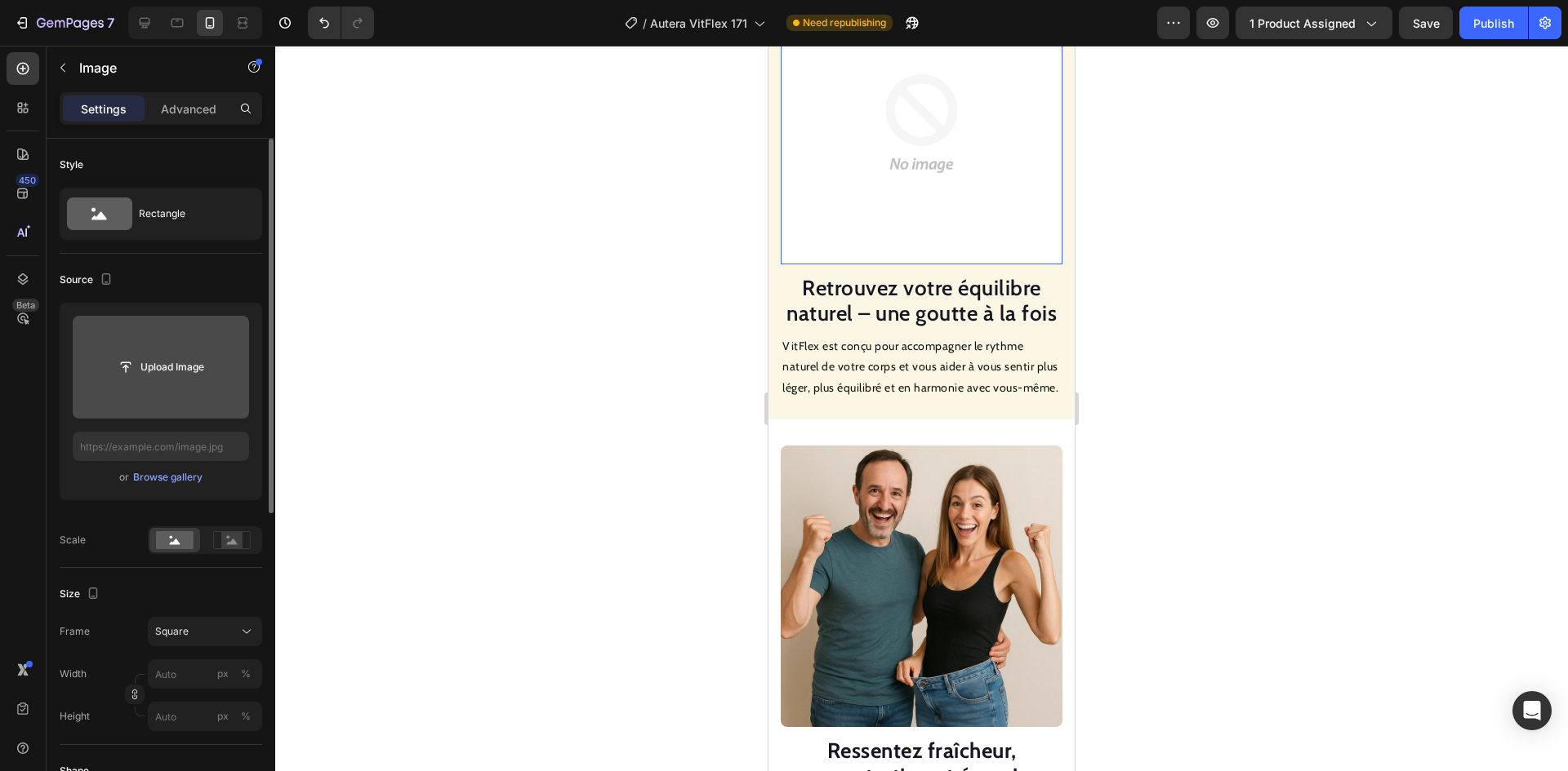
scroll to position [1442, 0]
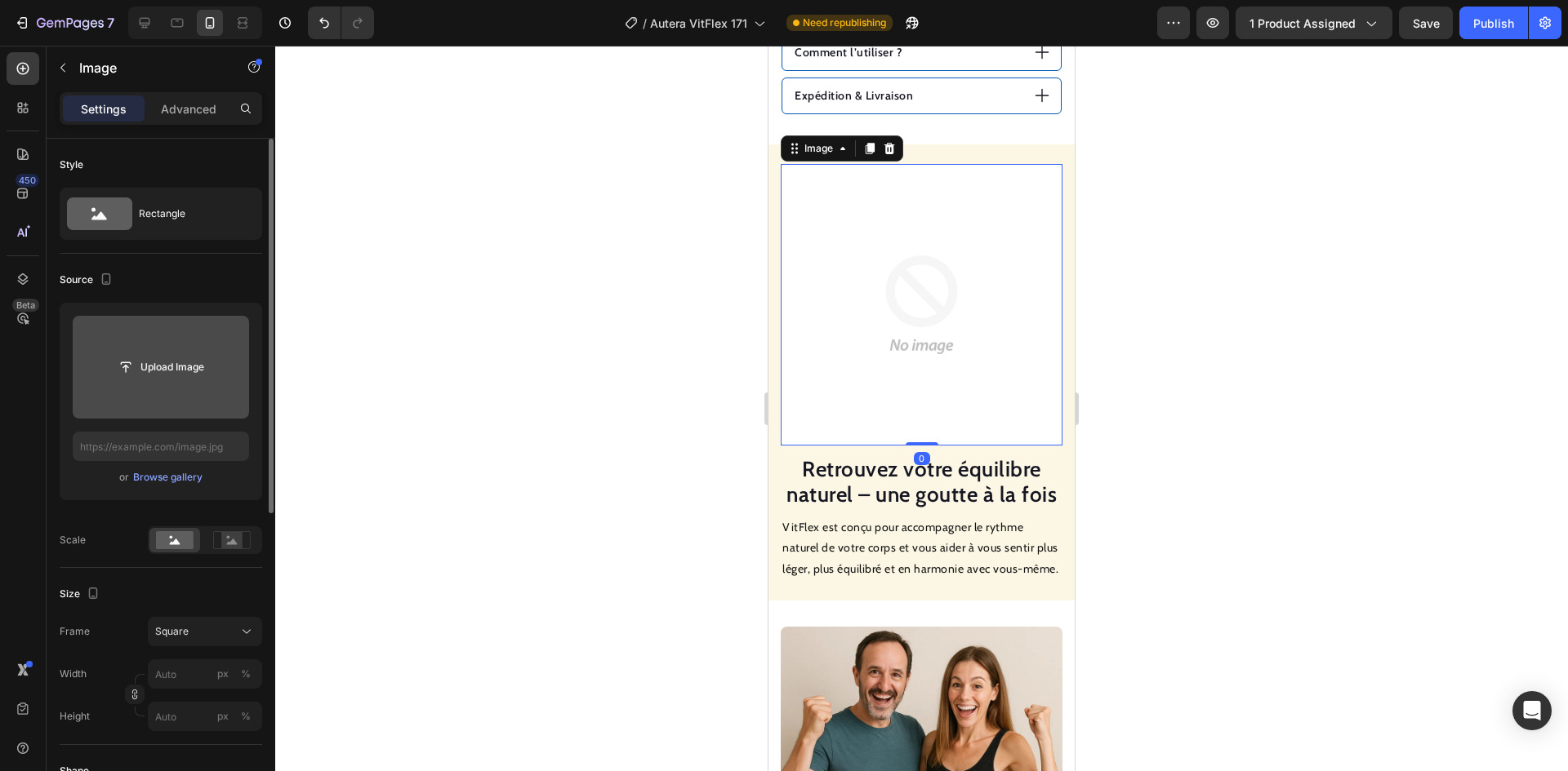
click at [149, 374] on input "file" at bounding box center [161, 368] width 113 height 28
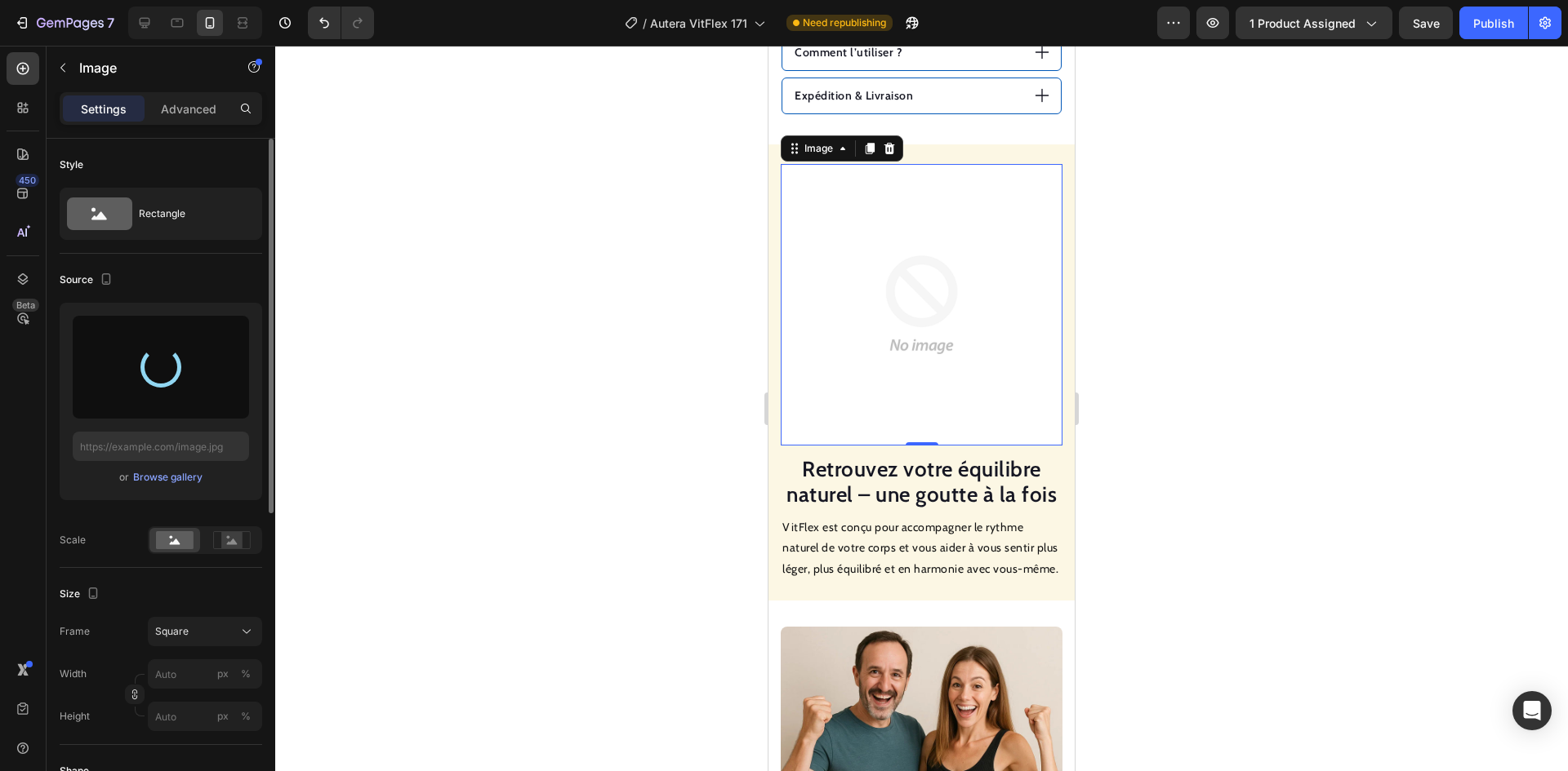
type input "[URL][DOMAIN_NAME]"
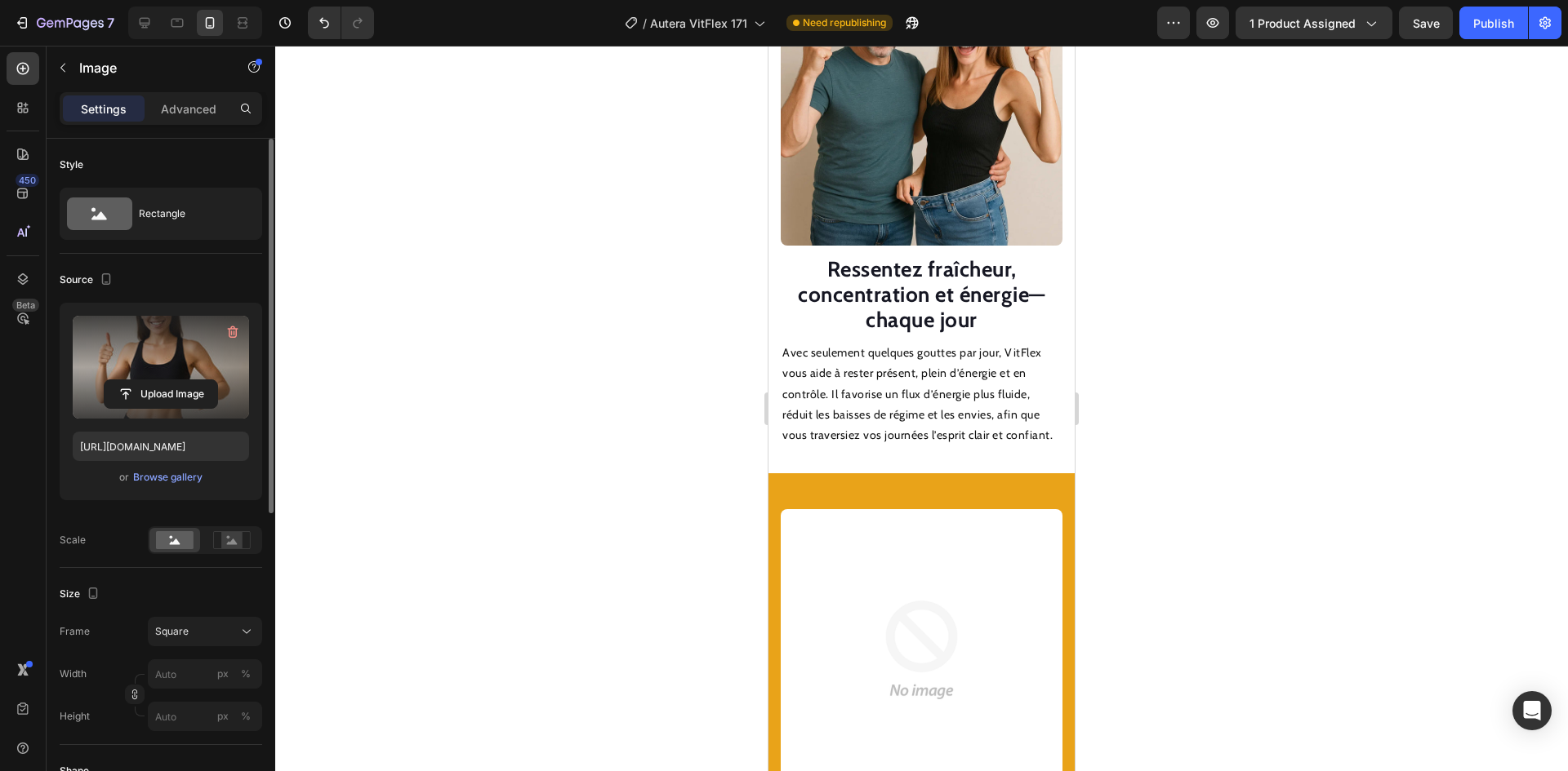
scroll to position [2177, 0]
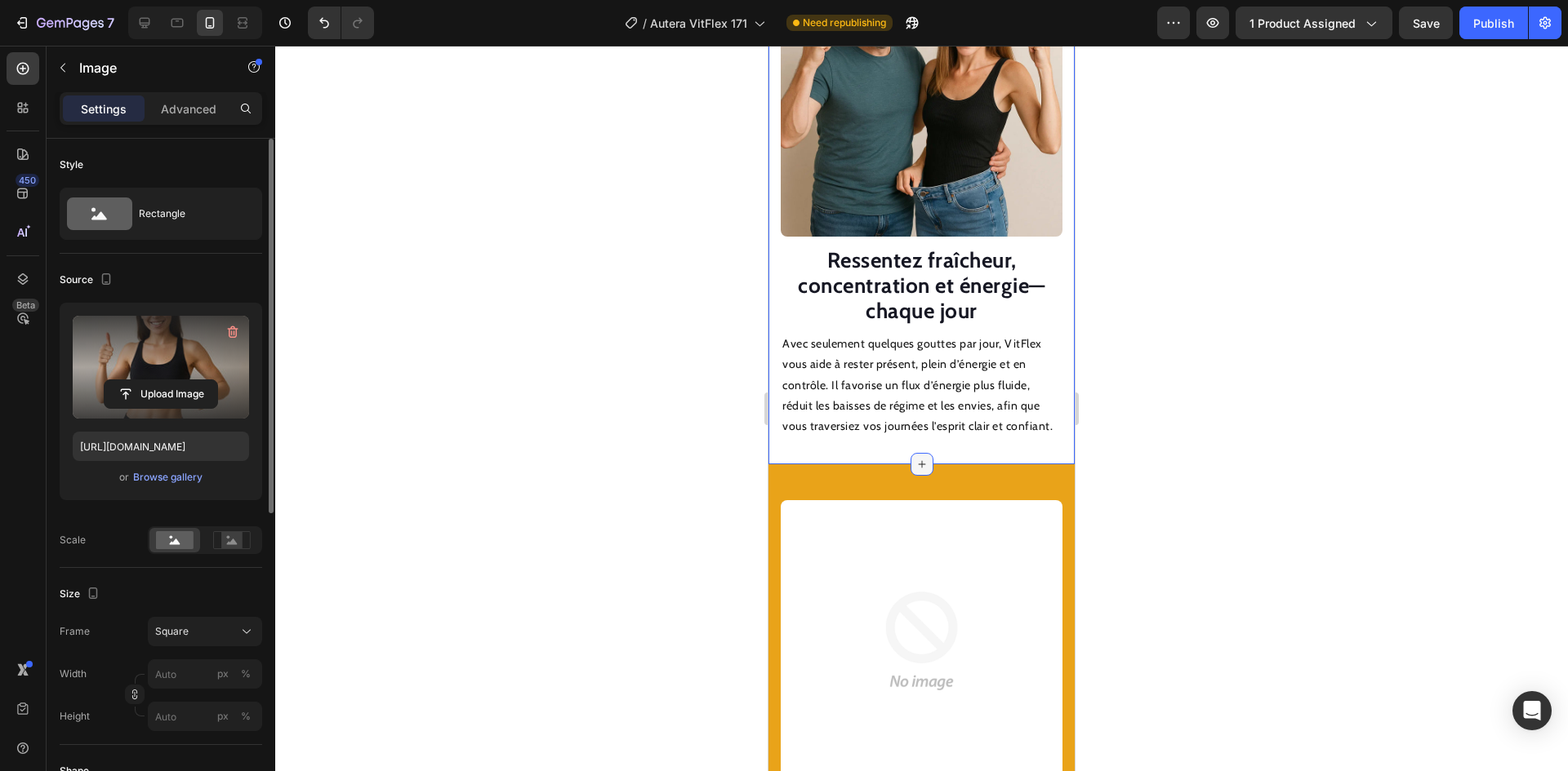
click at [925, 476] on div at bounding box center [922, 464] width 23 height 23
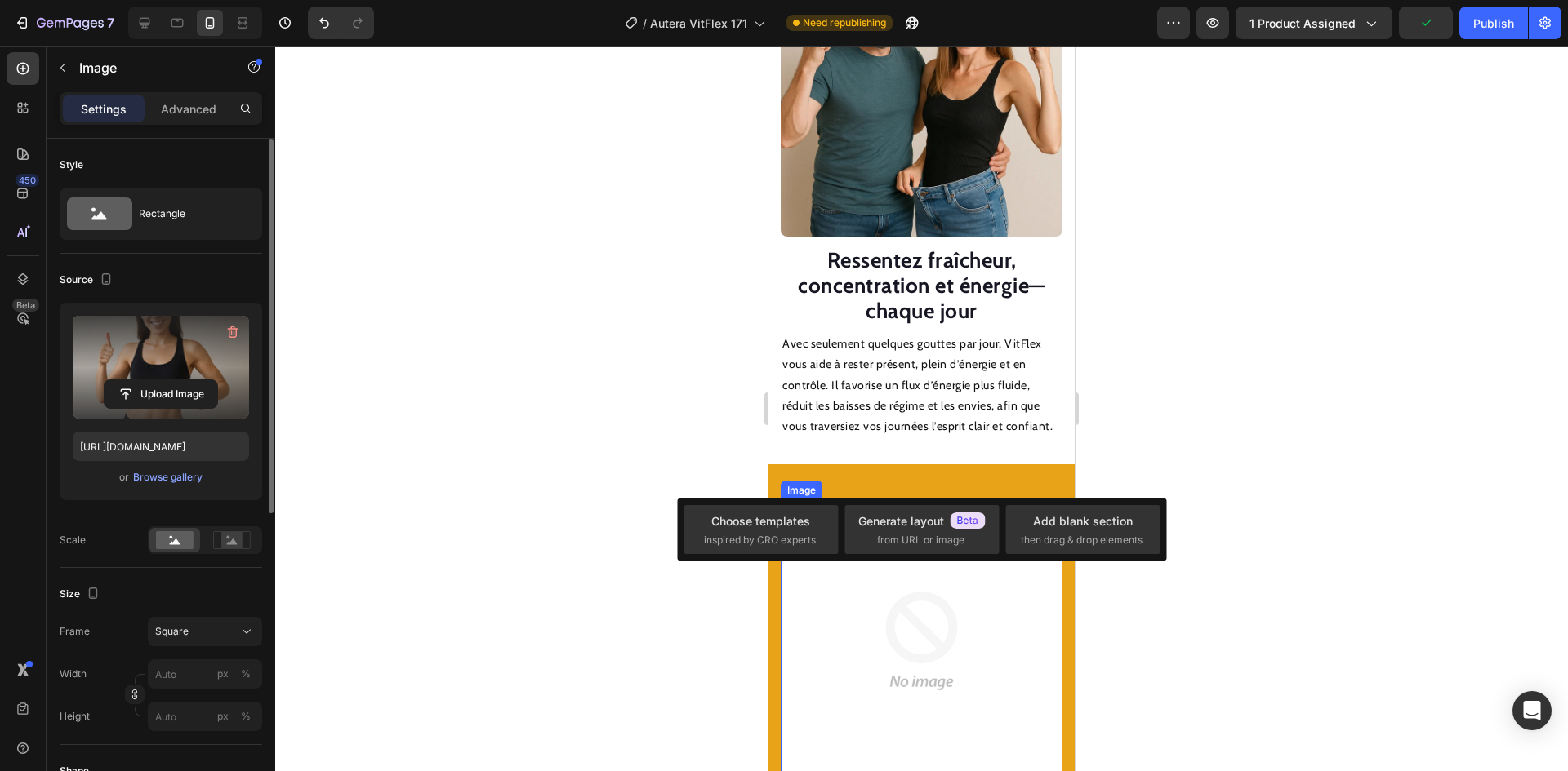
click at [928, 646] on img at bounding box center [921, 640] width 281 height 281
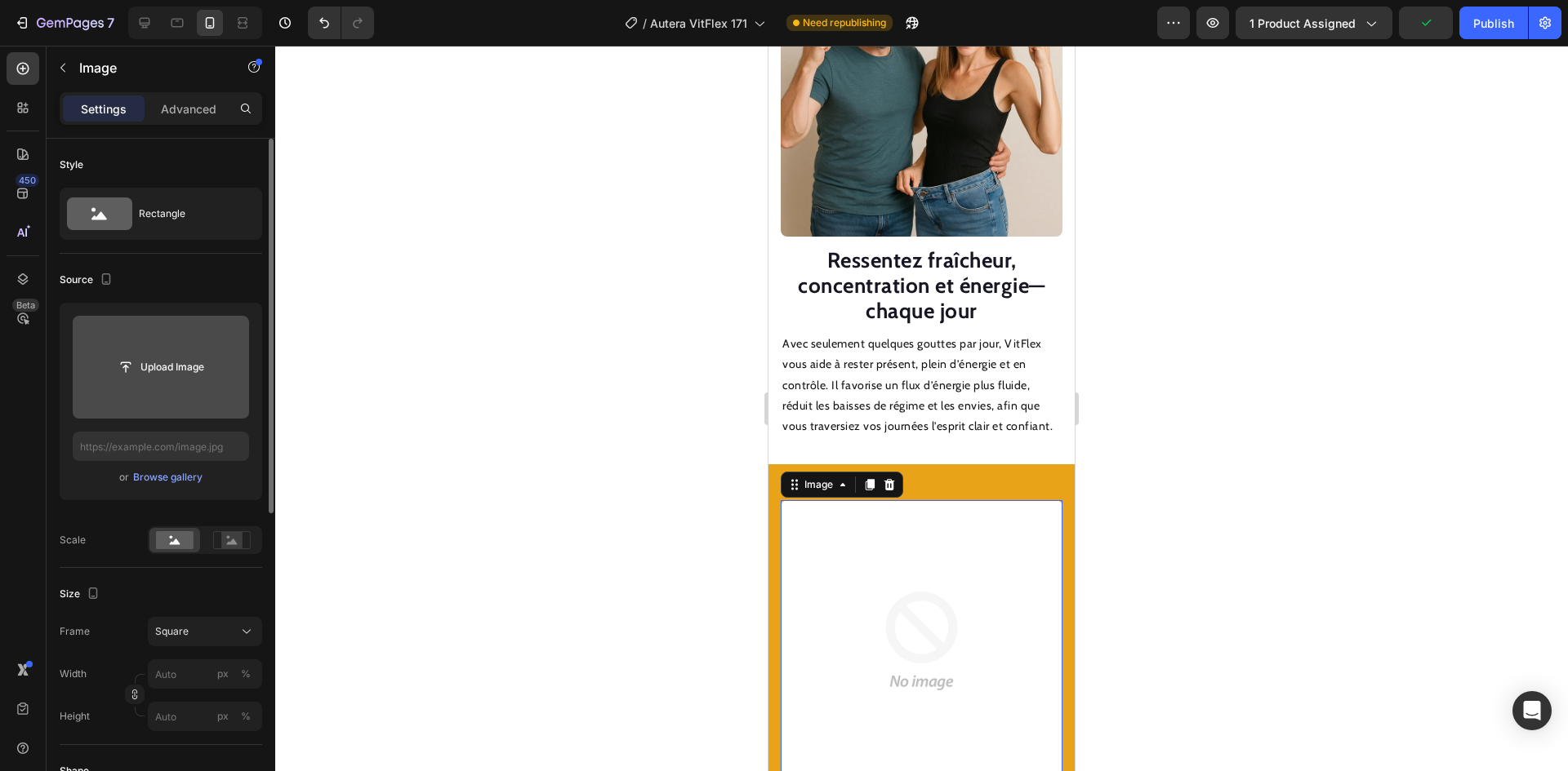
click at [176, 381] on button "Upload Image" at bounding box center [161, 367] width 115 height 29
click at [171, 368] on input "file" at bounding box center [161, 368] width 113 height 28
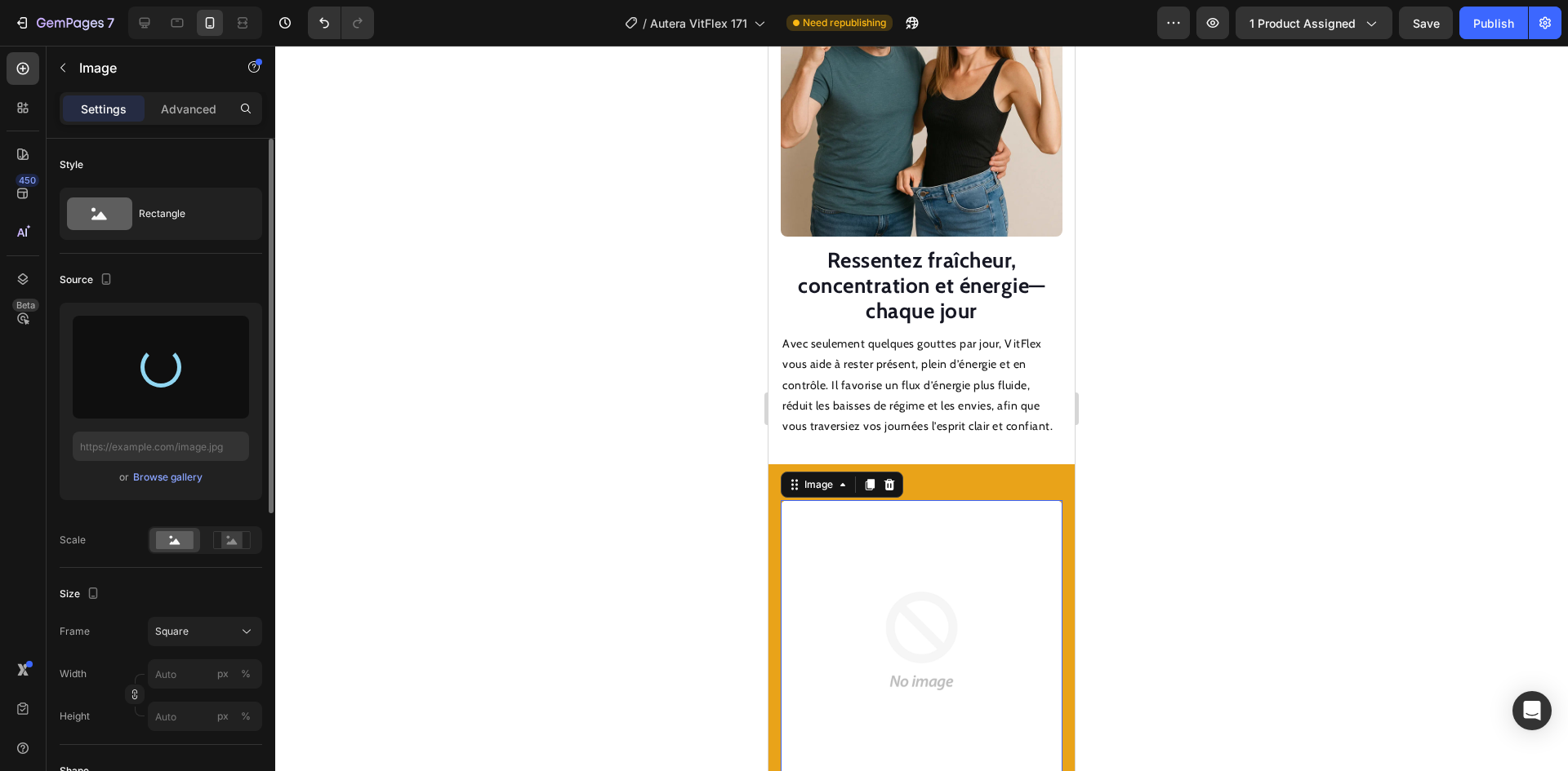
type input "[URL][DOMAIN_NAME]"
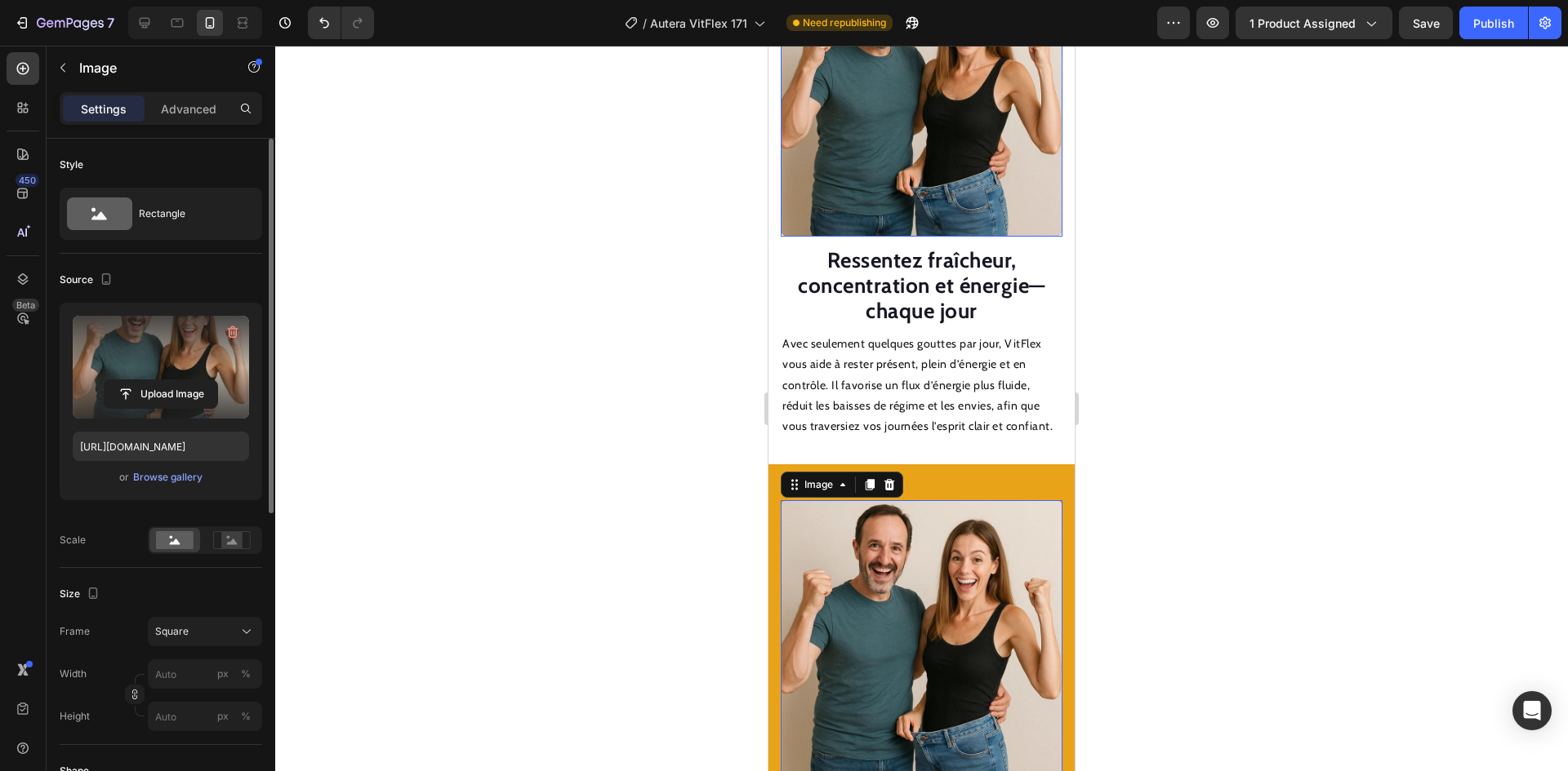
click at [1018, 149] on img at bounding box center [921, 95] width 281 height 281
click at [187, 386] on input "file" at bounding box center [161, 394] width 113 height 28
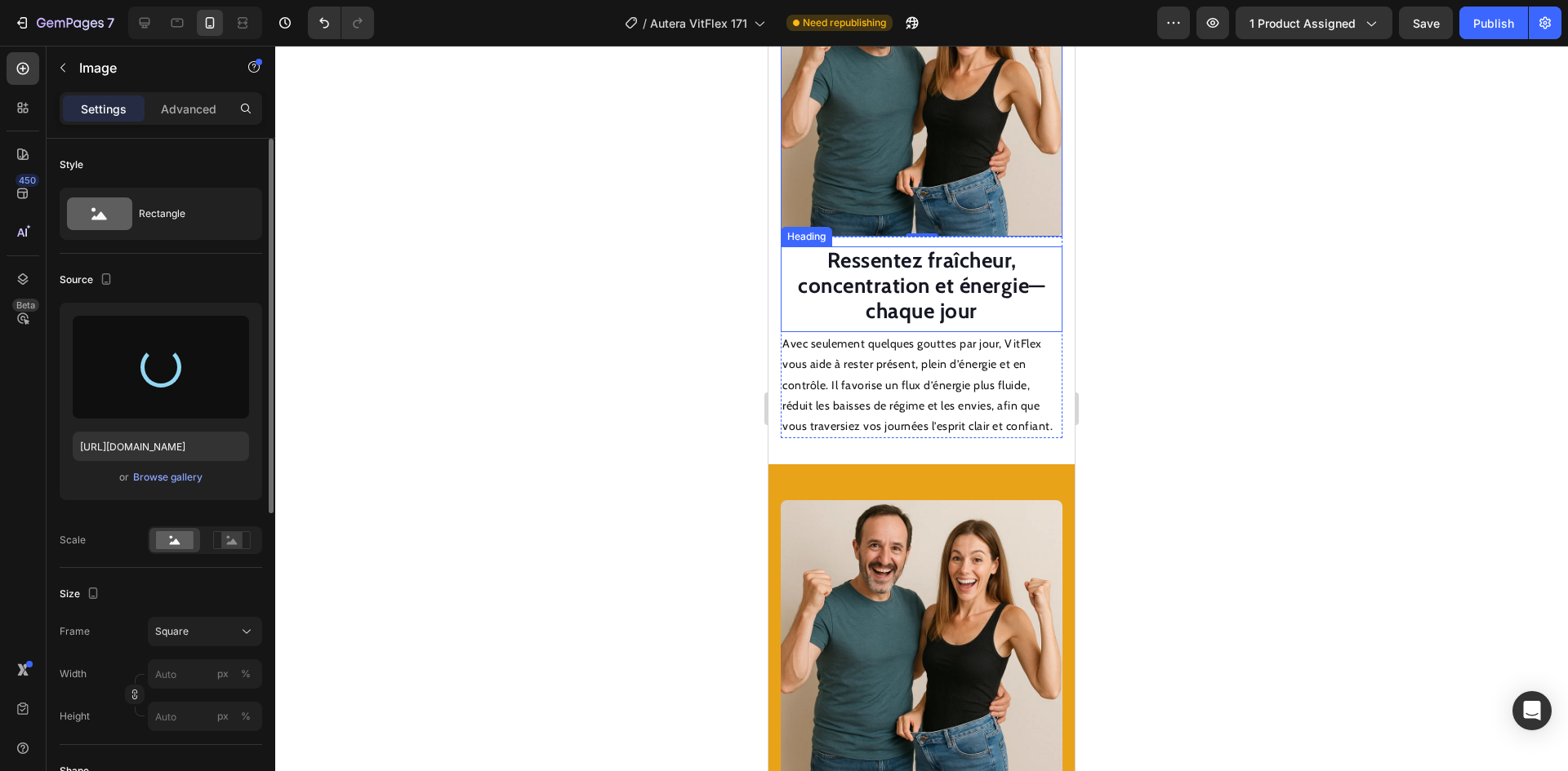
type input "[URL][DOMAIN_NAME]"
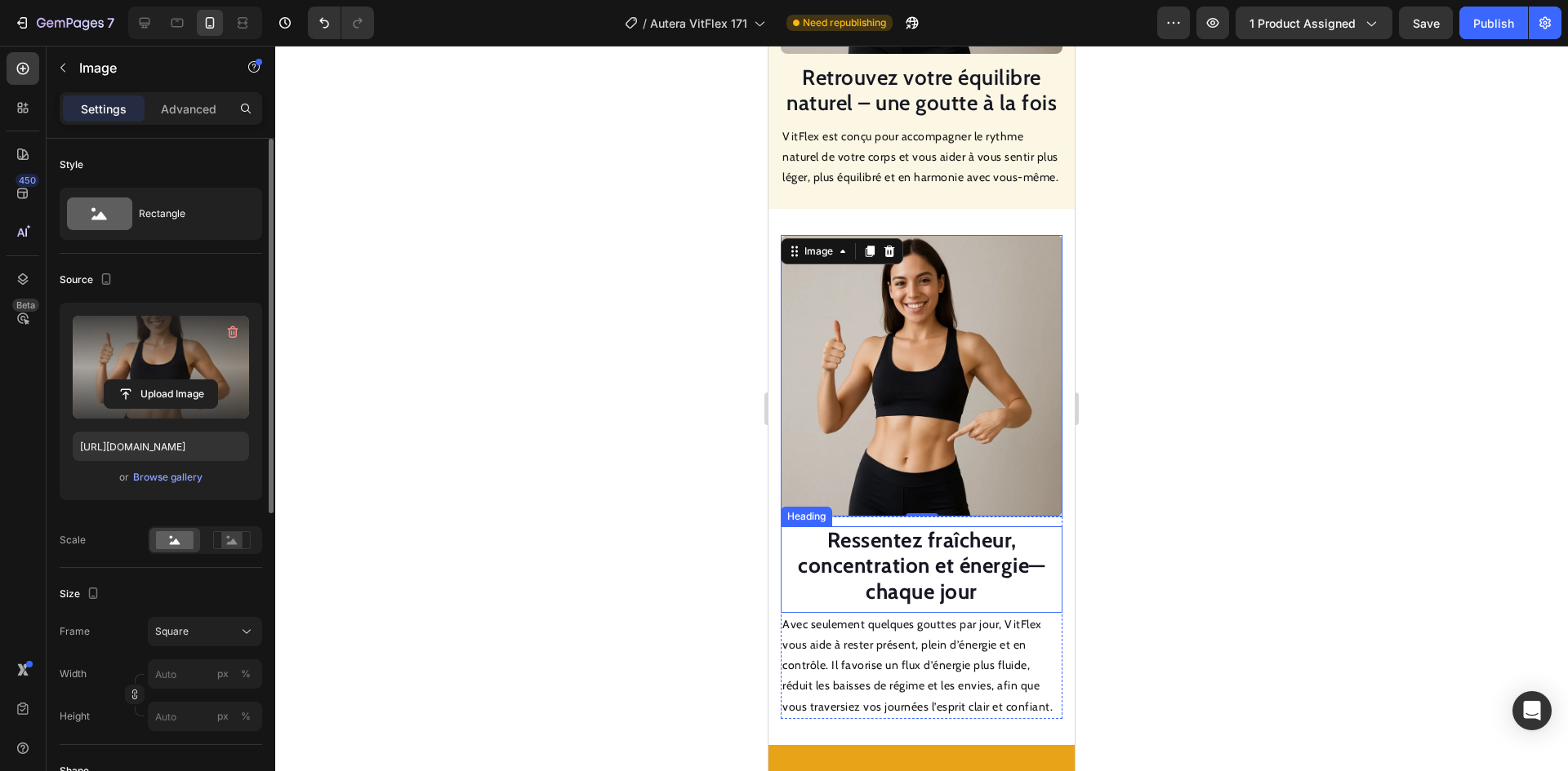
scroll to position [1769, 0]
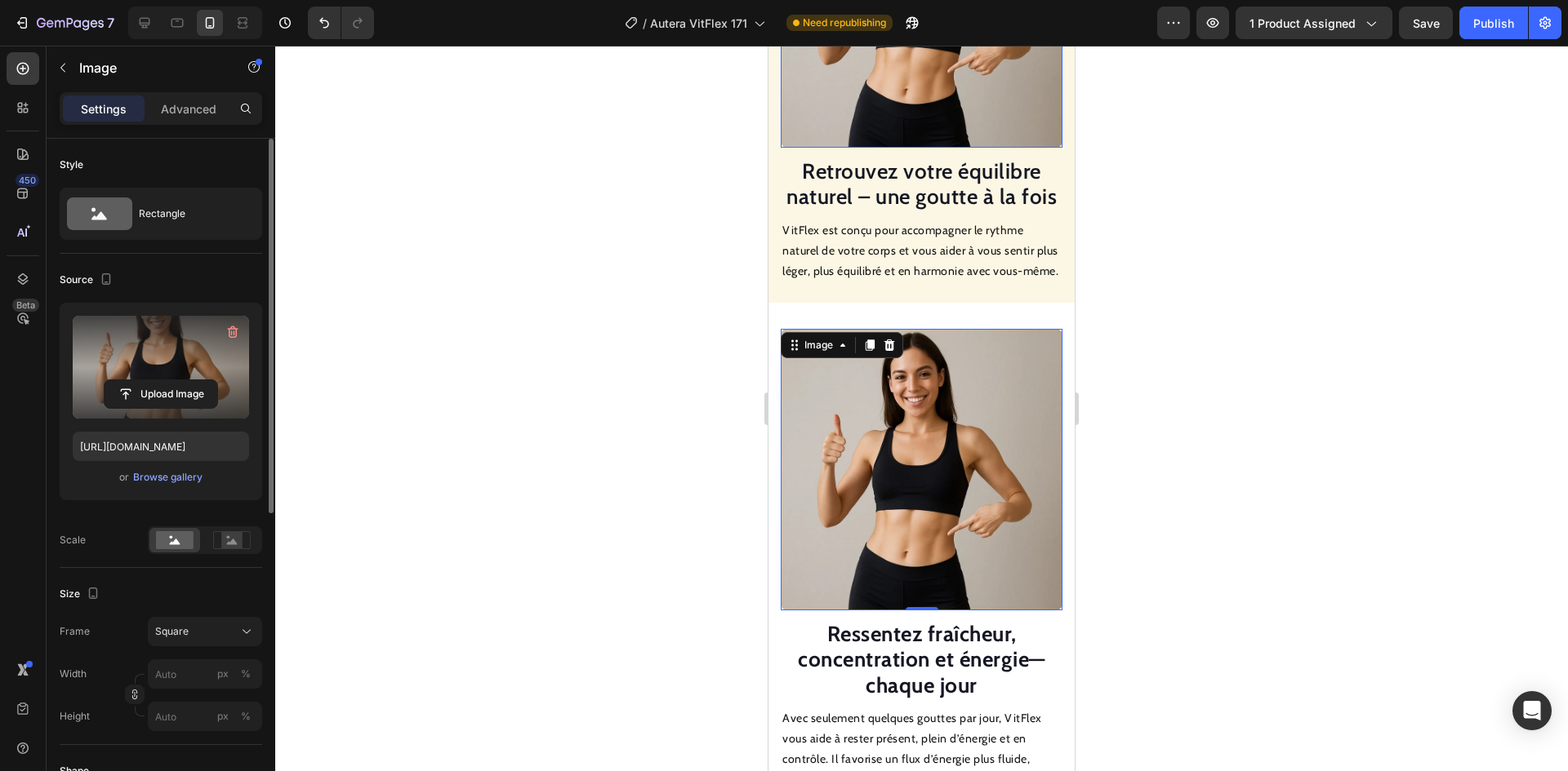
click at [879, 113] on img at bounding box center [921, 7] width 281 height 281
click at [189, 380] on input "file" at bounding box center [161, 394] width 113 height 28
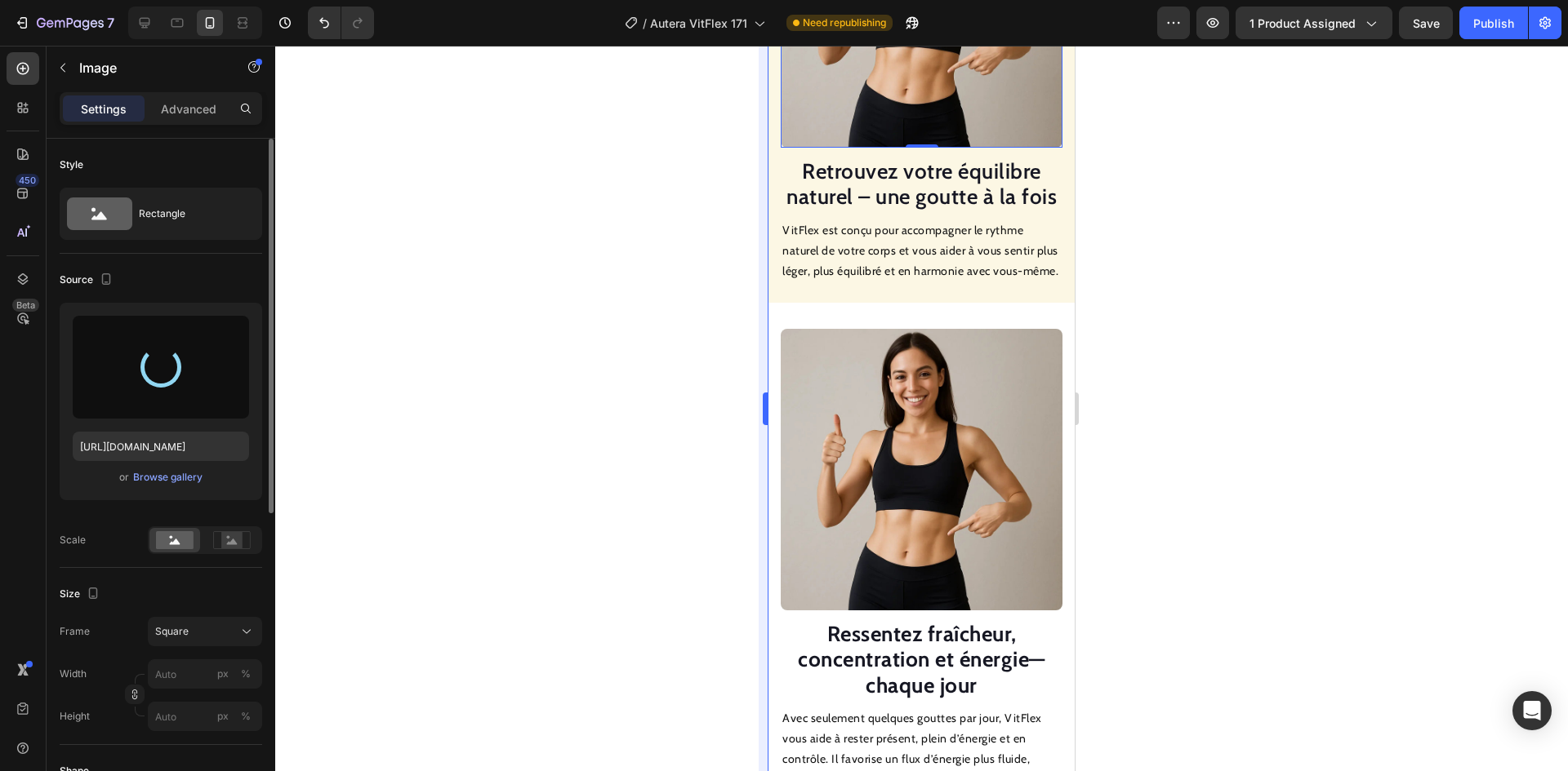
type input "[URL][DOMAIN_NAME]"
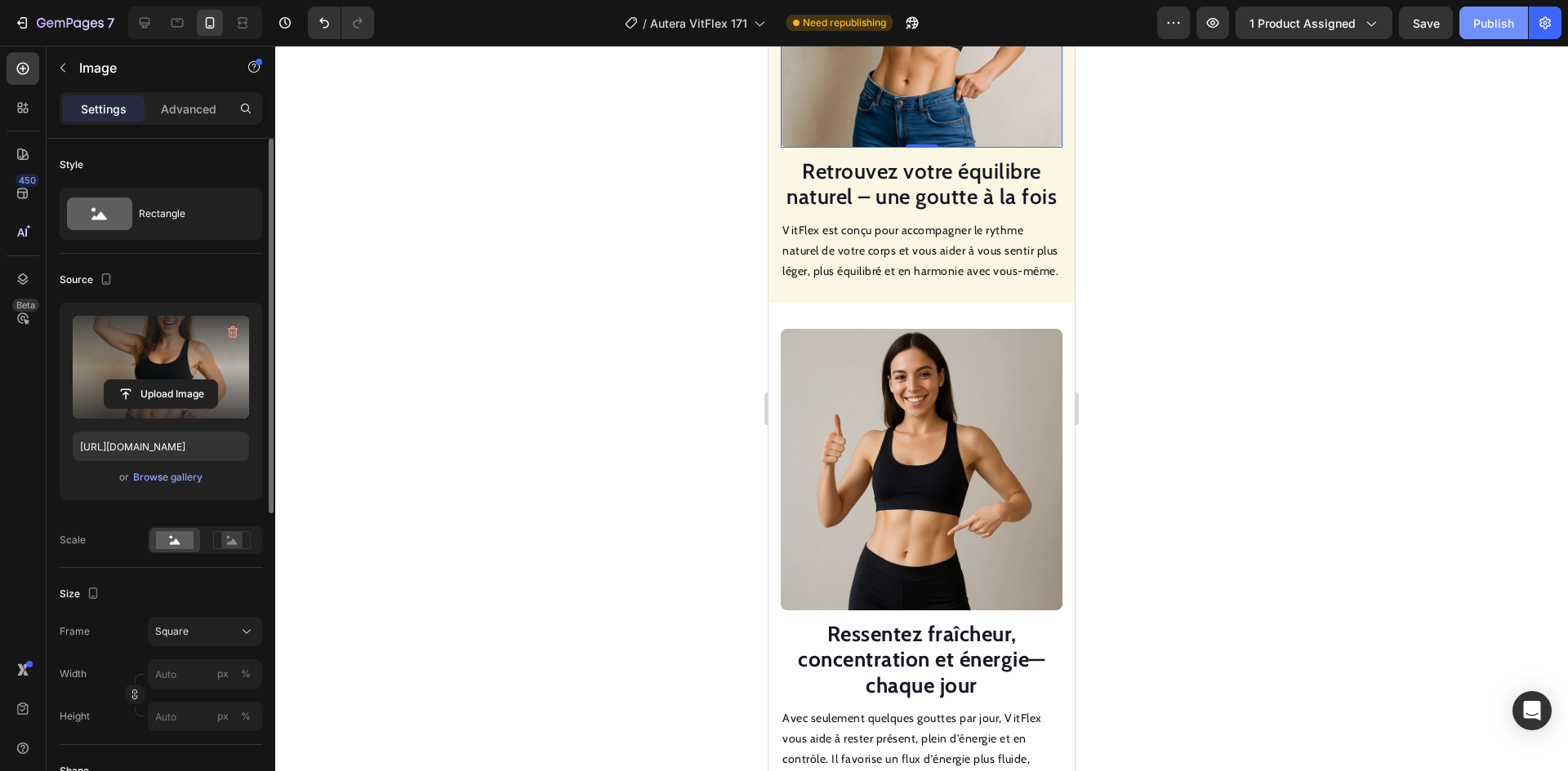
click at [1477, 16] on div "Publish" at bounding box center [1493, 24] width 40 height 17
click at [142, 19] on icon at bounding box center [144, 23] width 10 height 10
type input "100"
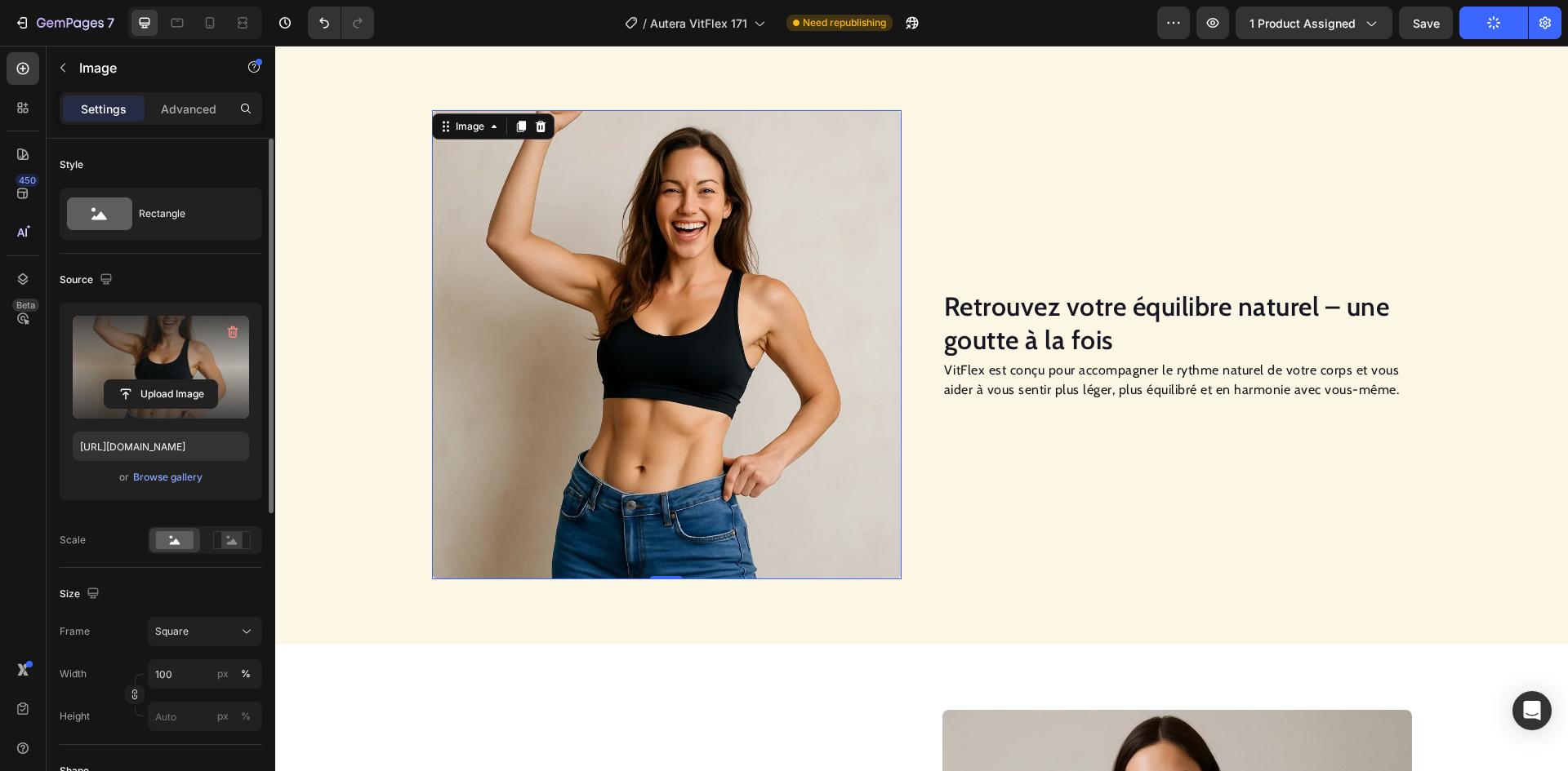
scroll to position [1046, 0]
